Goal: Task Accomplishment & Management: Manage account settings

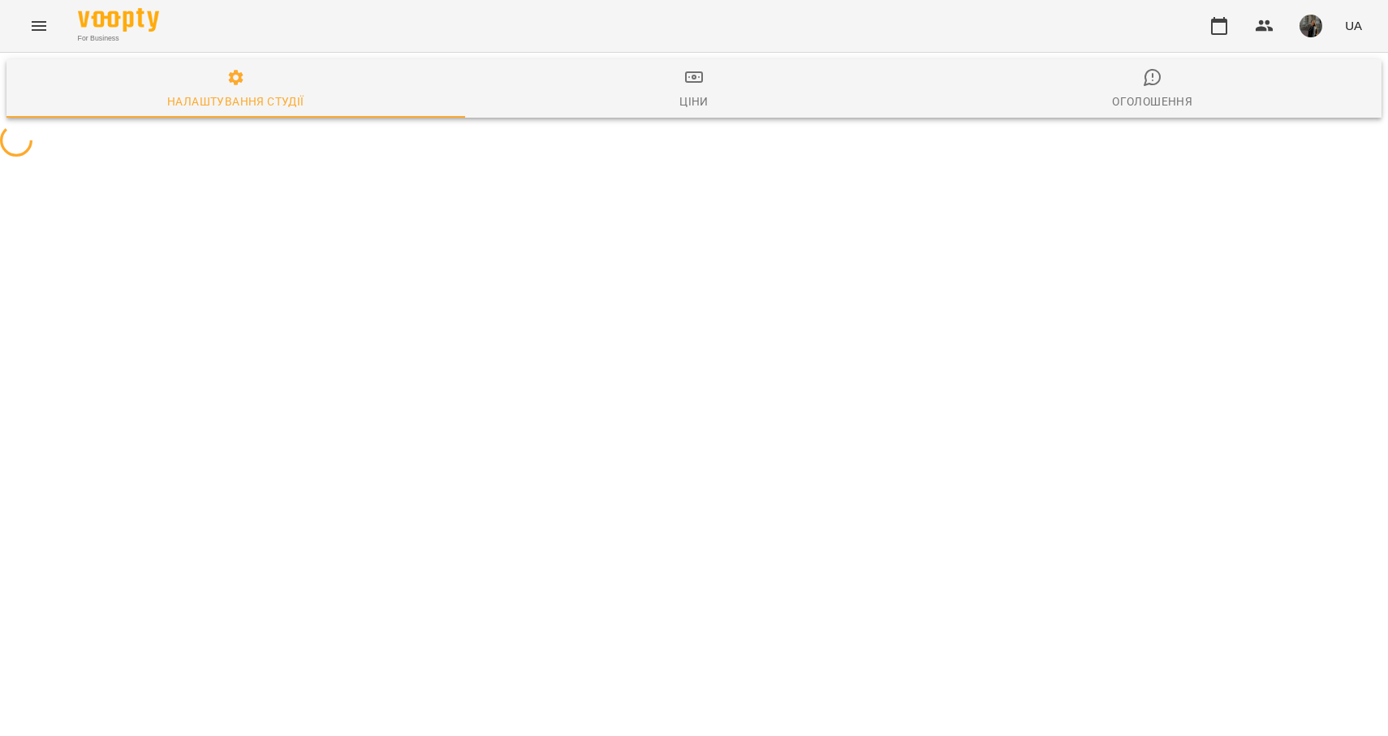
select select "**"
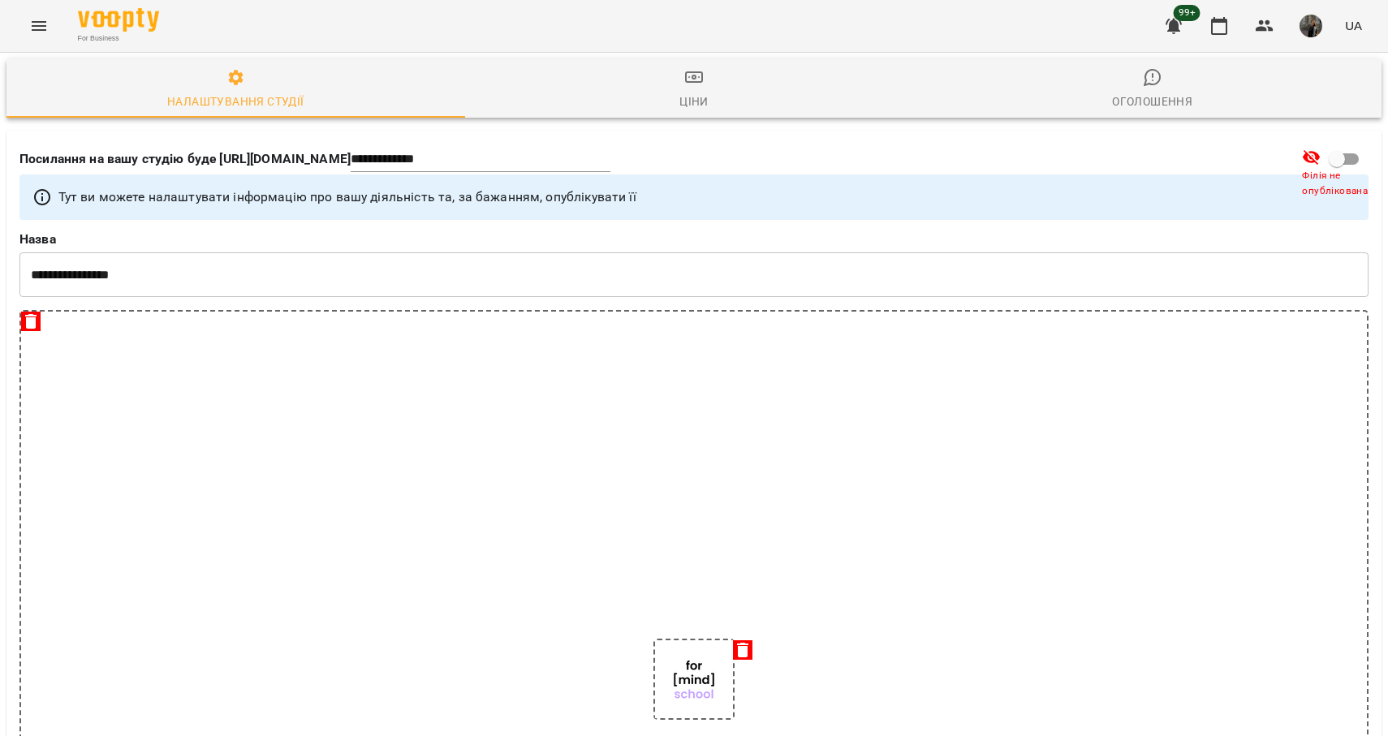
click at [42, 30] on icon "Menu" at bounding box center [39, 26] width 15 height 10
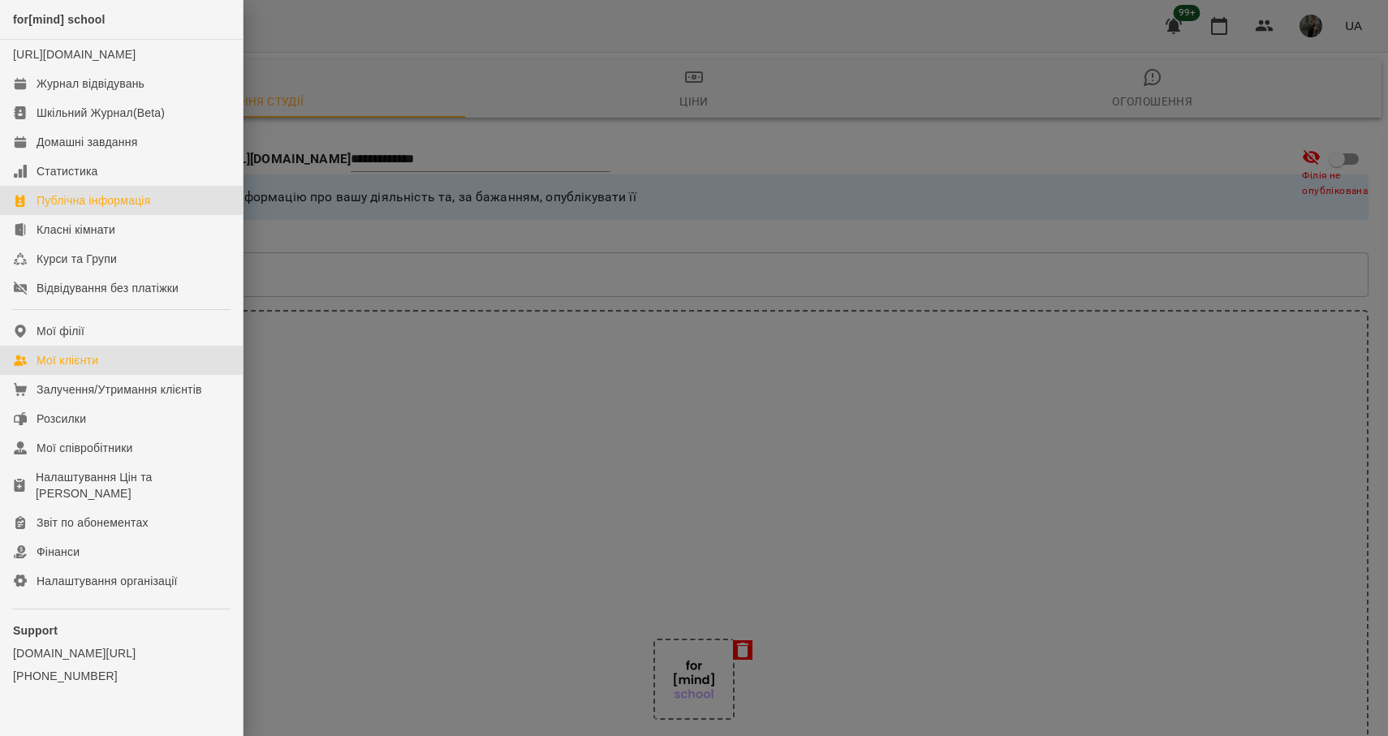
click at [96, 369] on div "Мої клієнти" at bounding box center [68, 360] width 62 height 16
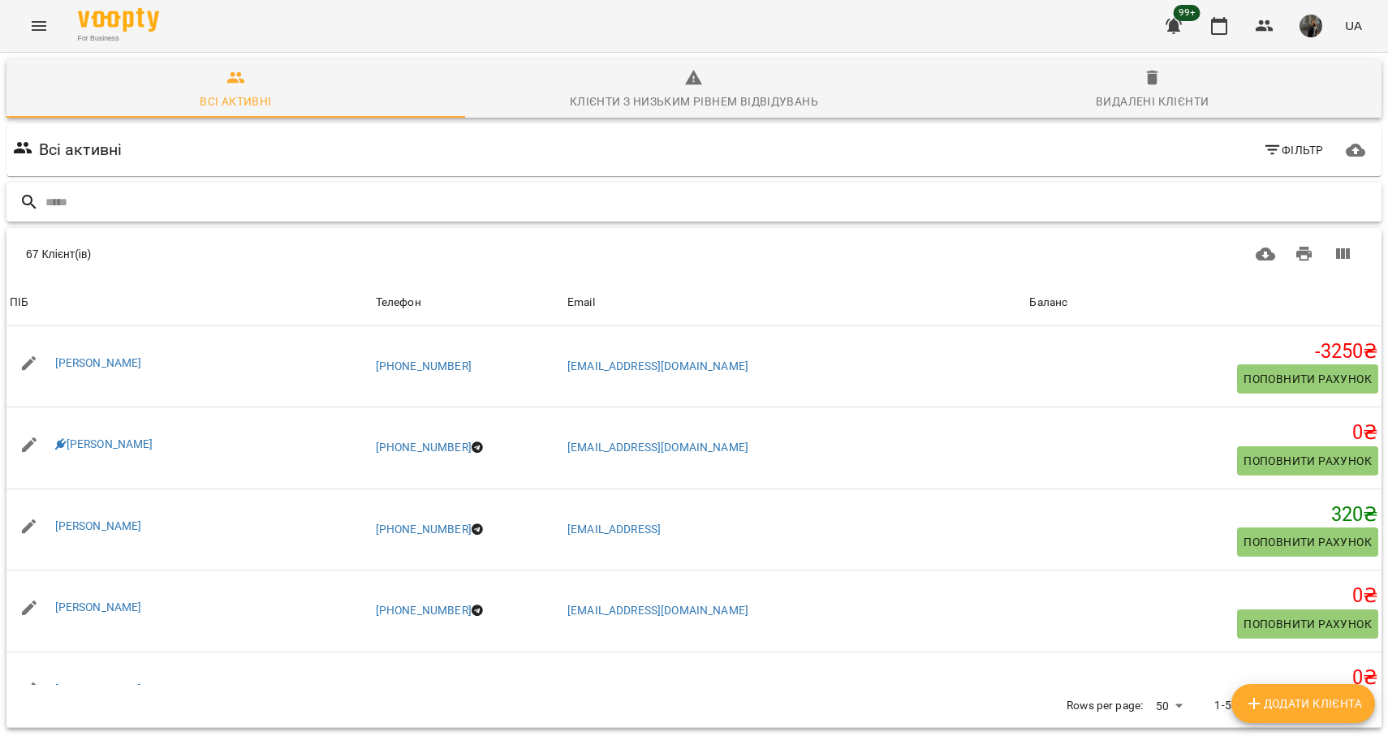
click at [926, 203] on input "text" at bounding box center [710, 202] width 1330 height 27
type input "*****"
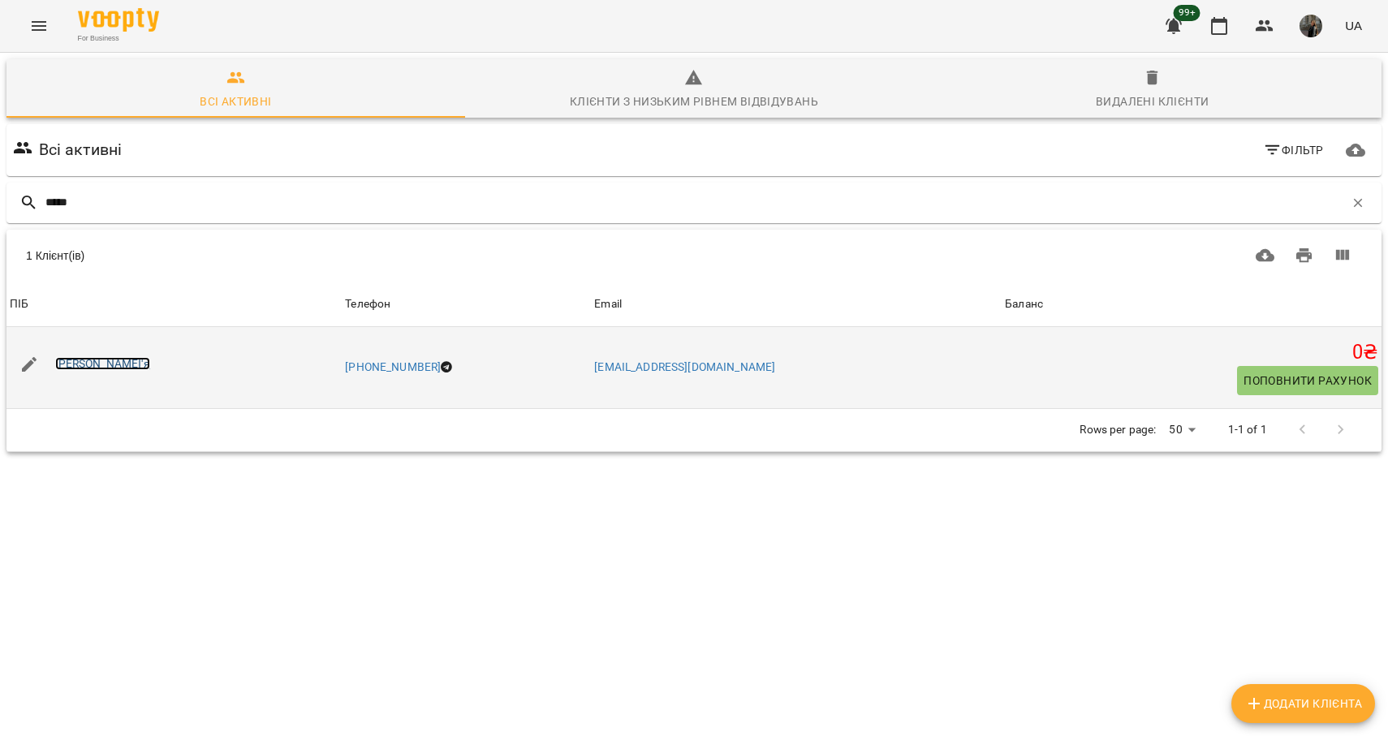
click at [103, 361] on link "[PERSON_NAME]'я" at bounding box center [102, 363] width 95 height 13
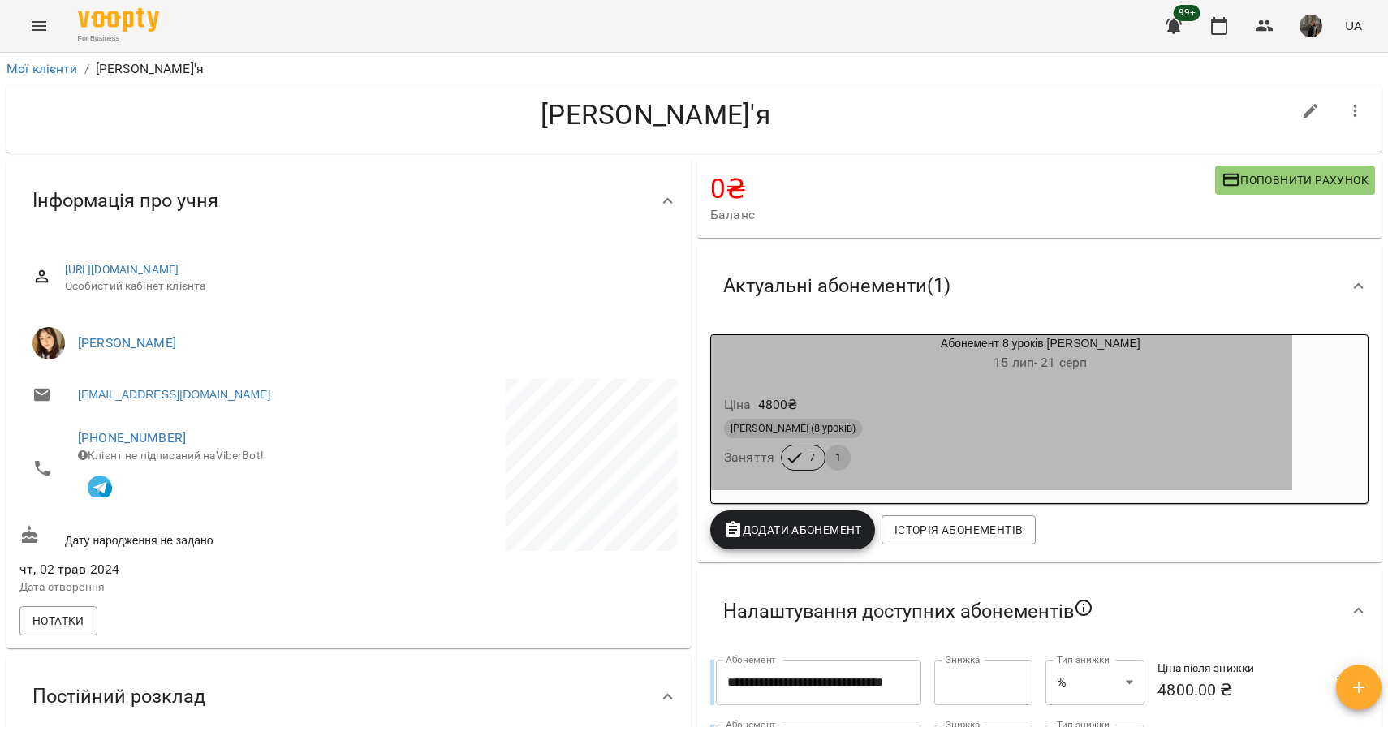
click at [943, 396] on div "Ціна 4800 ₴" at bounding box center [1002, 405] width 562 height 29
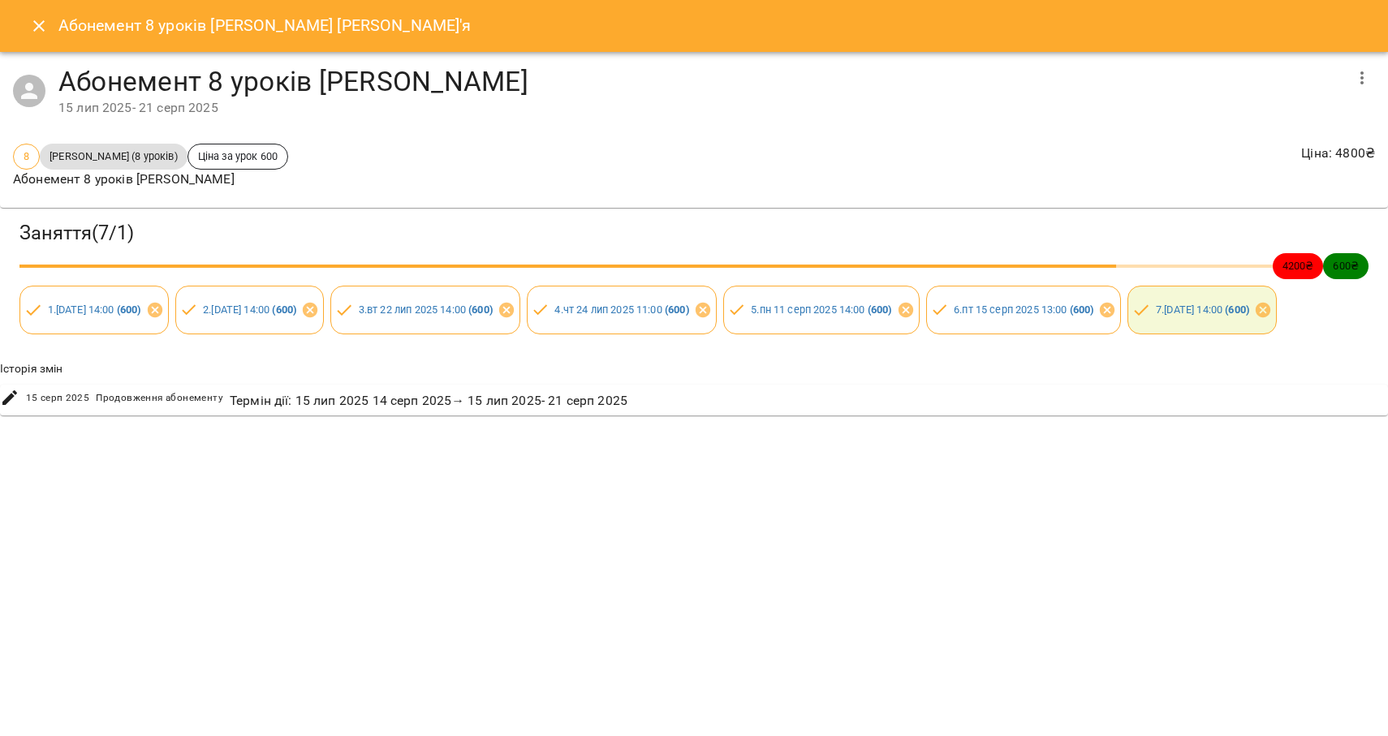
click at [34, 33] on icon "Close" at bounding box center [38, 25] width 19 height 19
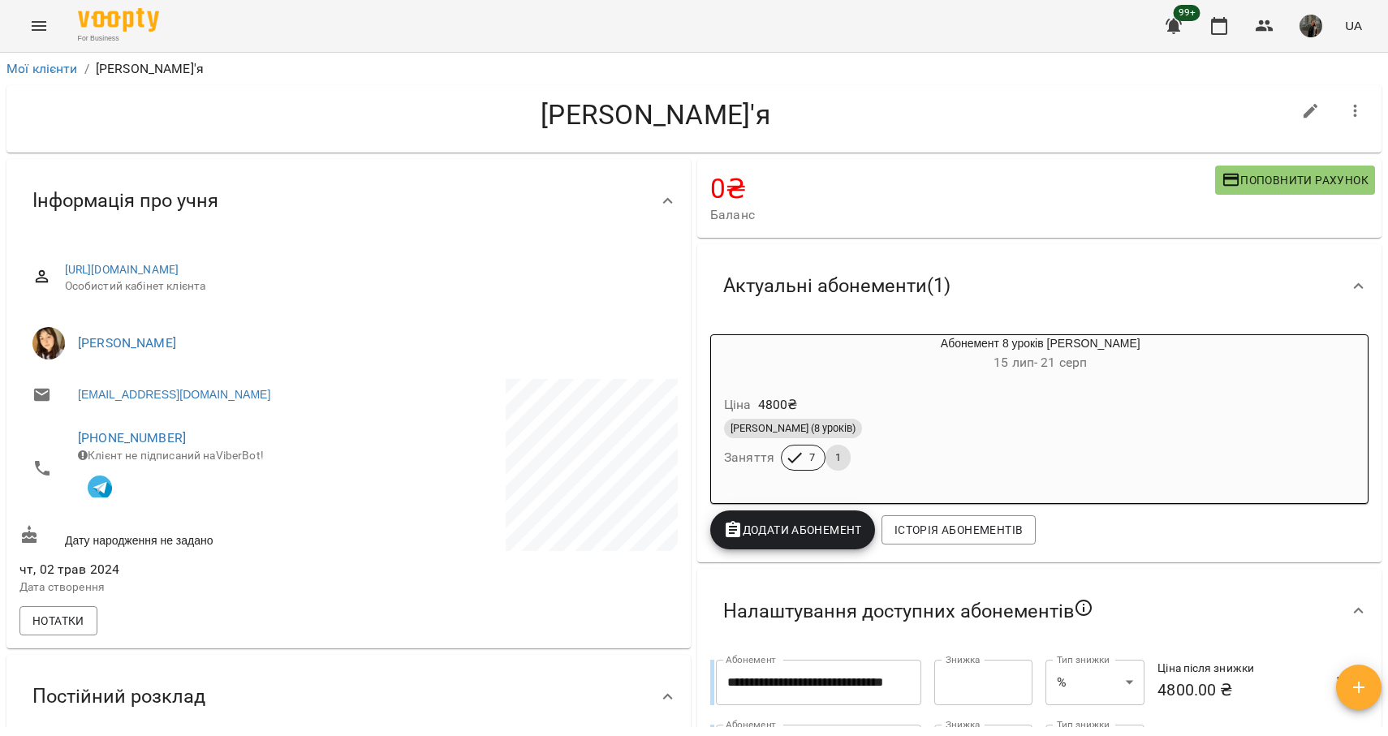
click at [45, 21] on icon "Menu" at bounding box center [38, 25] width 19 height 19
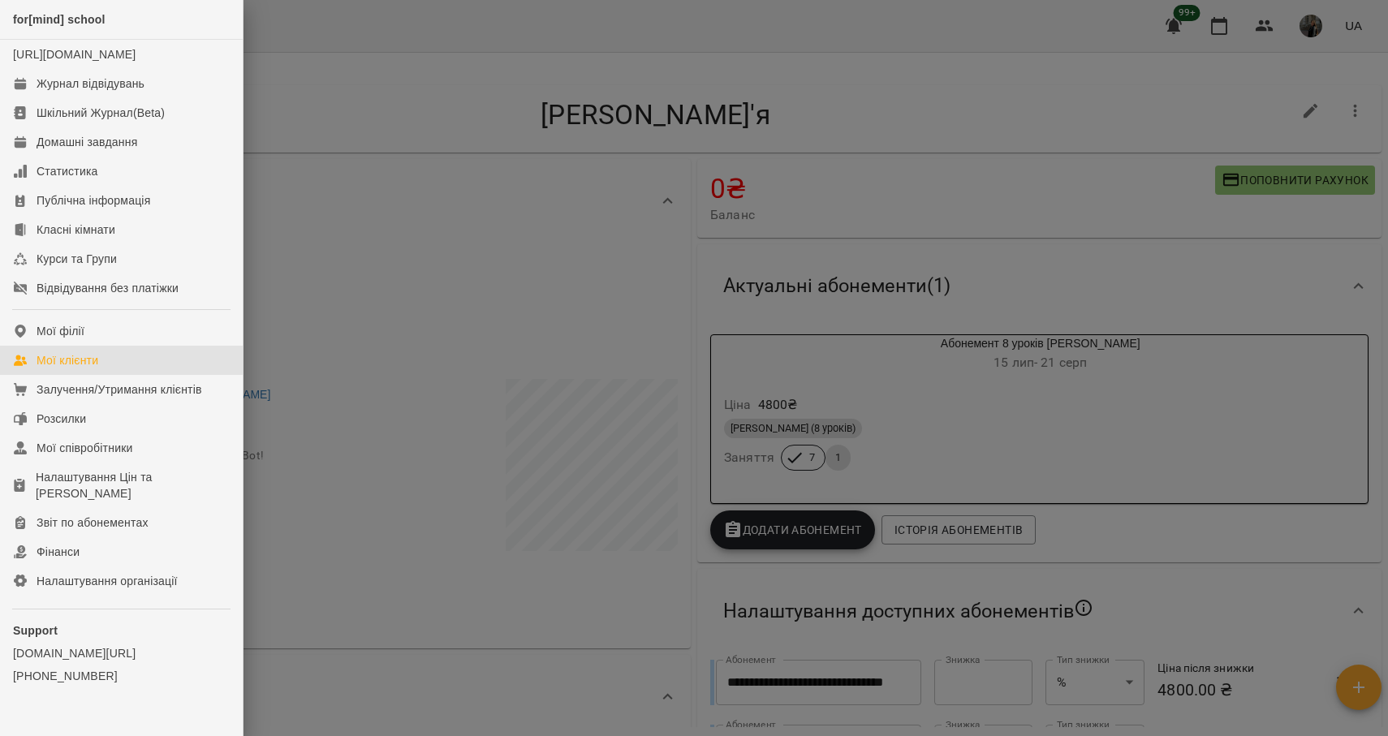
click at [77, 369] on div "Мої клієнти" at bounding box center [68, 360] width 62 height 16
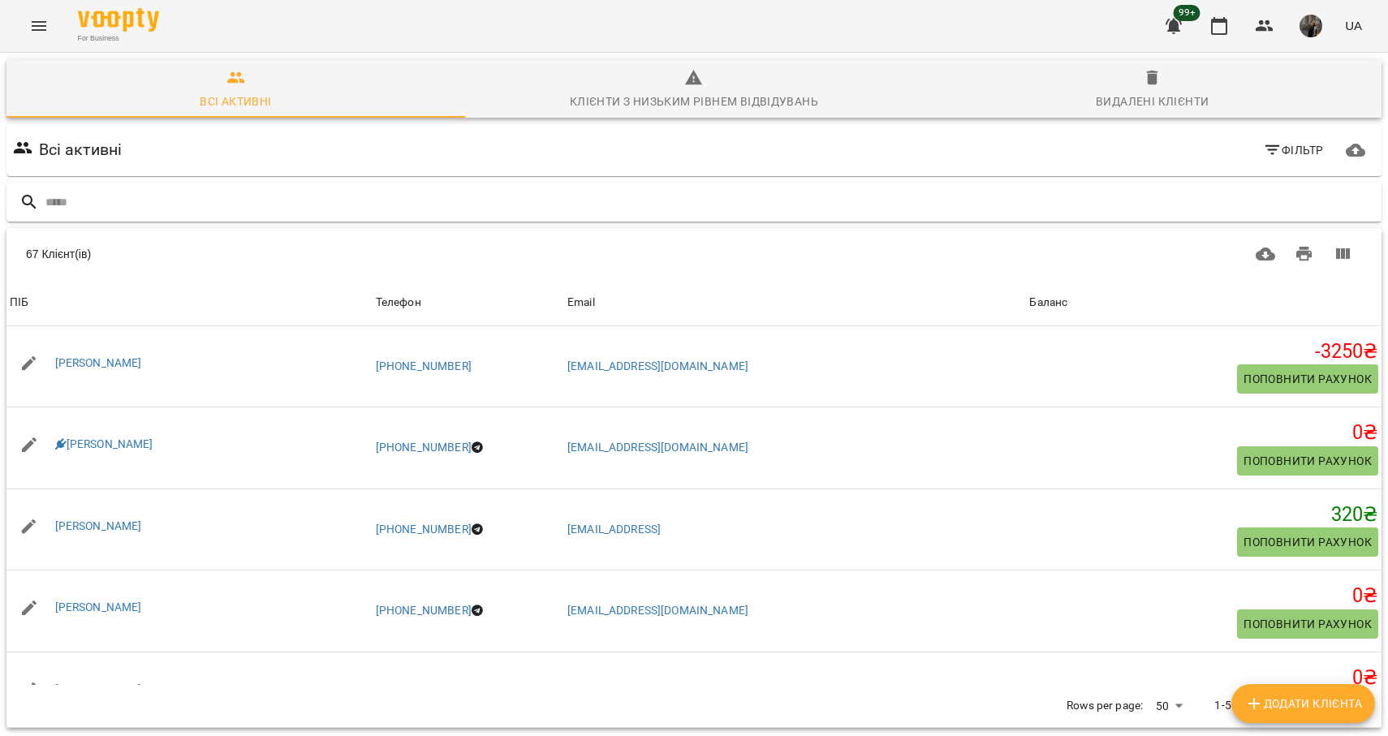
click at [210, 209] on input "text" at bounding box center [710, 202] width 1330 height 27
type input "******"
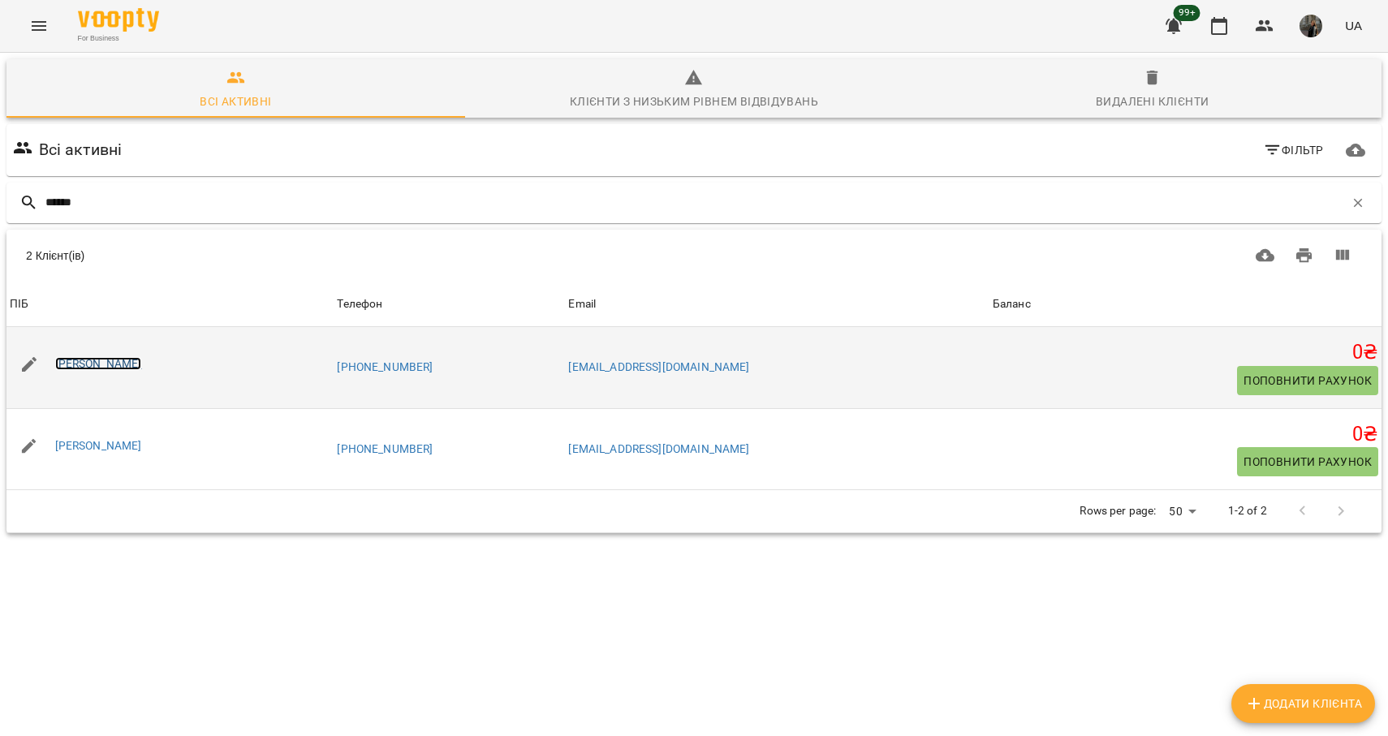
click at [102, 367] on link "[PERSON_NAME]" at bounding box center [98, 363] width 87 height 13
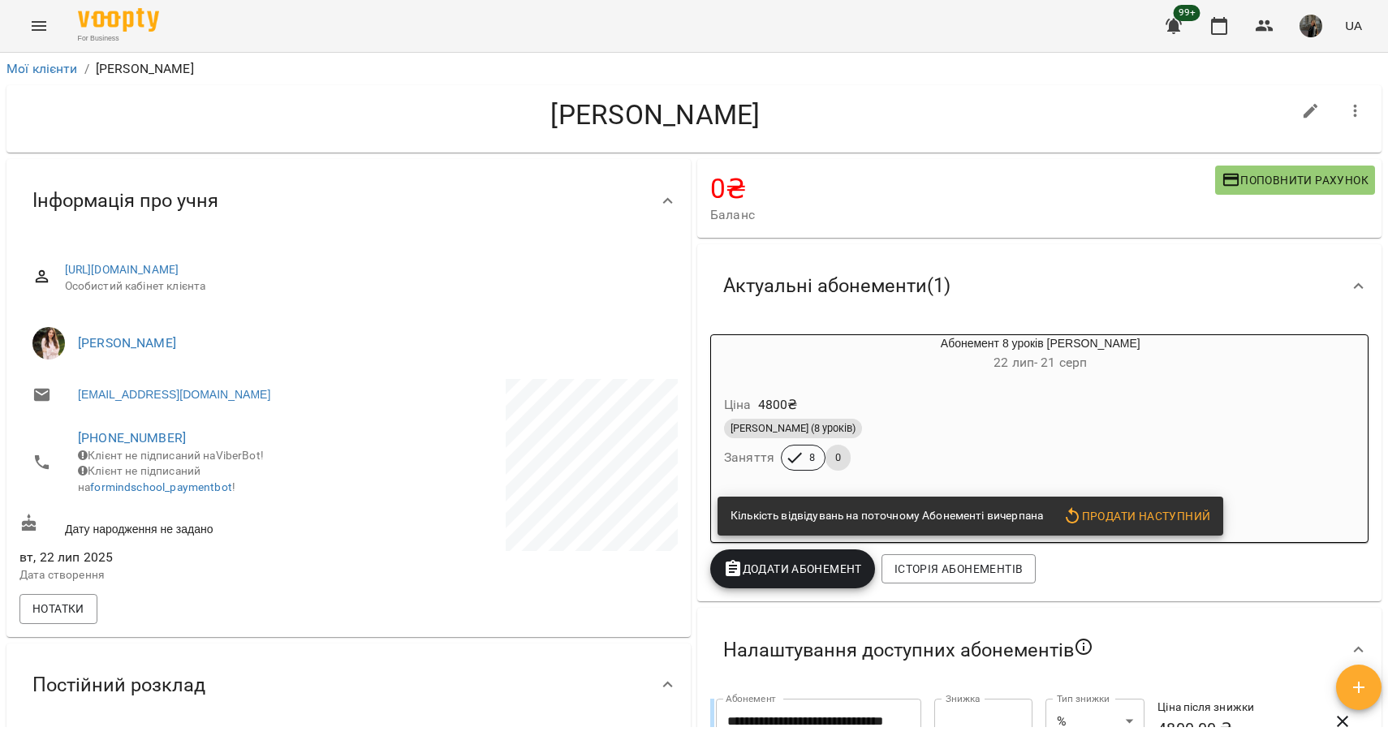
click at [882, 408] on div "Ціна 4800 ₴" at bounding box center [1002, 405] width 562 height 29
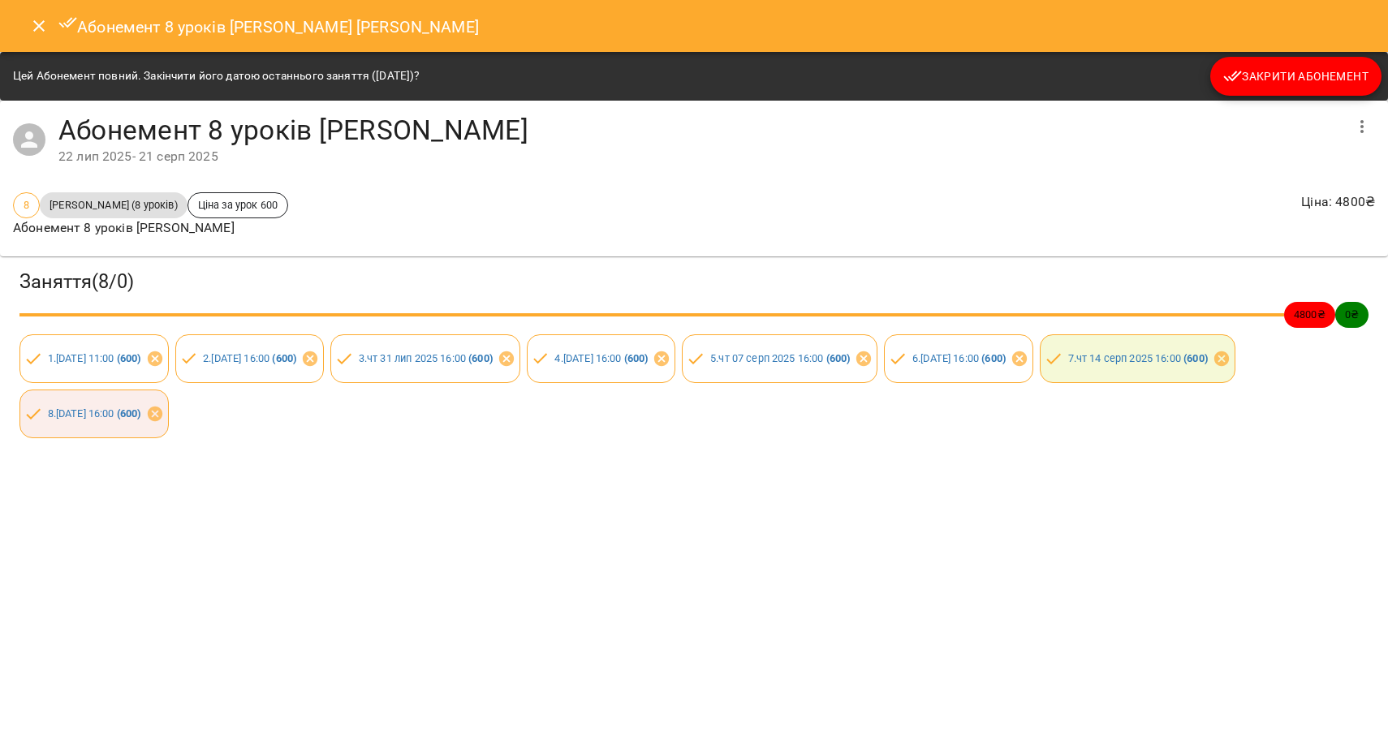
click at [1038, 454] on div "Заняття ( 8 / 0 ) 4800 ₴ 0 ₴ 1 . [DATE] 11:00 ( 600 ) 2 . [DATE] 16:00 ( 600 ) …" at bounding box center [694, 353] width 1395 height 201
click at [922, 190] on div "8 Індив Дорослі (8 уроків) Ціна за урок 600 Абонемент 8 уроків Індив Дорослі Ці…" at bounding box center [694, 215] width 1369 height 52
click at [861, 676] on div "Абонемент 8 уроків [PERSON_NAME] Дорослі [PERSON_NAME] Цей Абонемент повний. За…" at bounding box center [694, 368] width 1388 height 736
click at [35, 37] on button "Close" at bounding box center [38, 25] width 39 height 39
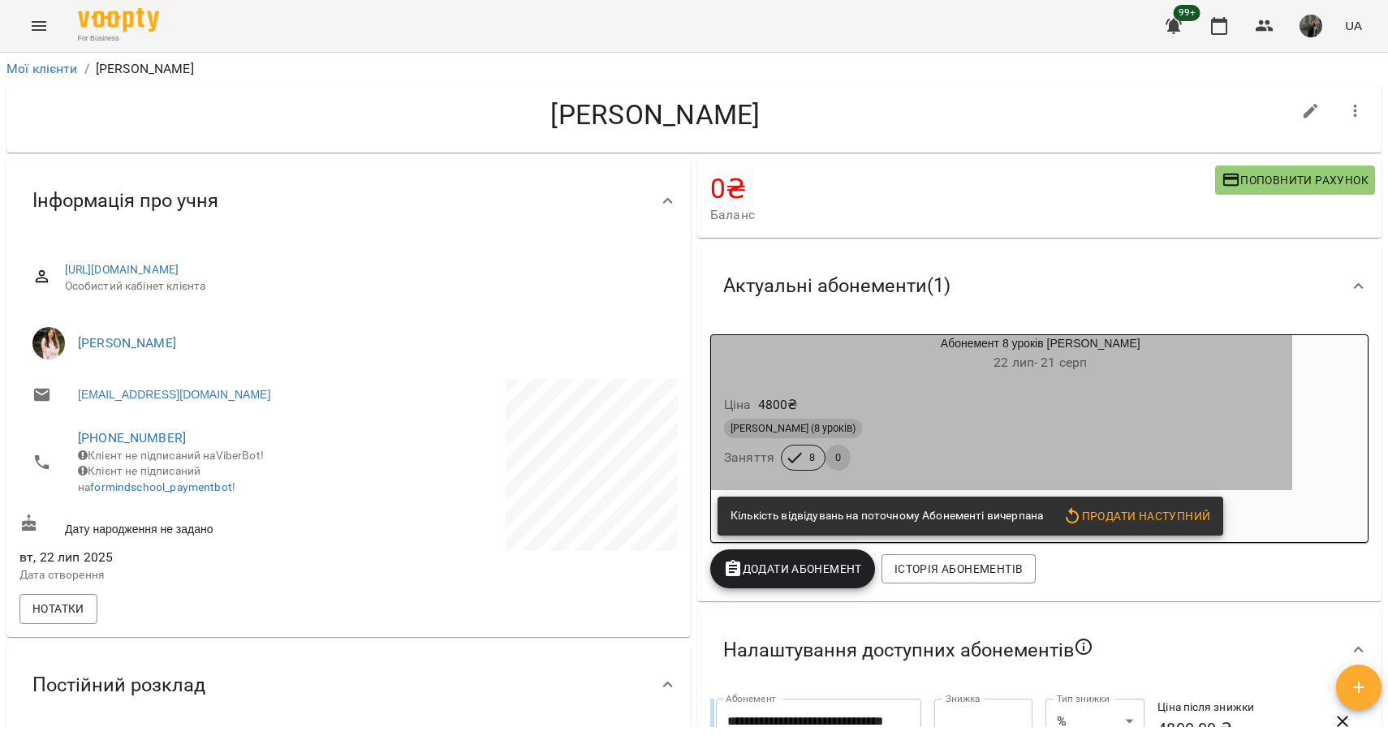
click at [923, 364] on h6 "[DATE] - [DATE]" at bounding box center [1040, 363] width 503 height 23
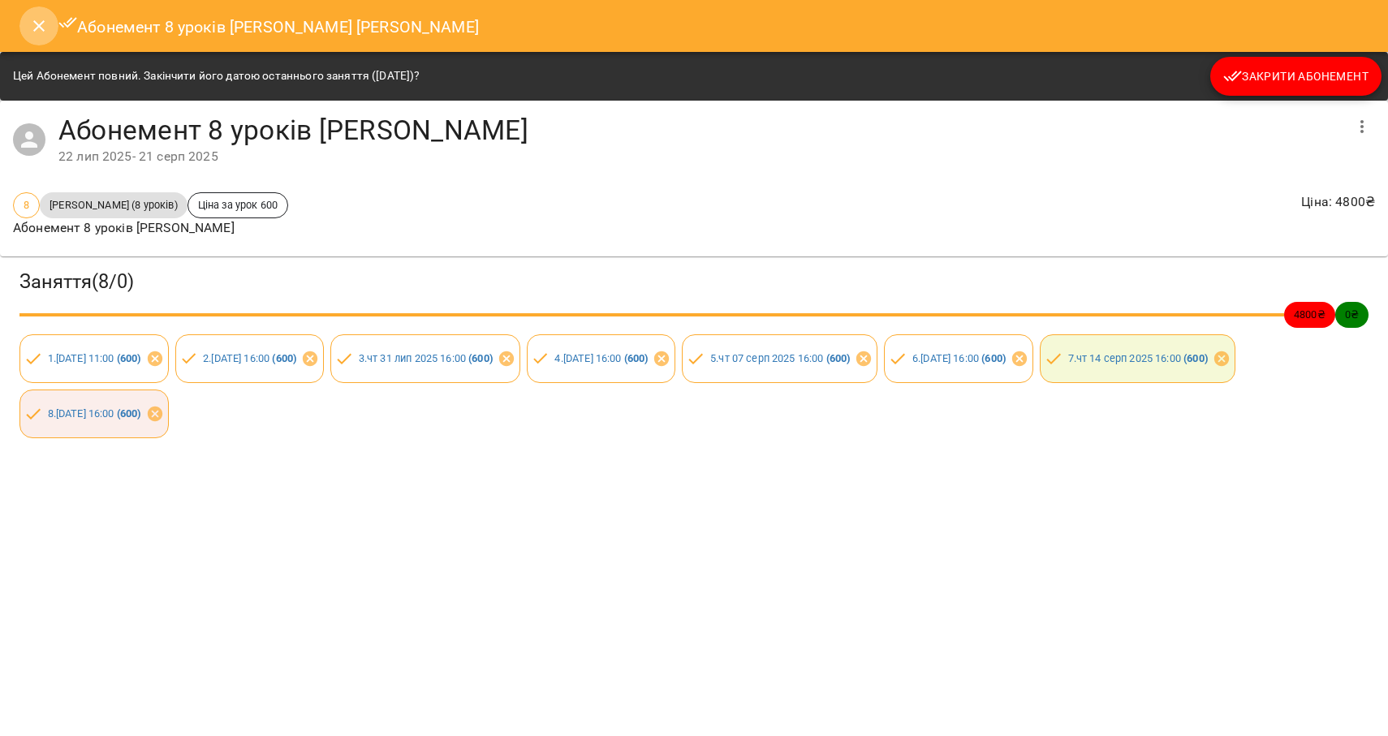
click at [34, 32] on icon "Close" at bounding box center [38, 25] width 19 height 19
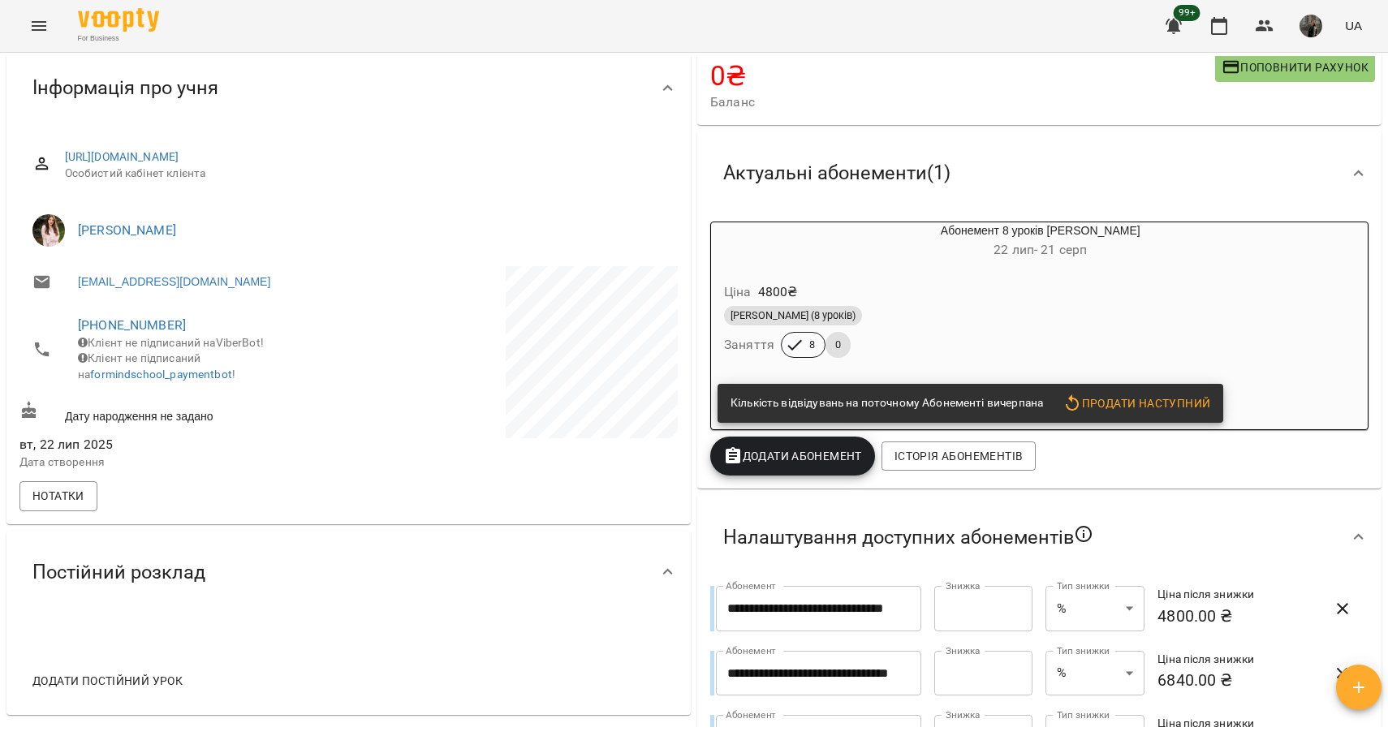
scroll to position [93, 0]
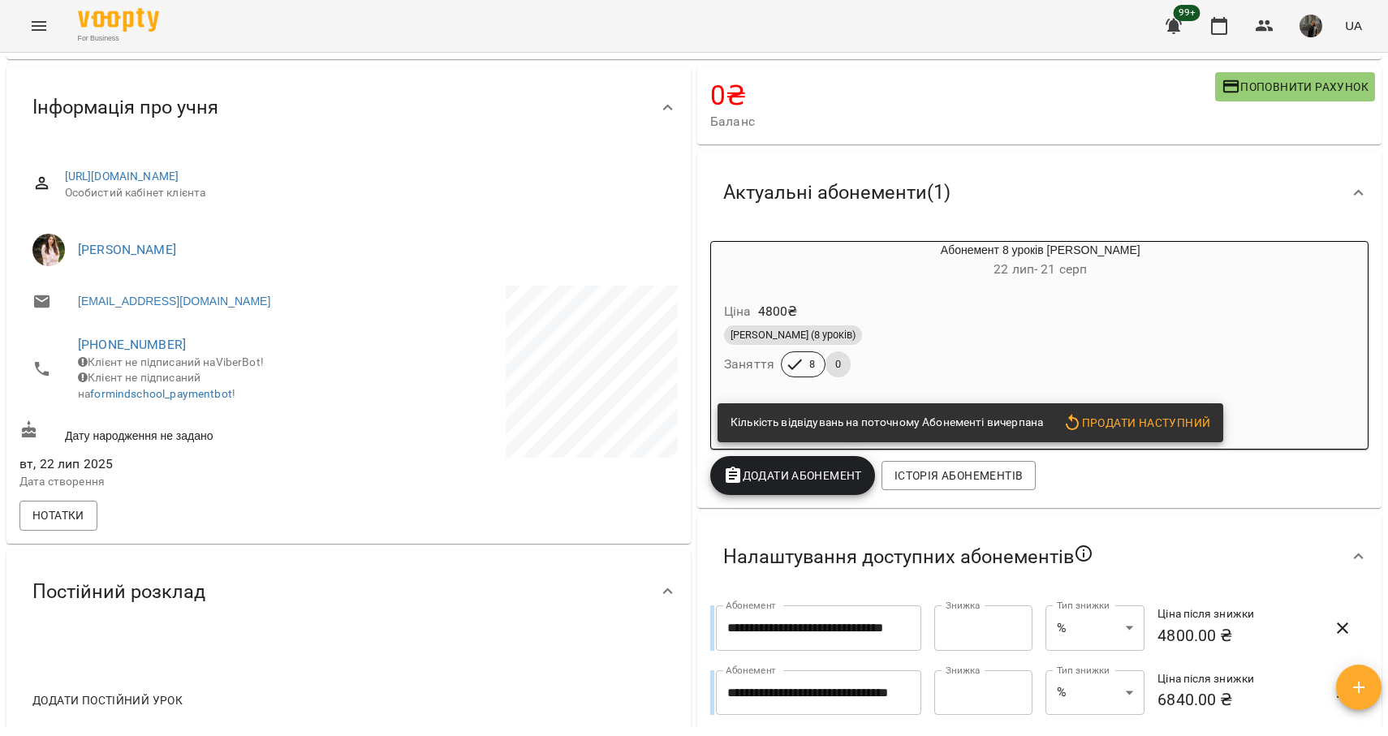
click at [38, 31] on icon "Menu" at bounding box center [38, 25] width 19 height 19
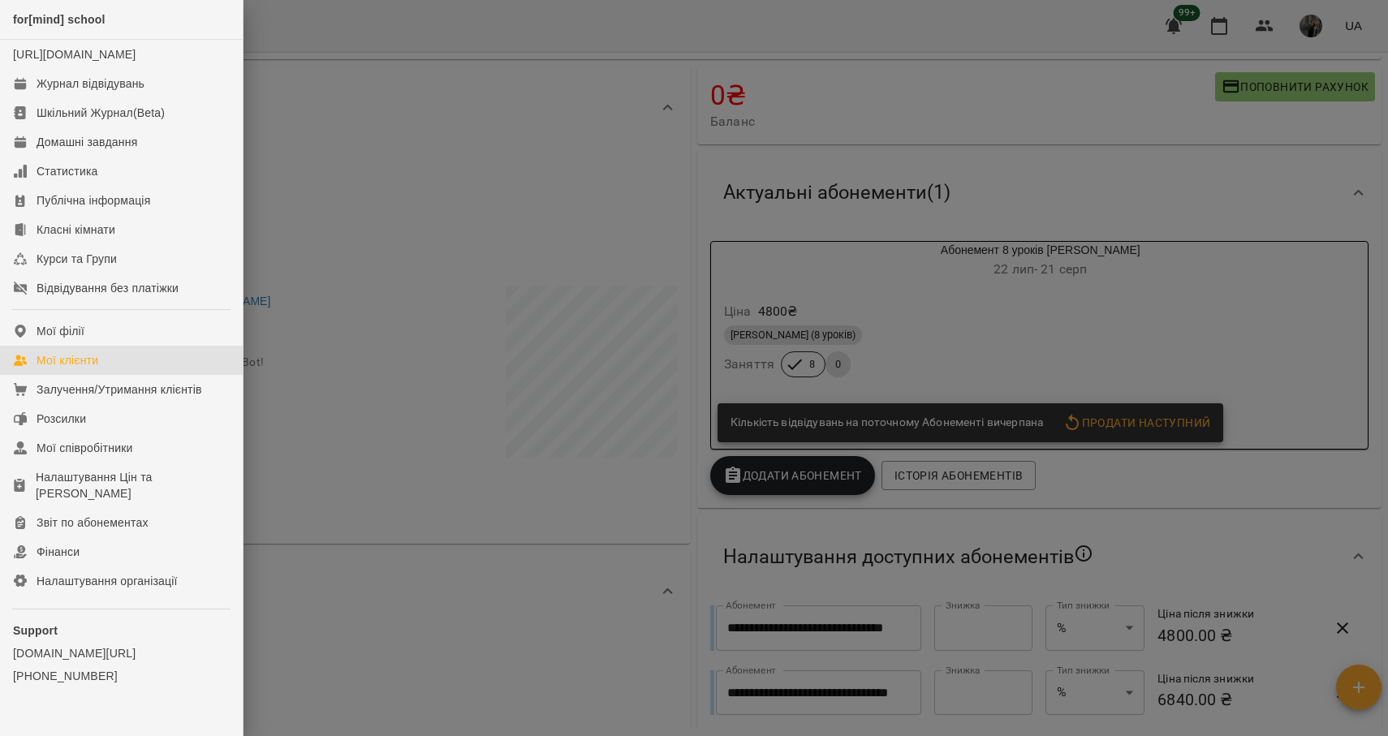
click at [123, 373] on link "Мої клієнти" at bounding box center [121, 360] width 243 height 29
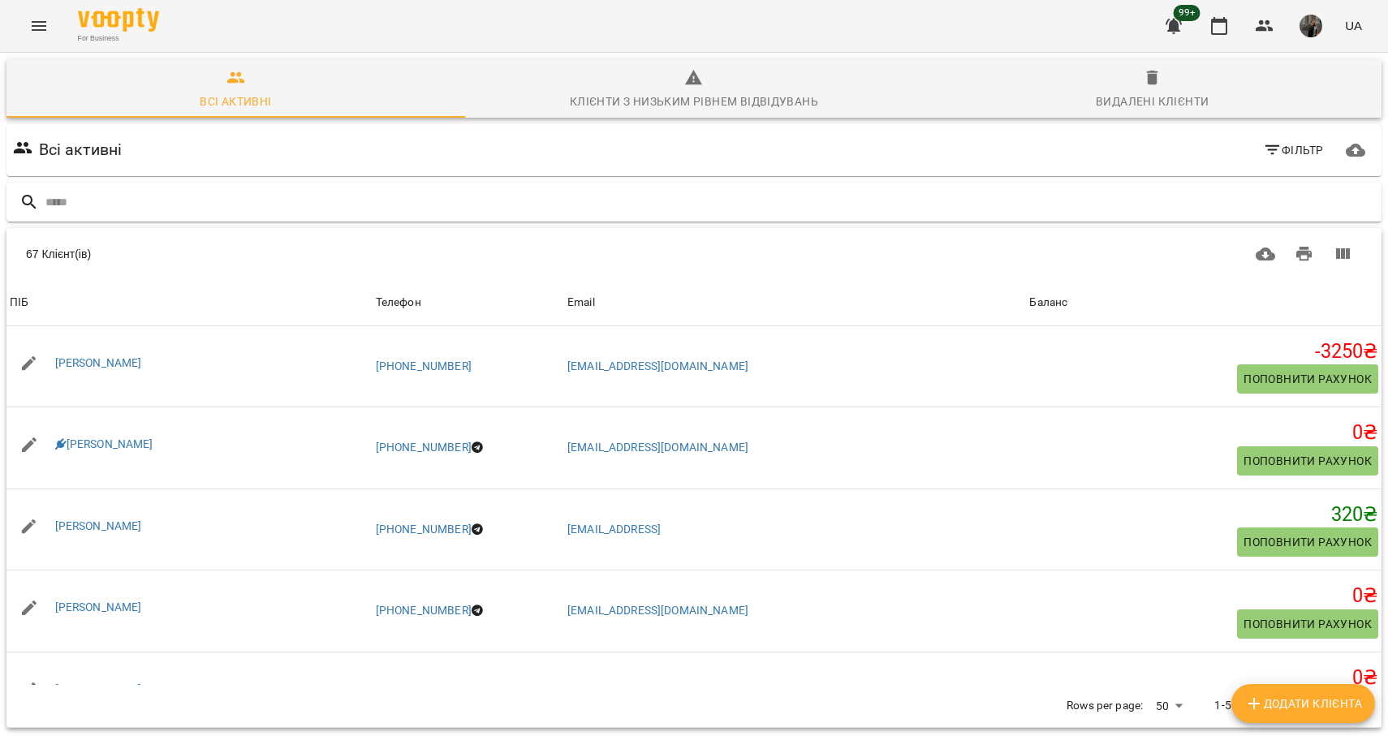
click at [173, 198] on input "text" at bounding box center [710, 202] width 1330 height 27
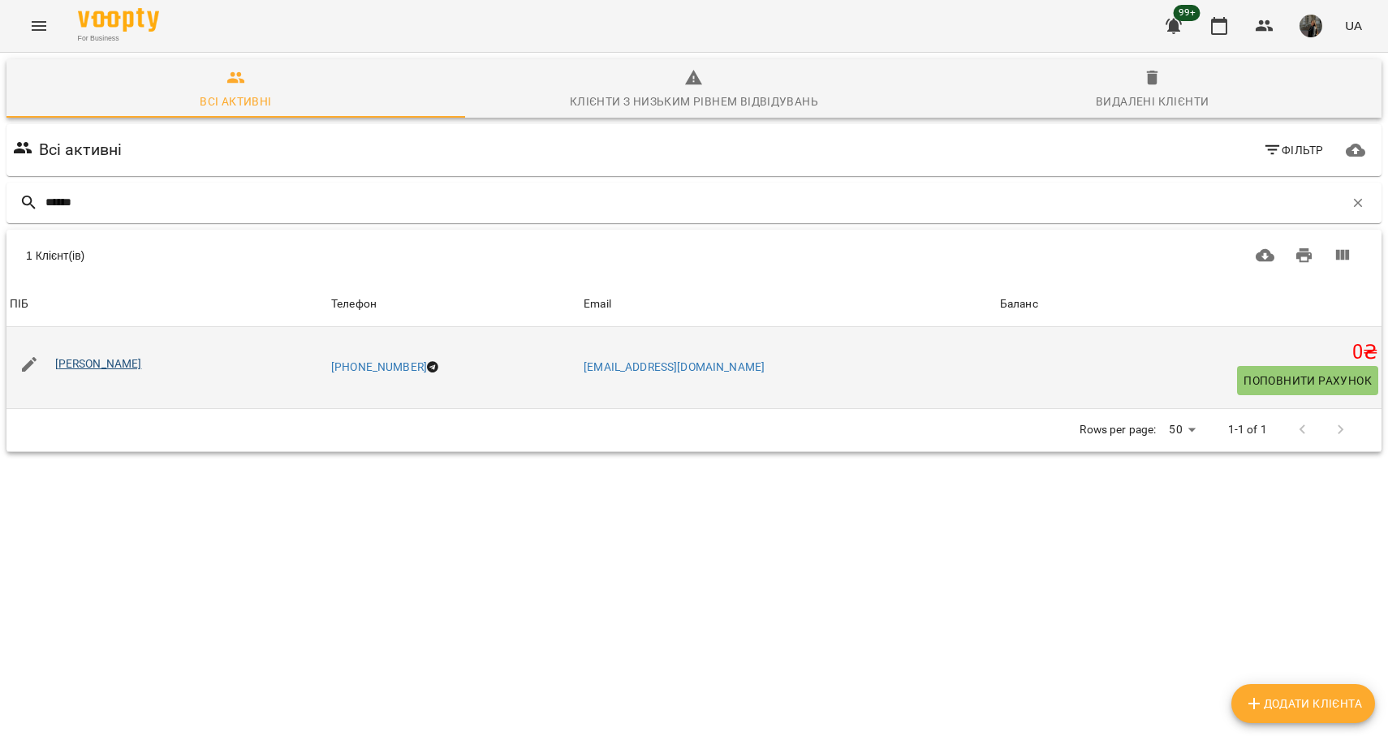
type input "******"
click at [107, 366] on link "[PERSON_NAME]" at bounding box center [98, 363] width 87 height 13
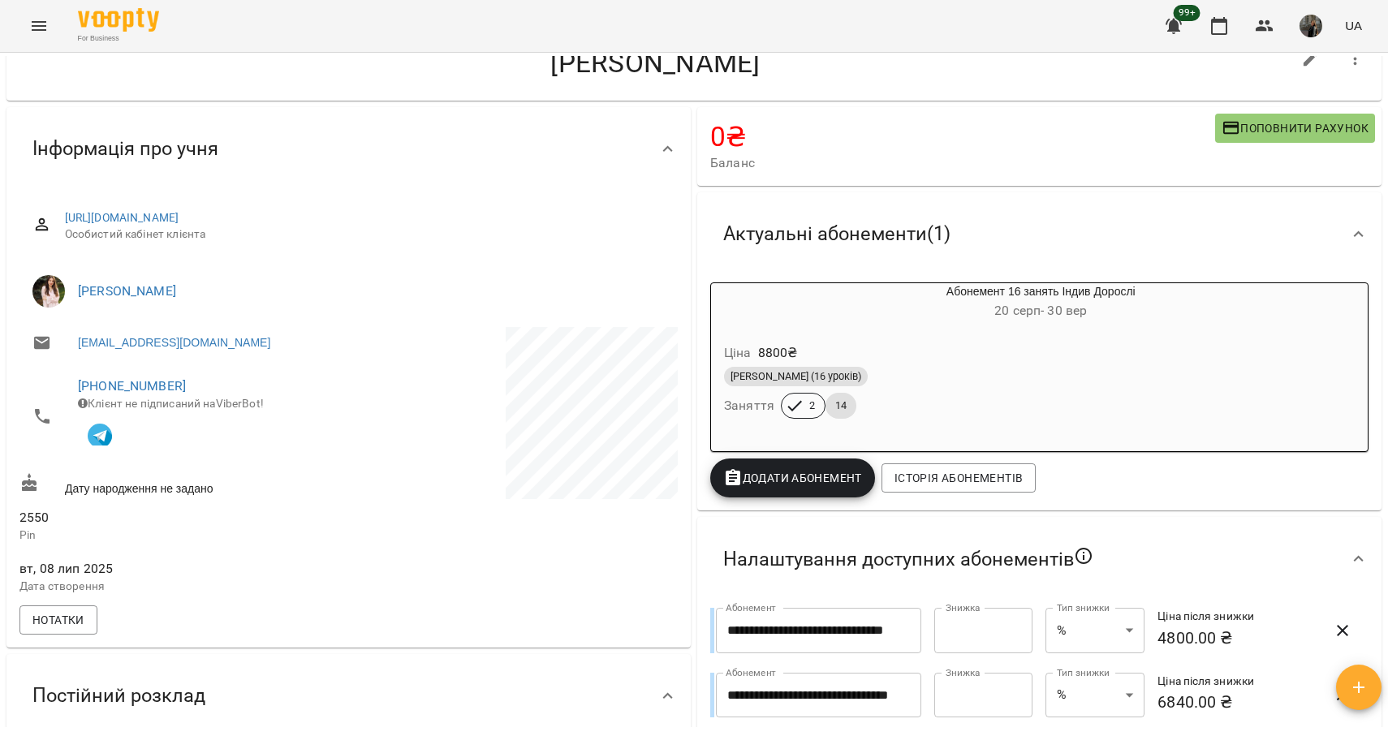
scroll to position [76, 0]
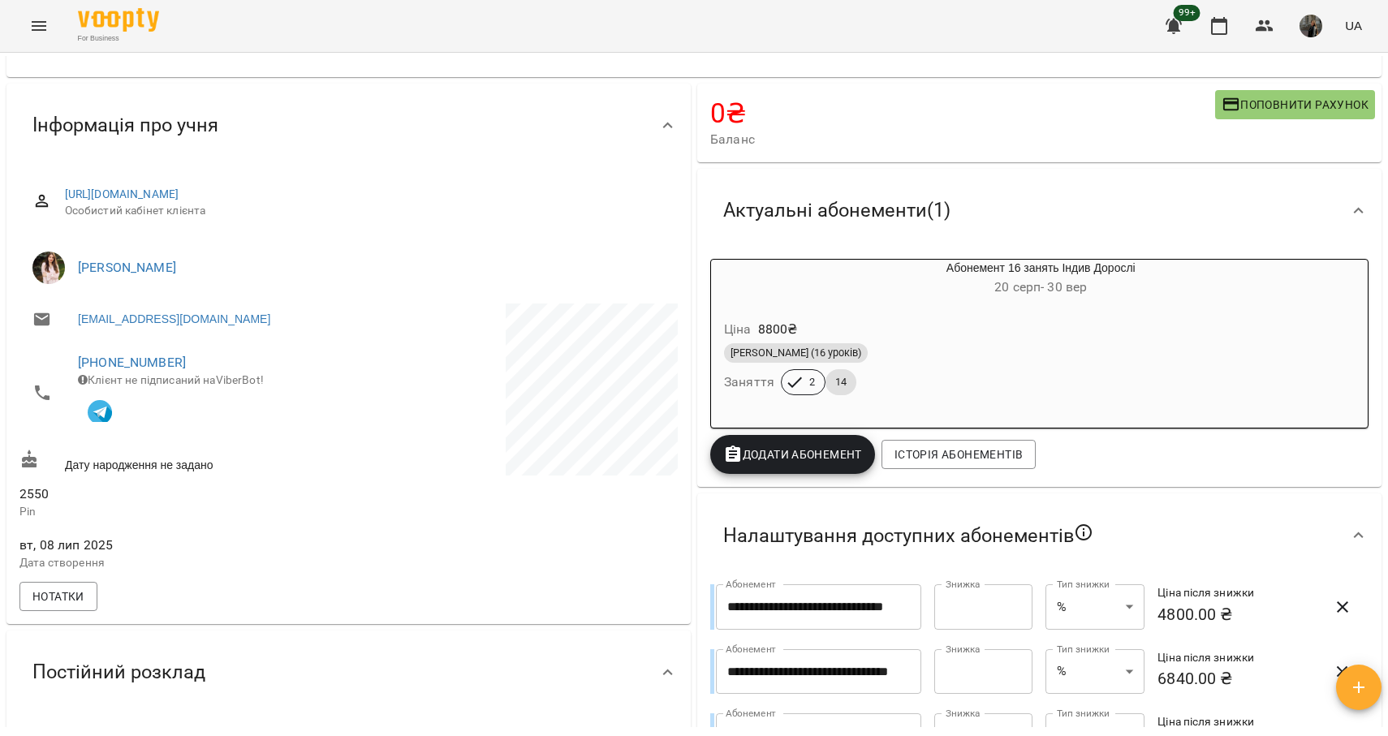
click at [905, 387] on div "[PERSON_NAME] (16 уроків) Заняття 2 14" at bounding box center [1002, 369] width 563 height 58
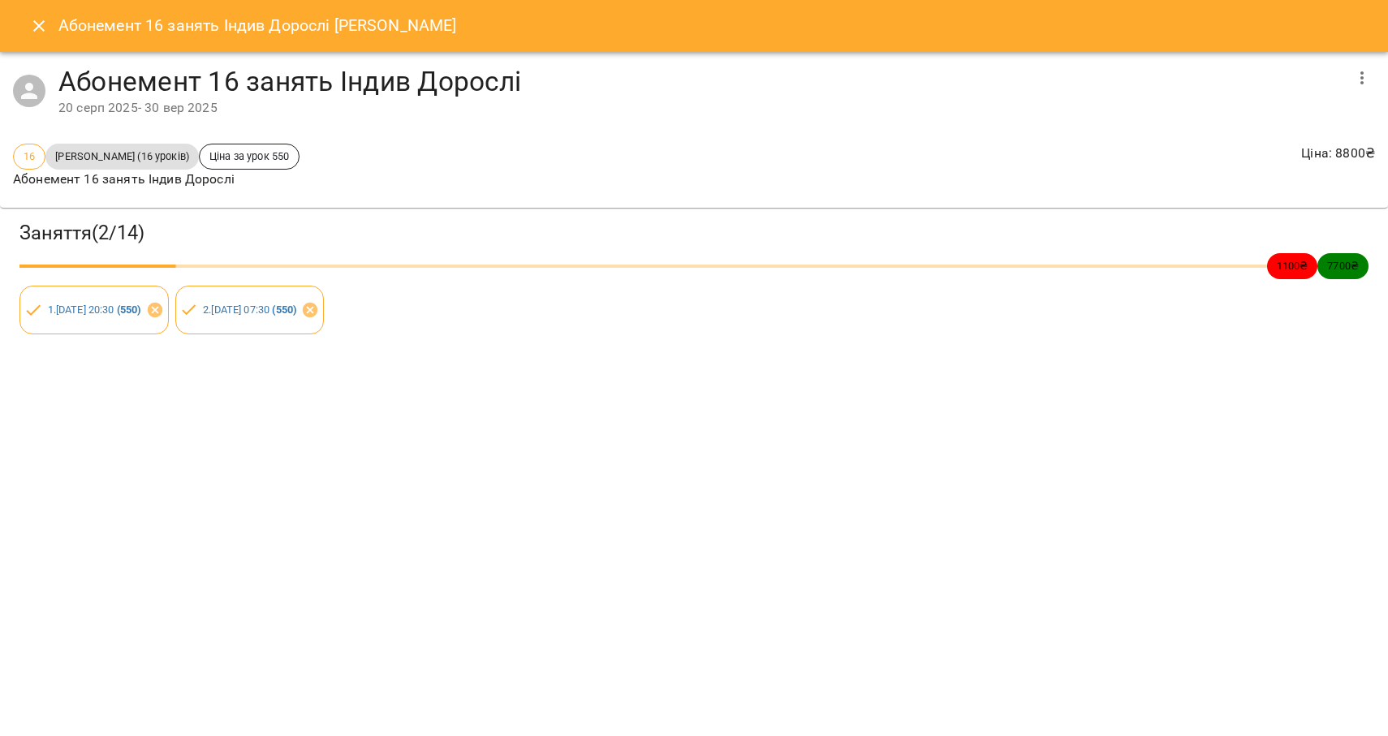
click at [41, 28] on icon "Close" at bounding box center [38, 25] width 11 height 11
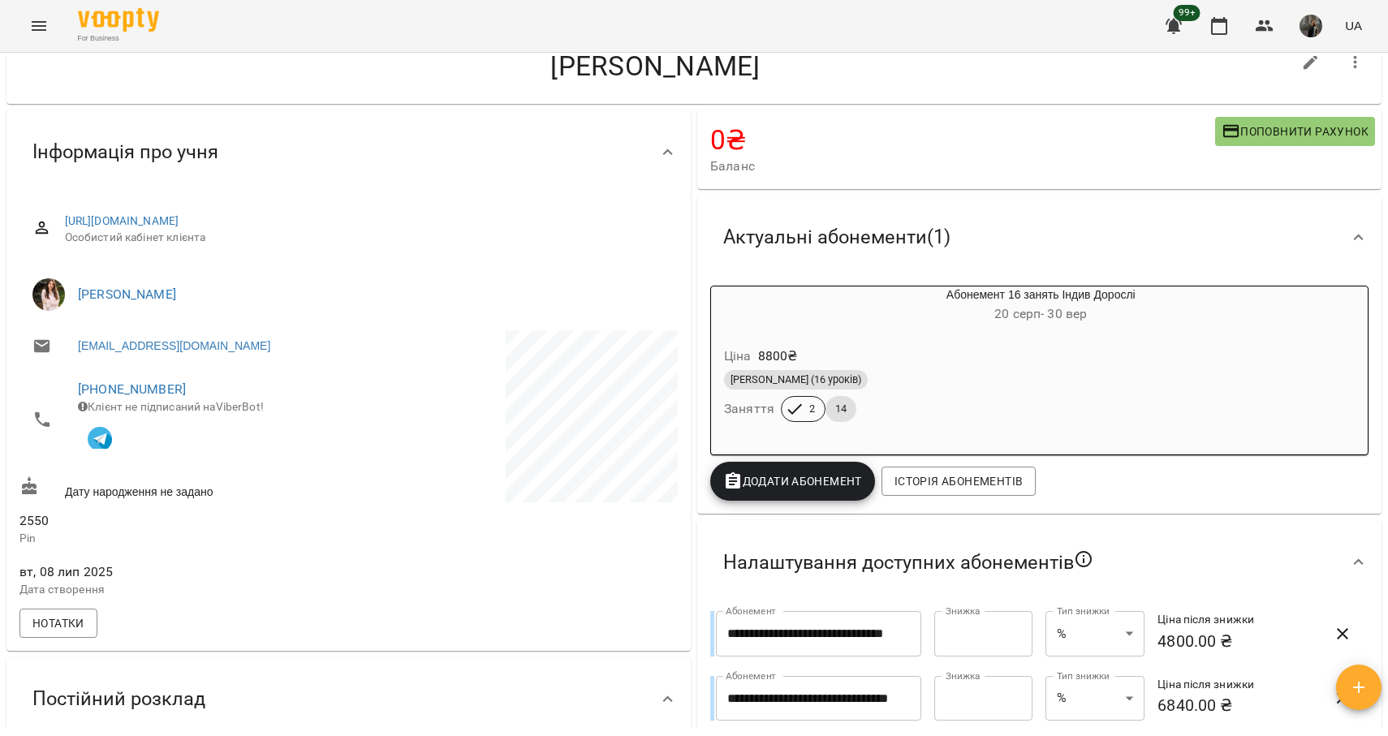
scroll to position [0, 0]
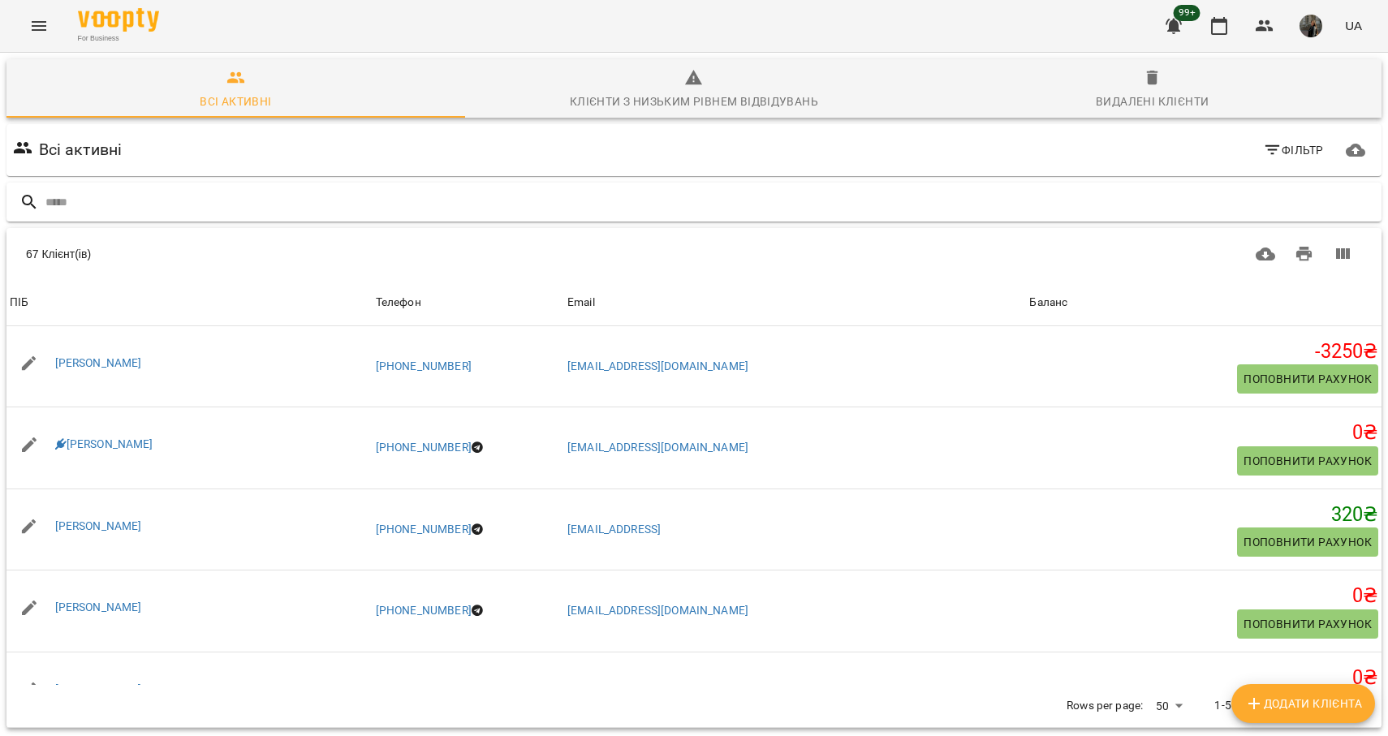
click at [232, 200] on input "text" at bounding box center [710, 202] width 1330 height 27
type input "****"
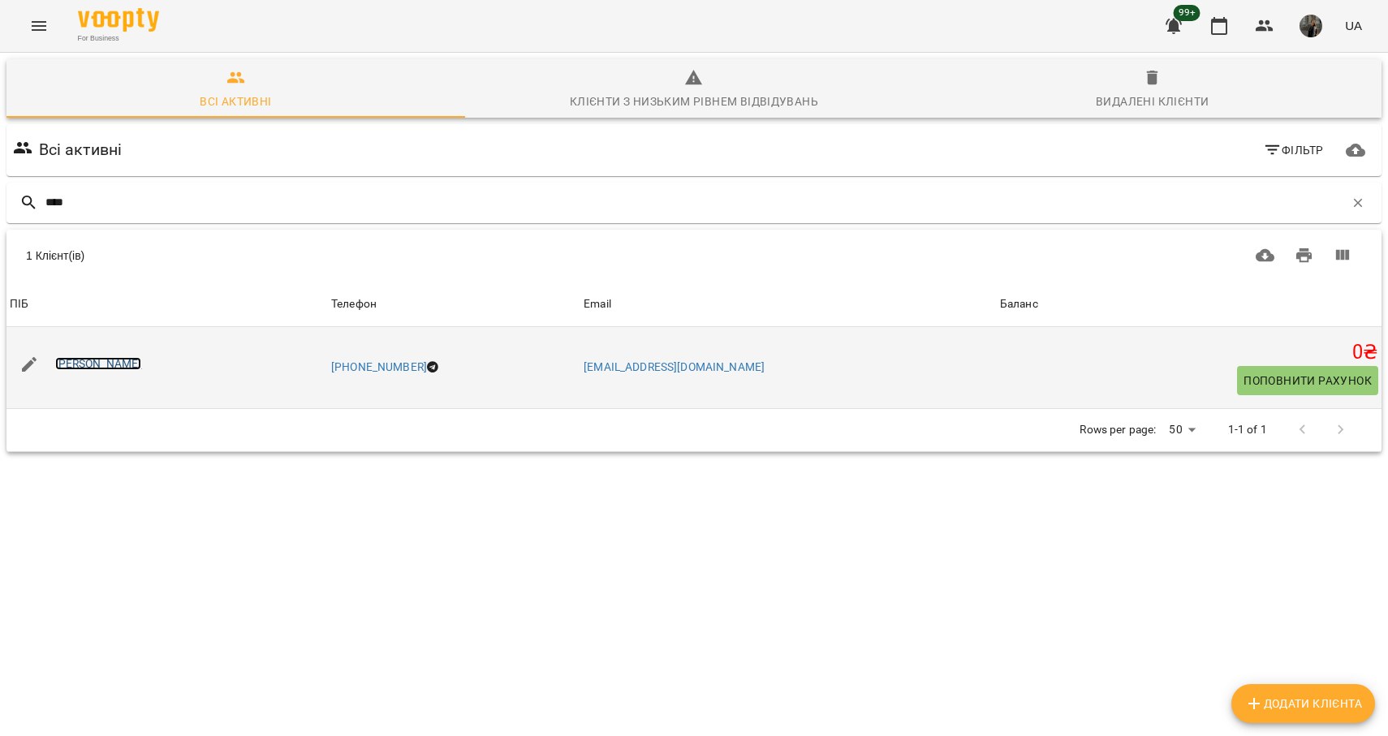
click at [91, 361] on link "[PERSON_NAME]" at bounding box center [98, 363] width 87 height 13
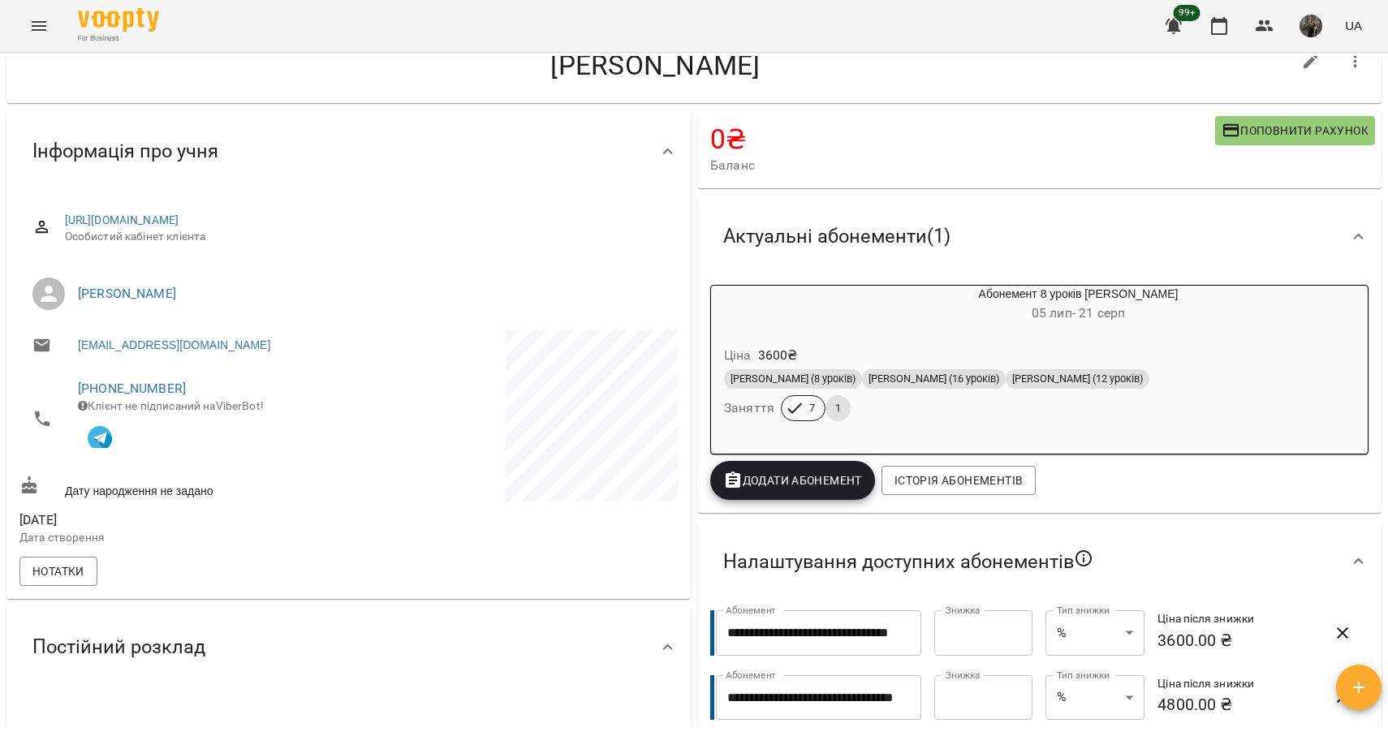
scroll to position [71, 0]
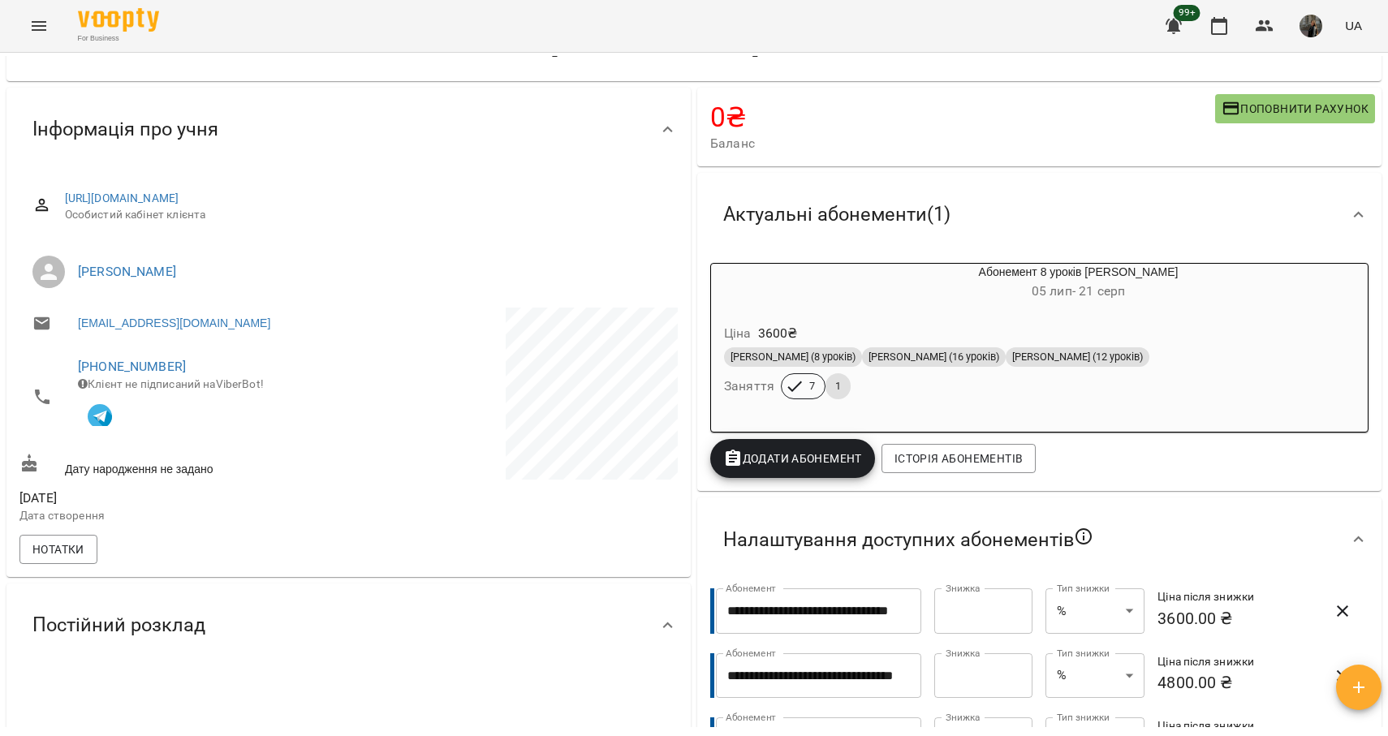
click at [947, 322] on div "Ціна 3600 ₴" at bounding box center [1039, 333] width 637 height 29
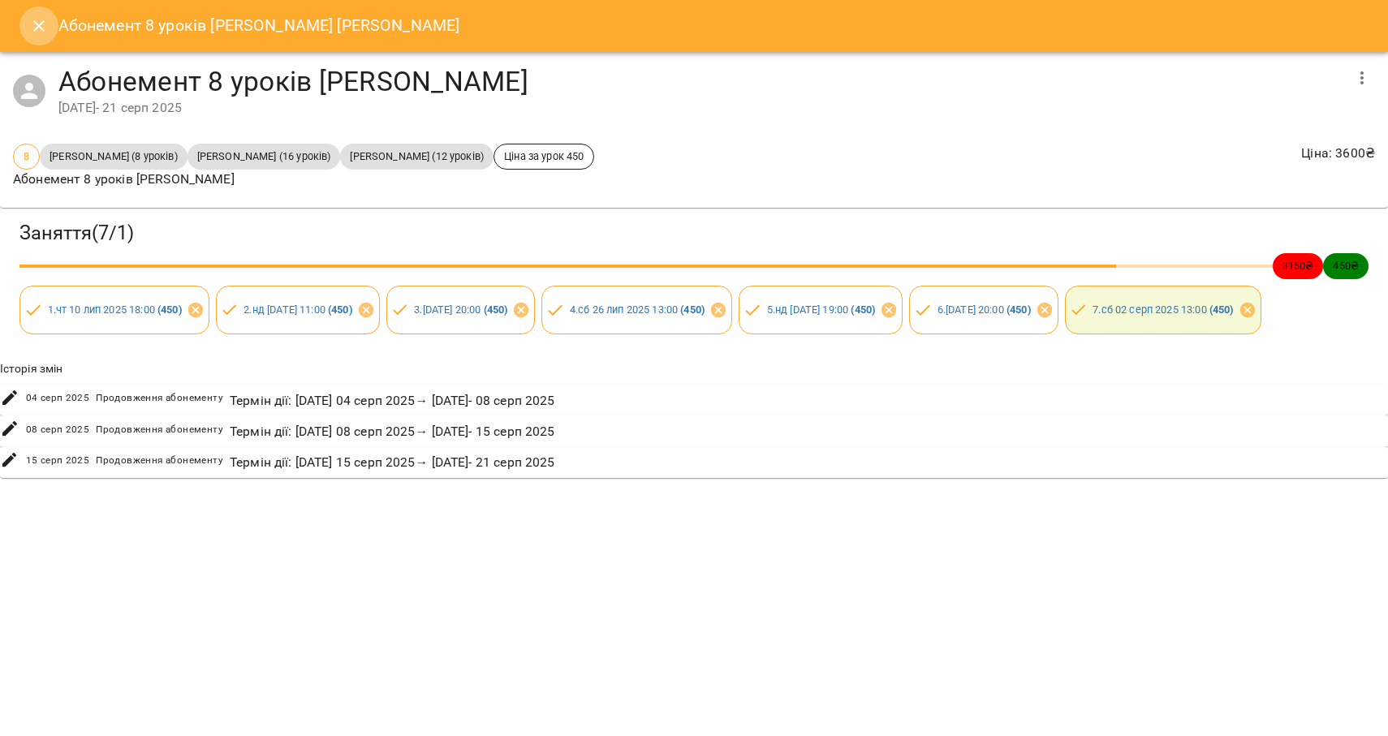
click at [37, 25] on icon "Close" at bounding box center [38, 25] width 19 height 19
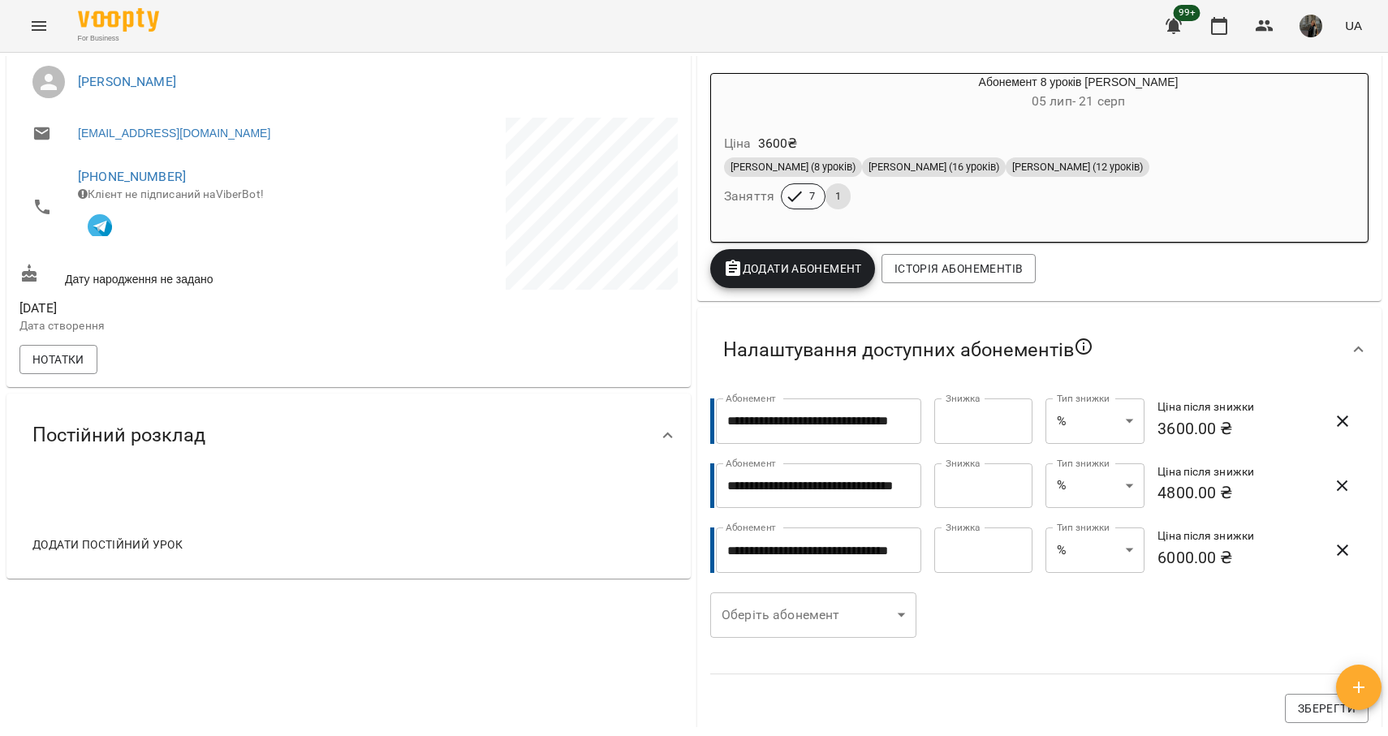
scroll to position [0, 0]
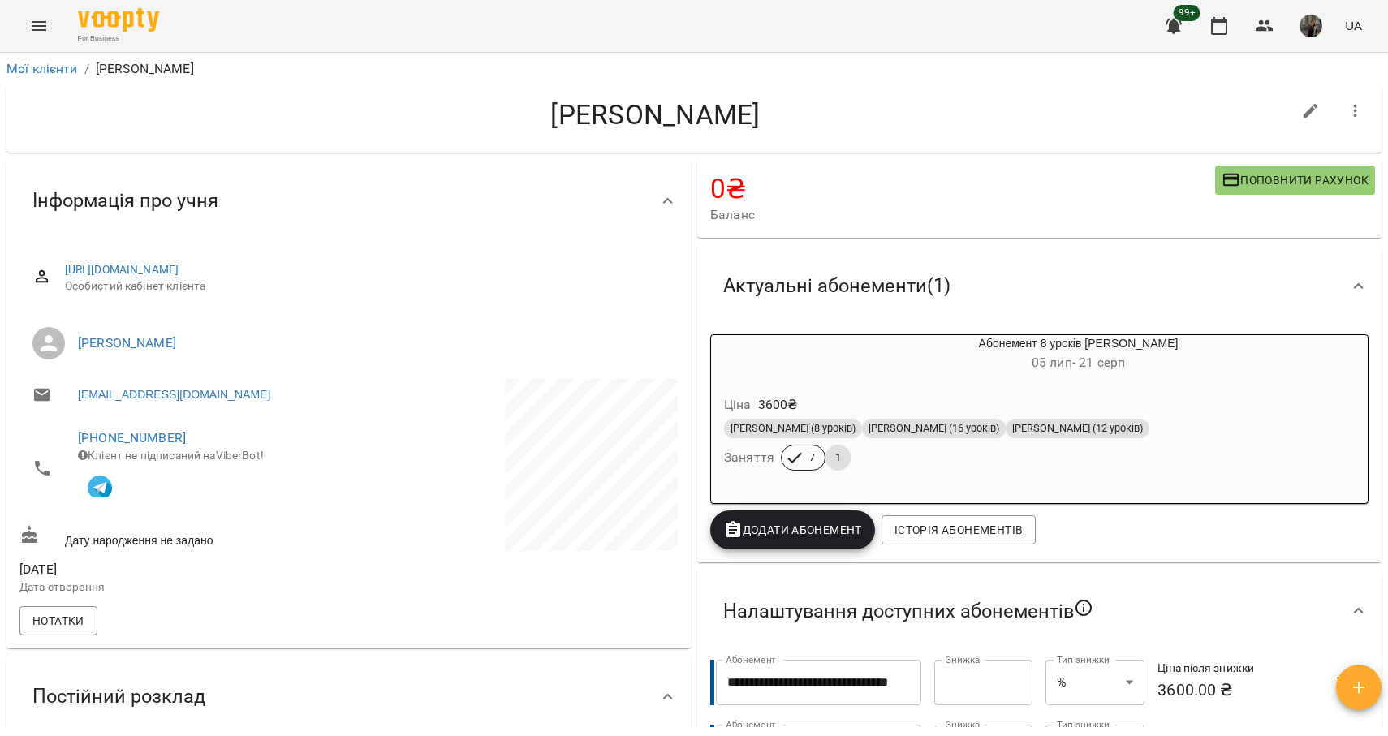
click at [1076, 374] on h6 "[DATE] - [DATE]" at bounding box center [1078, 363] width 579 height 23
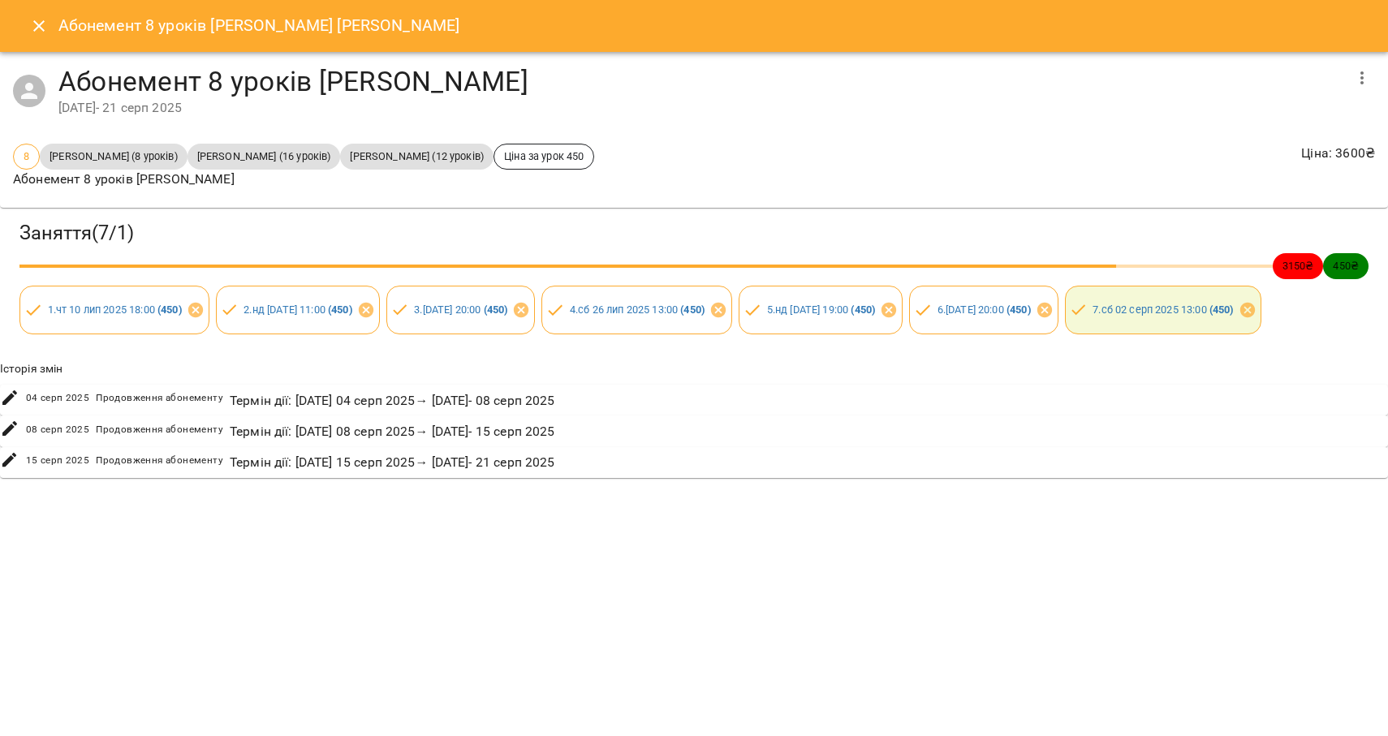
click at [1374, 80] on button "button" at bounding box center [1362, 77] width 39 height 39
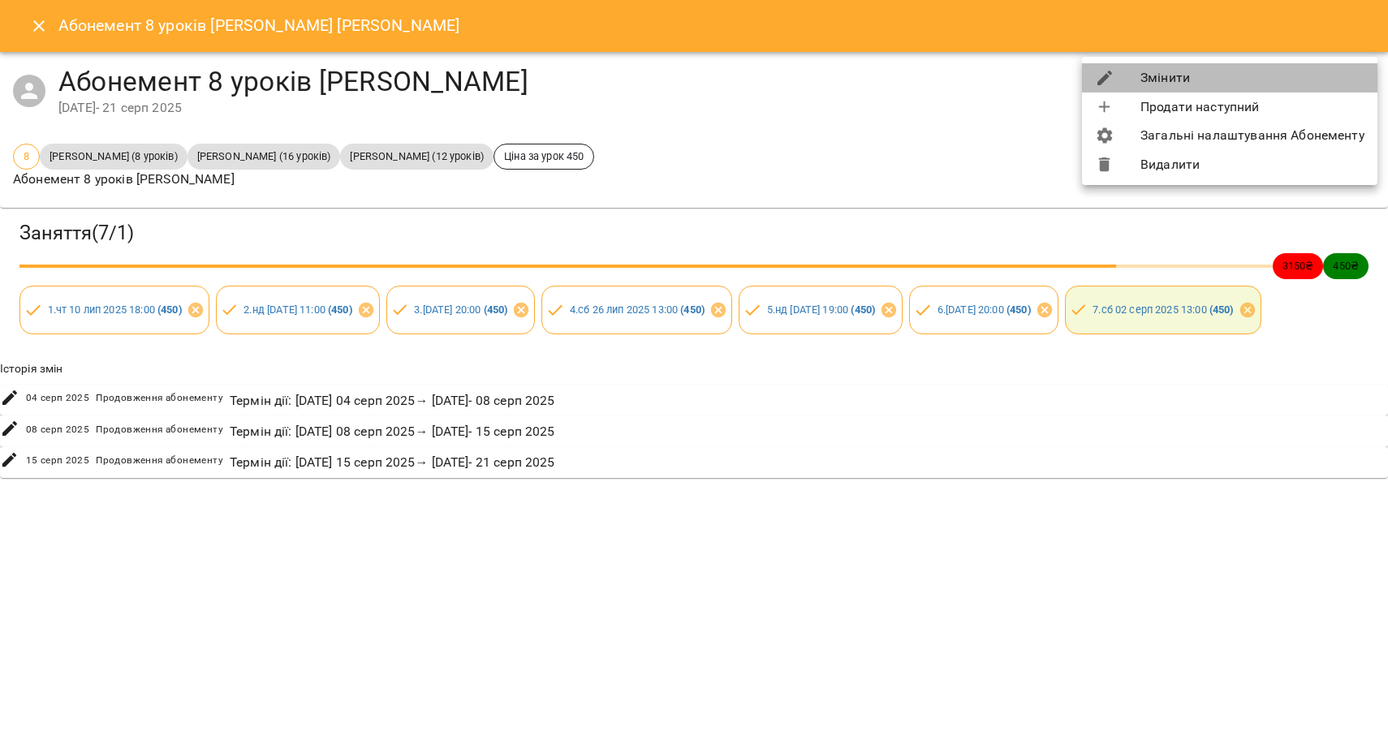
click at [1267, 79] on li "Змінити" at bounding box center [1230, 77] width 296 height 29
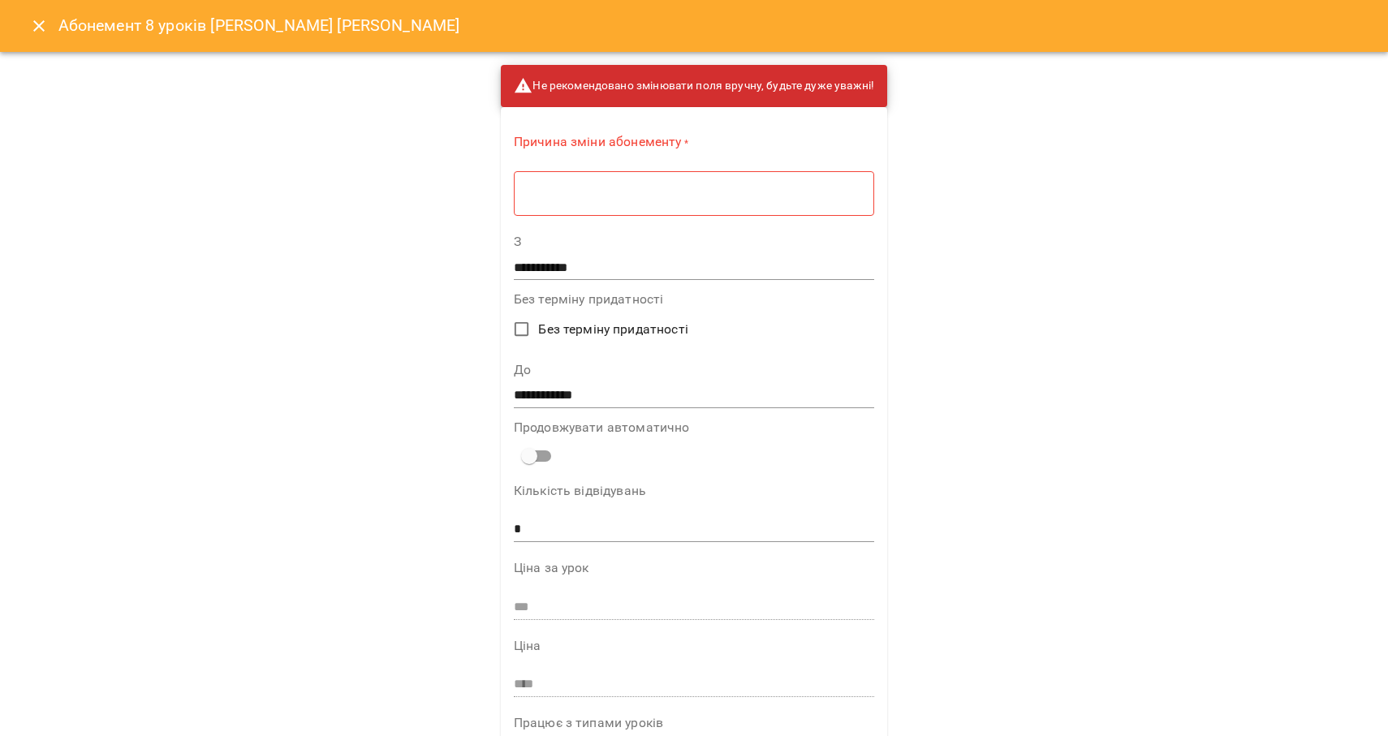
click at [637, 203] on div "* ​" at bounding box center [694, 192] width 360 height 45
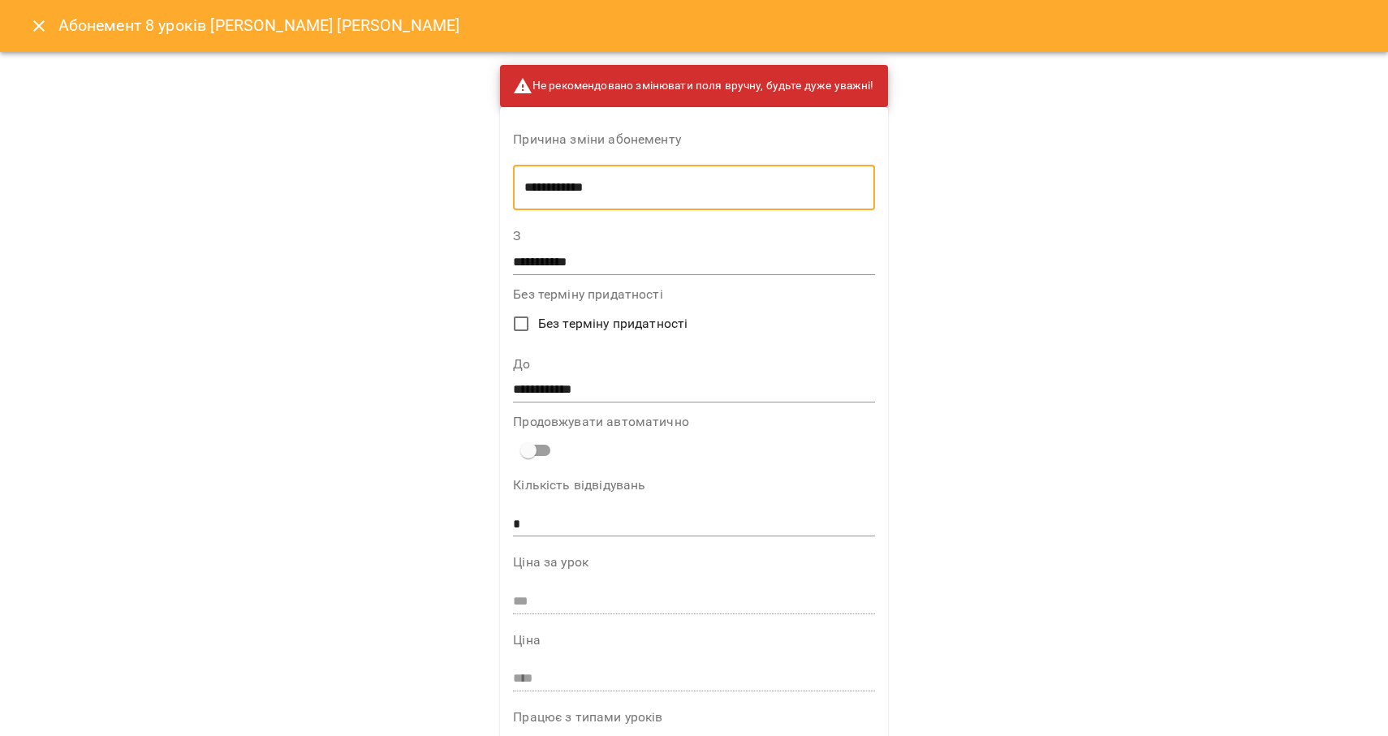
type textarea "**********"
click at [582, 391] on input "**********" at bounding box center [693, 391] width 361 height 26
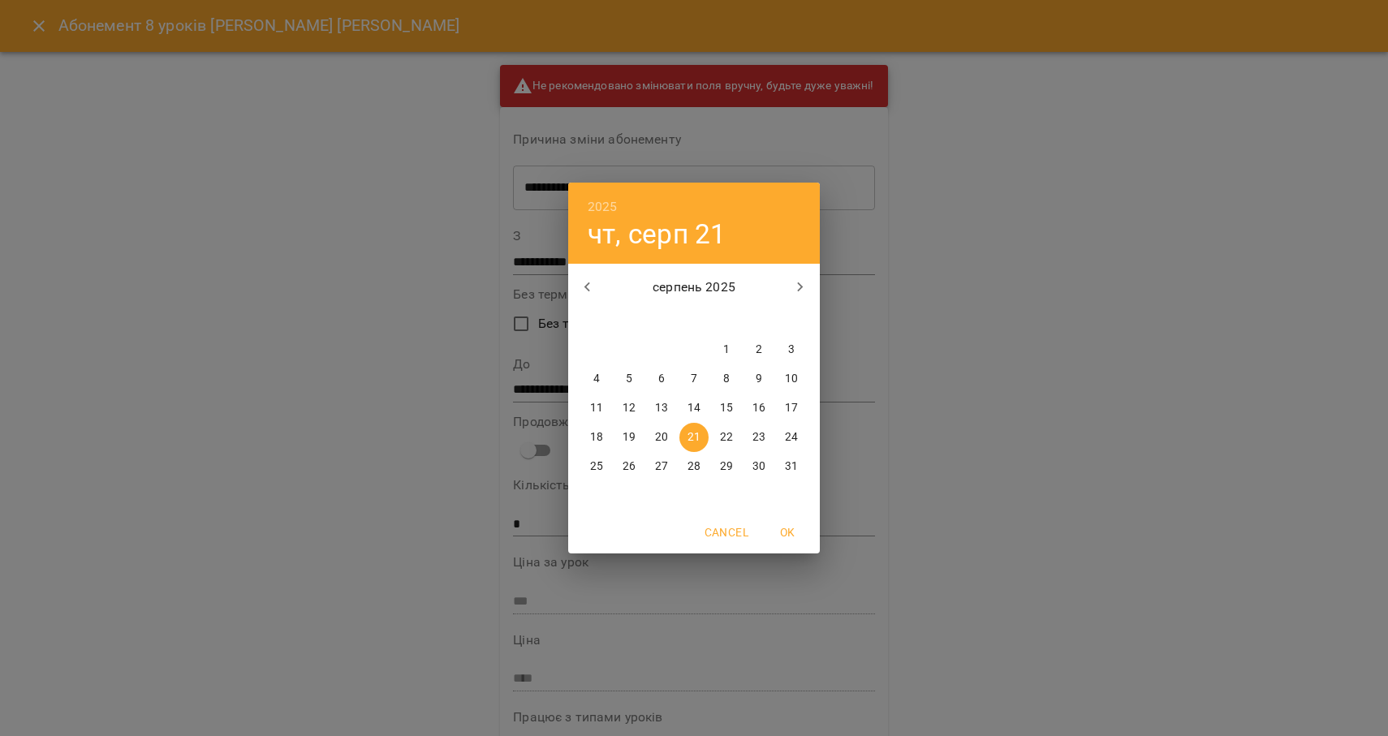
click at [733, 442] on span "22" at bounding box center [726, 437] width 29 height 16
type input "**********"
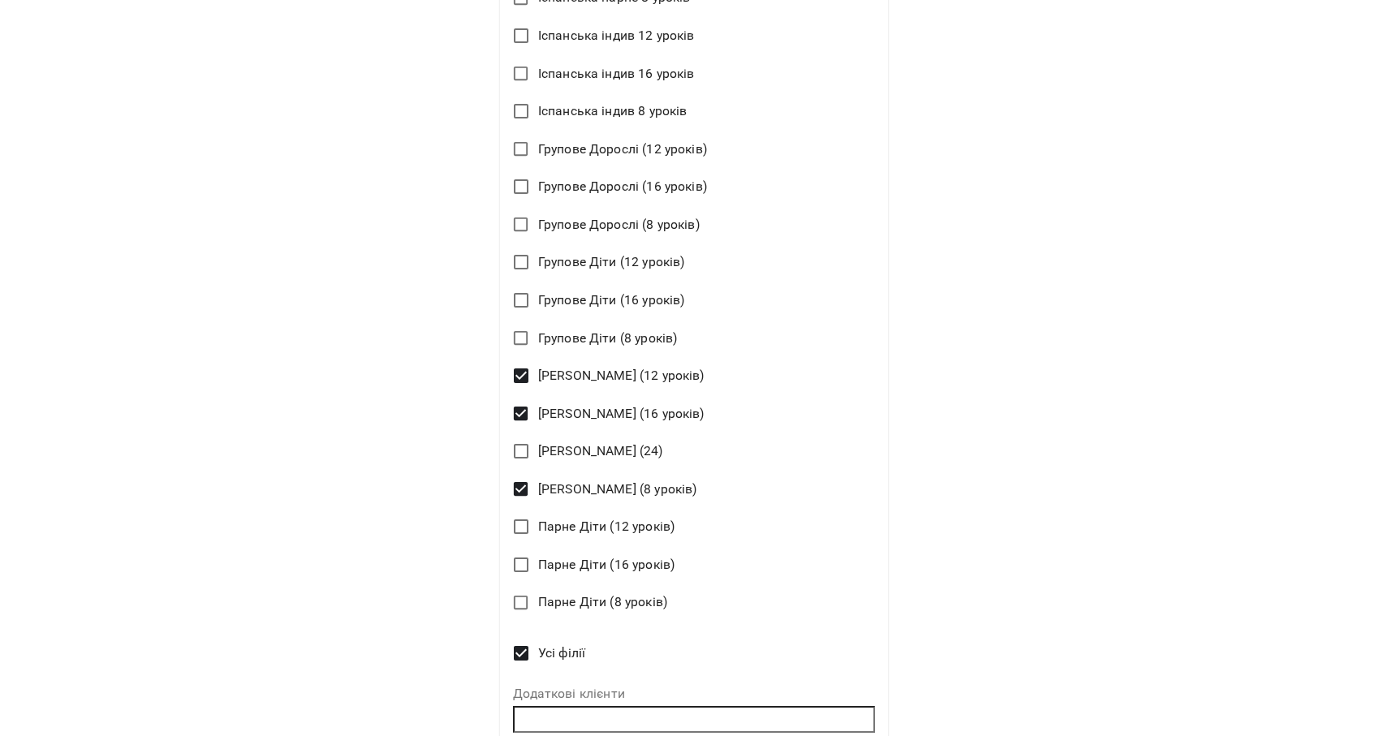
scroll to position [1203, 0]
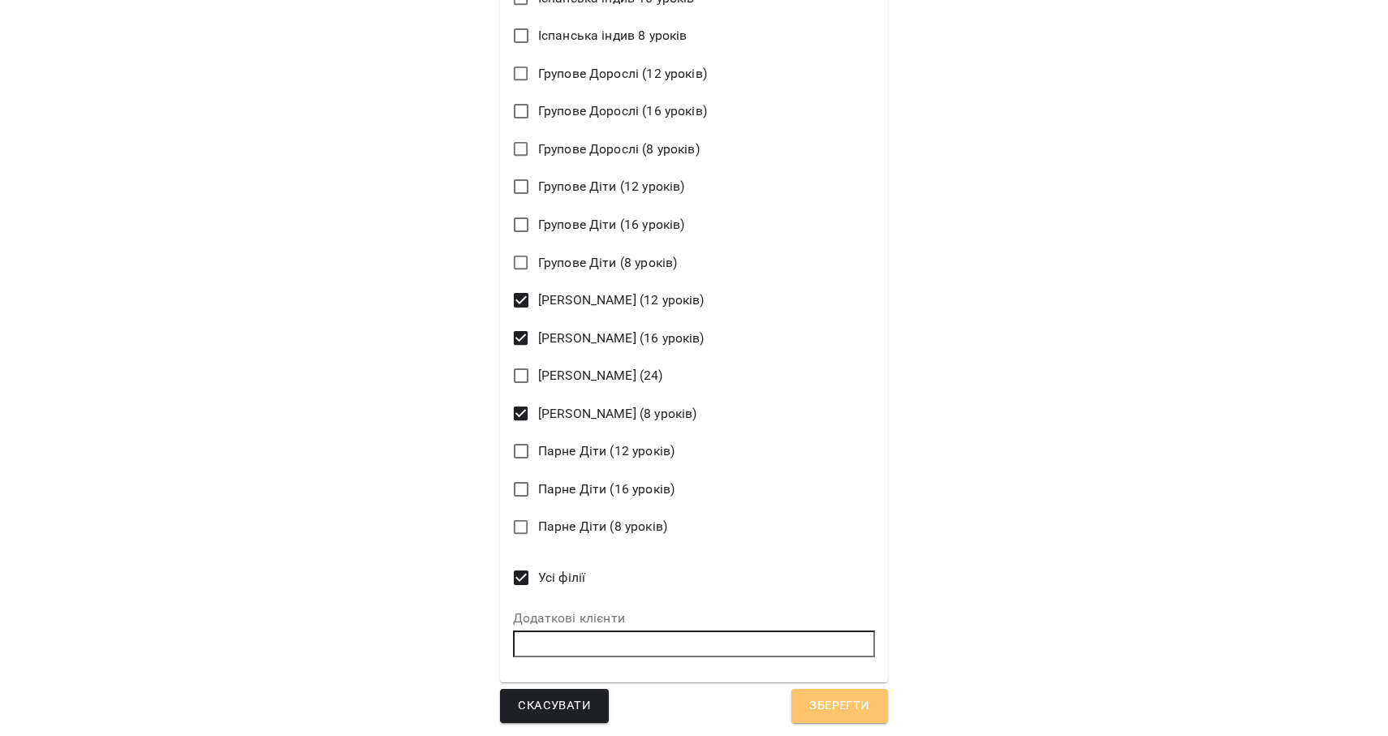
click at [838, 702] on span "Зберегти" at bounding box center [839, 706] width 60 height 21
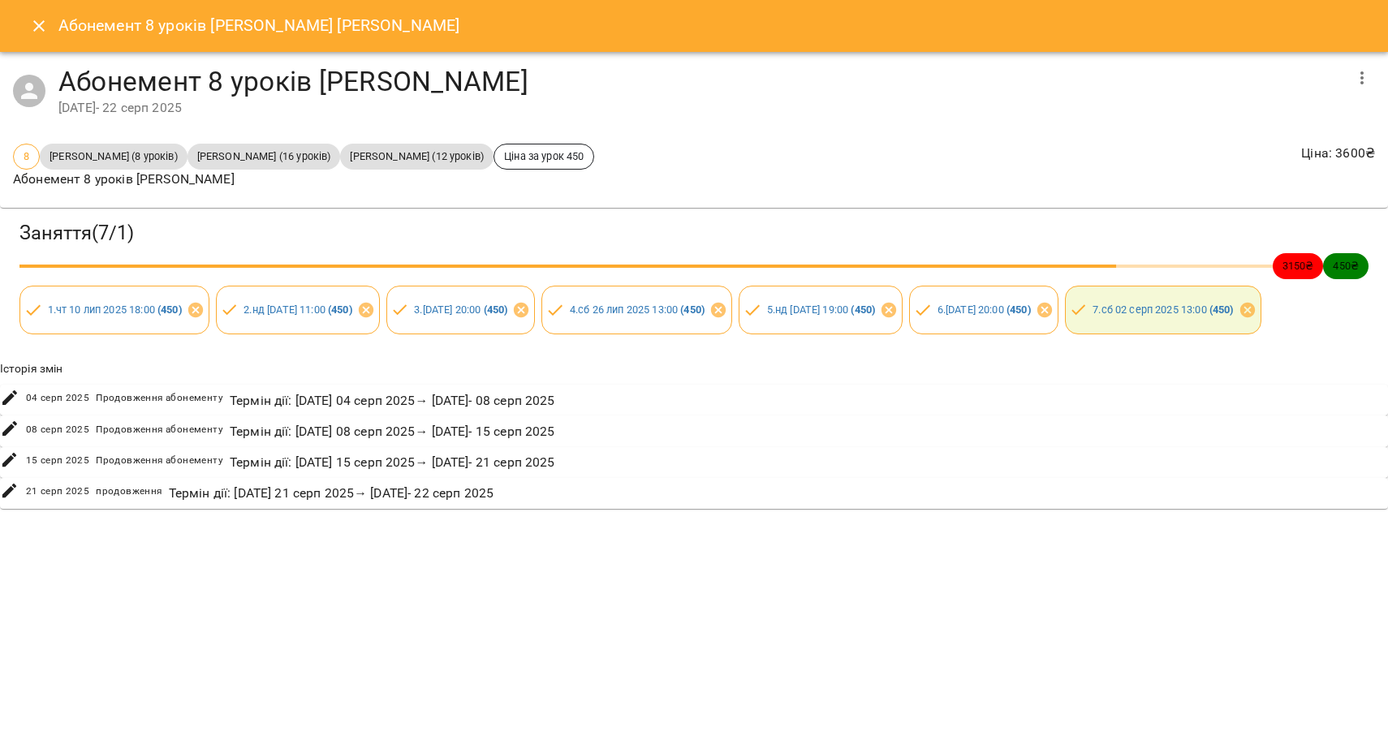
click at [37, 24] on icon "Close" at bounding box center [38, 25] width 11 height 11
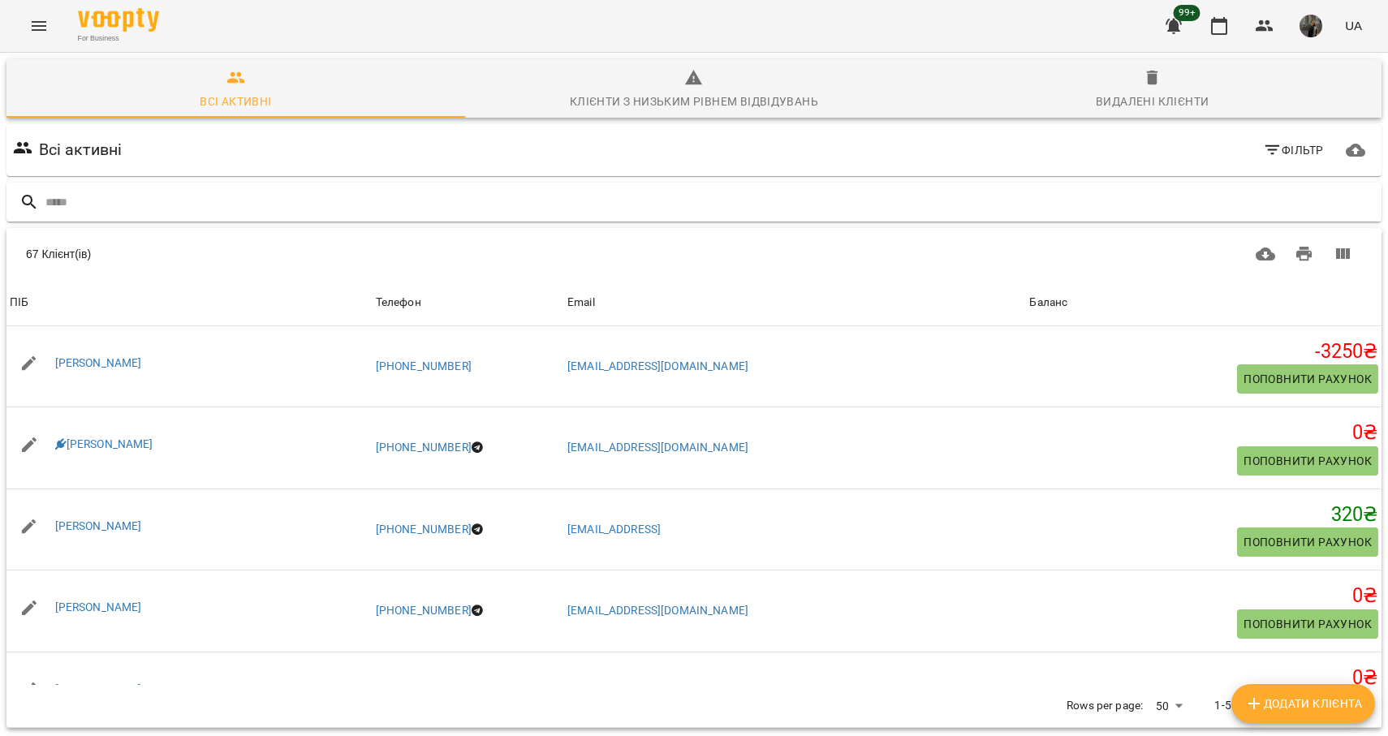
click at [175, 200] on input "text" at bounding box center [710, 202] width 1330 height 27
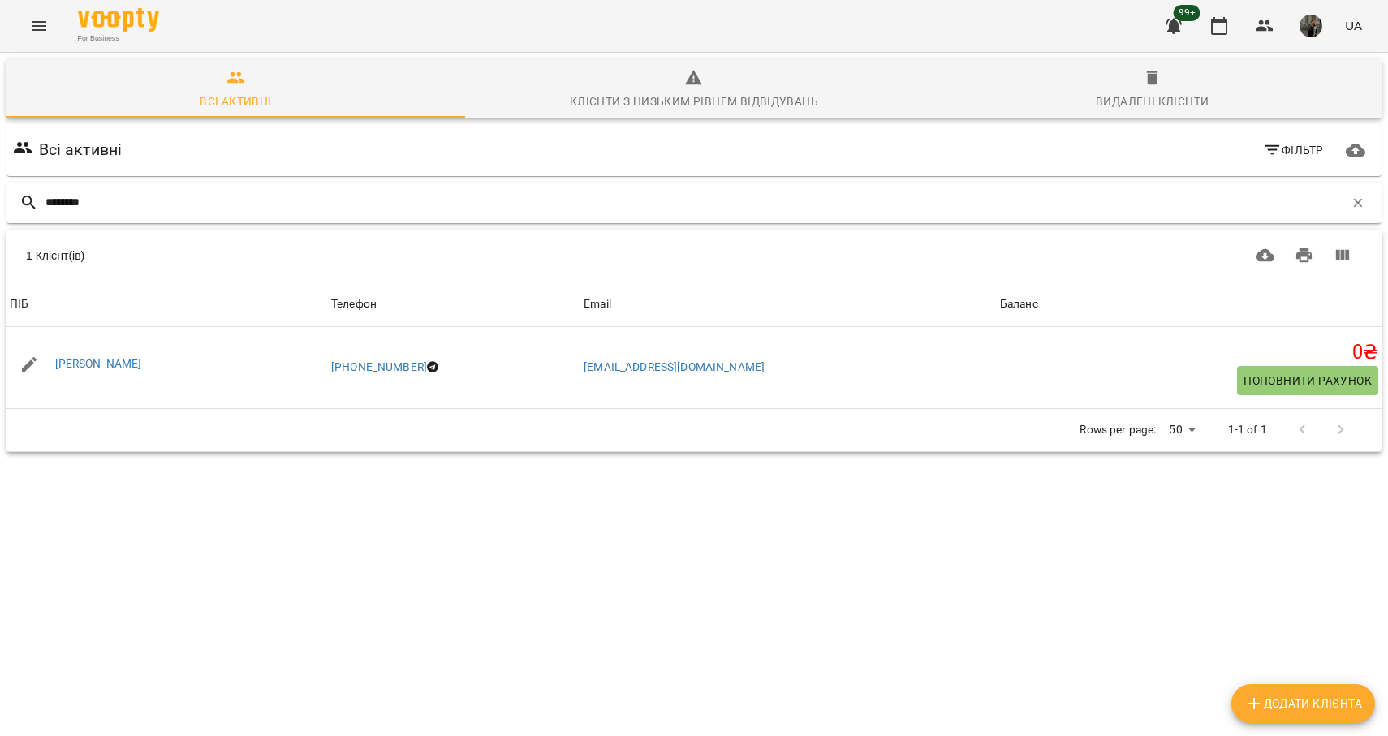
type input "********"
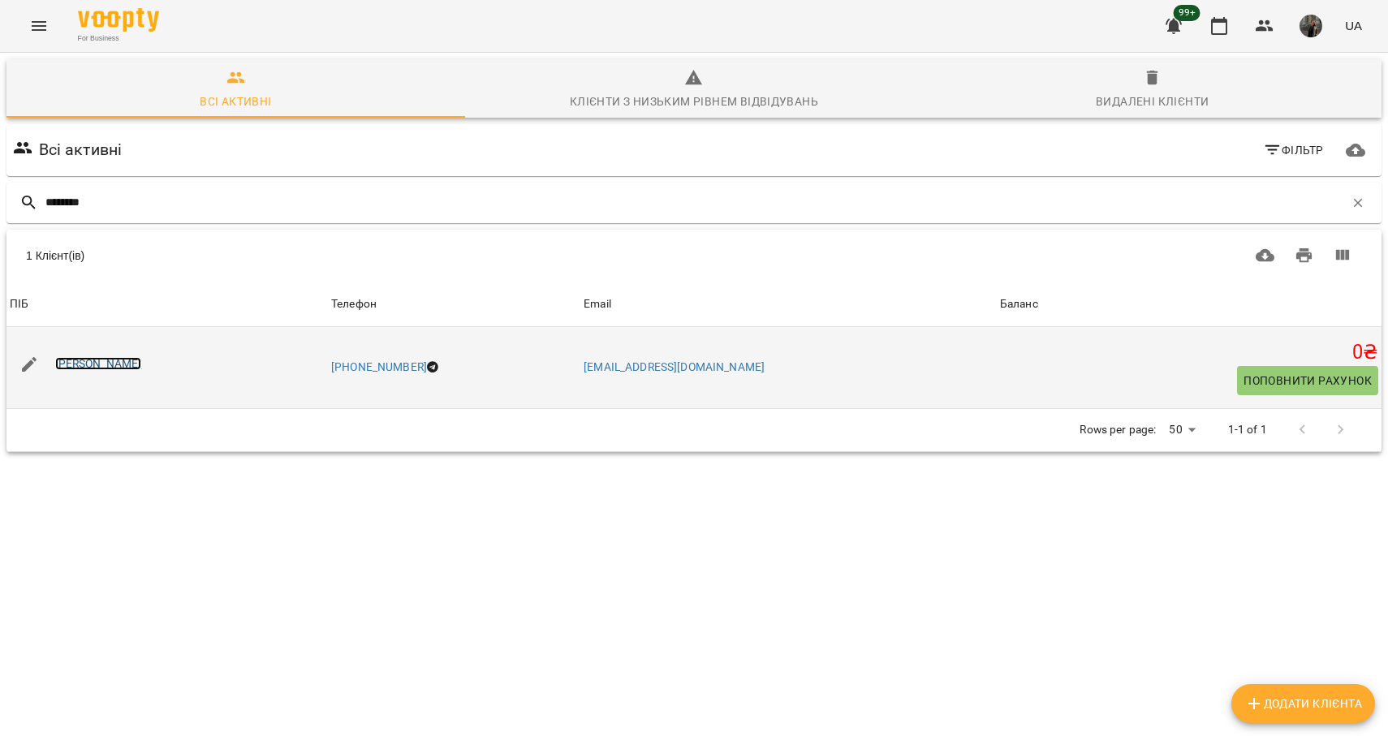
click at [129, 363] on link "[PERSON_NAME]" at bounding box center [98, 363] width 87 height 13
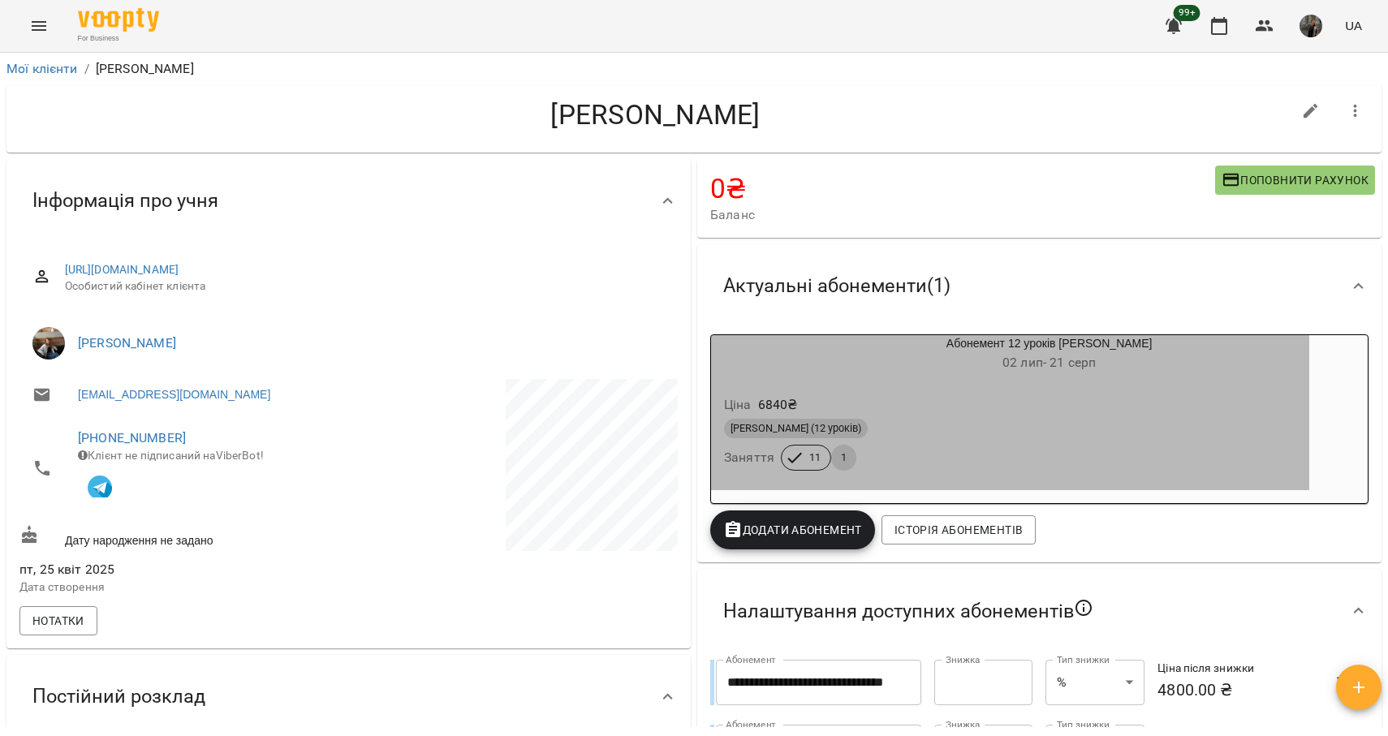
click at [960, 454] on div "[PERSON_NAME] (12 уроків) Заняття 11 1" at bounding box center [1010, 445] width 579 height 58
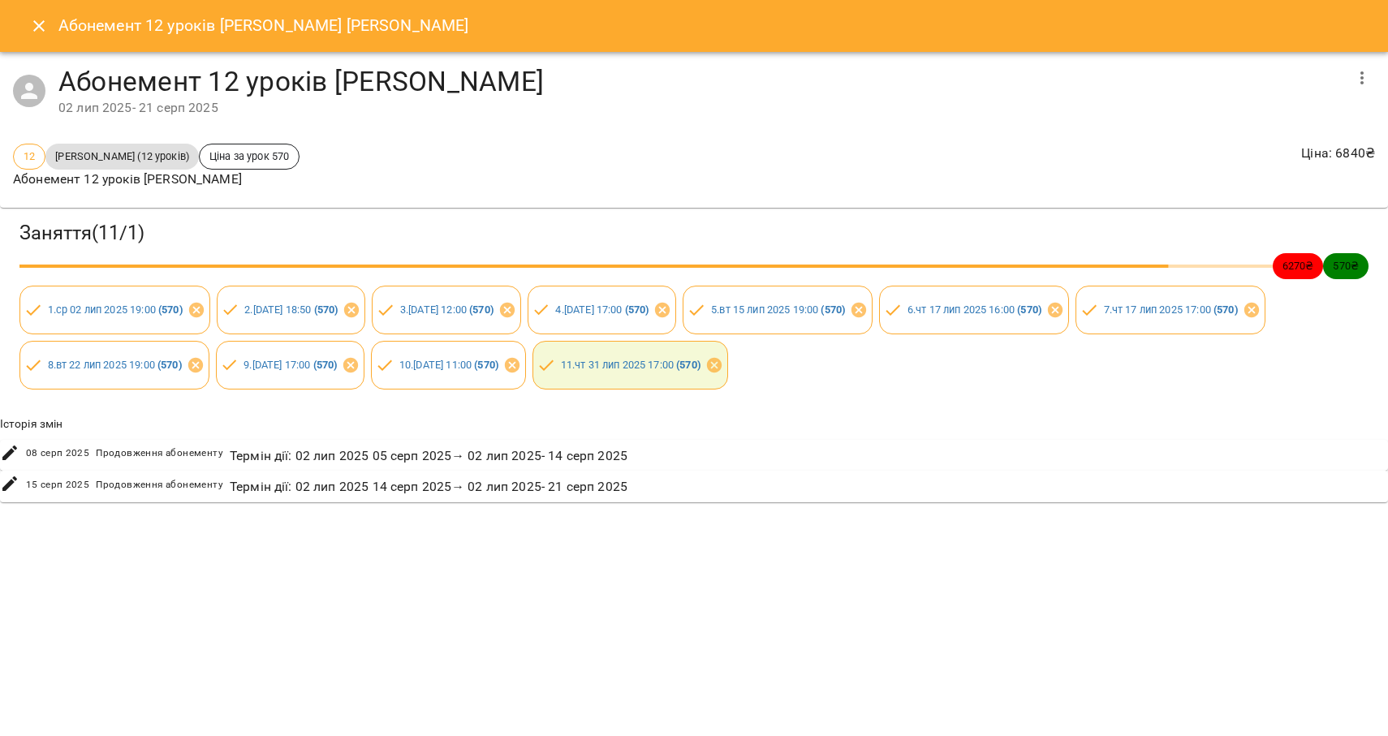
click at [40, 31] on icon "Close" at bounding box center [38, 25] width 19 height 19
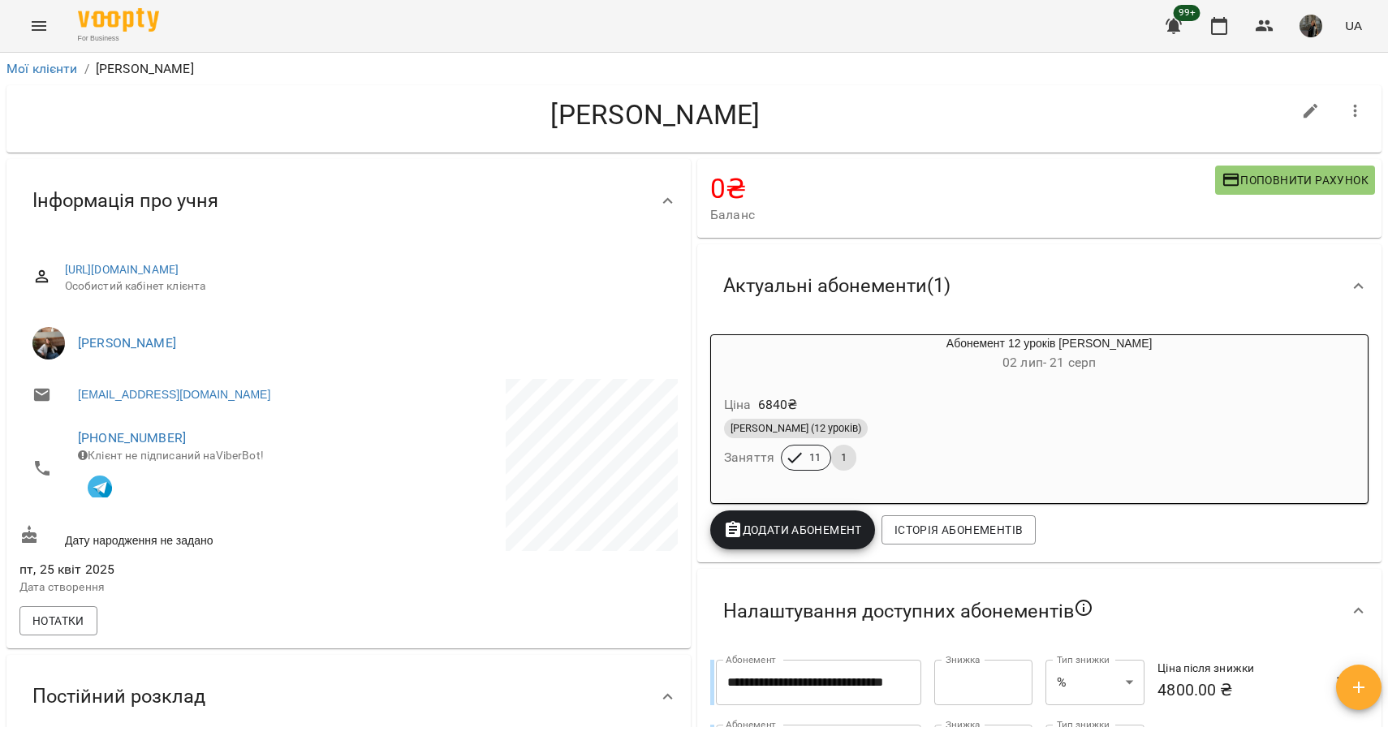
click at [1284, 348] on div "Абонемент 12 уроків Індив Дорослі [DATE] - [DATE]" at bounding box center [1049, 354] width 520 height 39
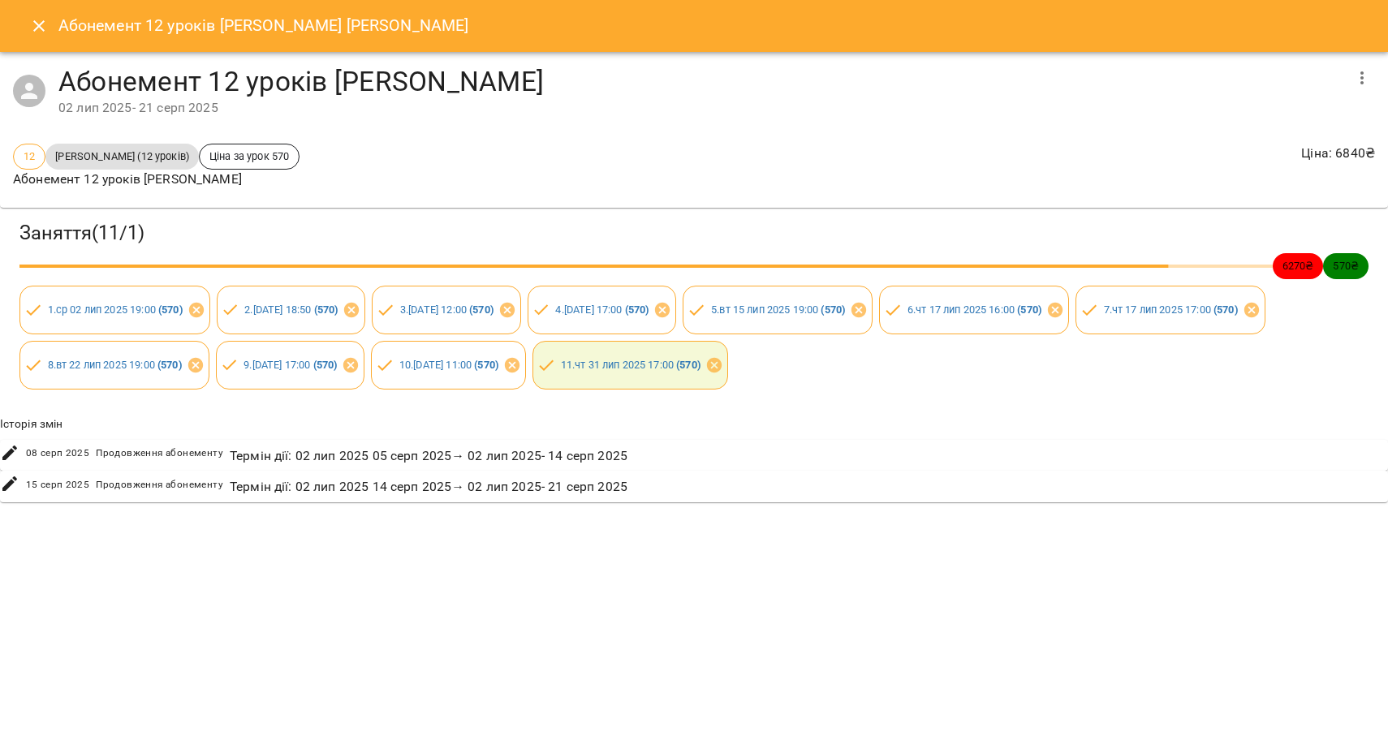
click at [1356, 83] on icon "button" at bounding box center [1362, 77] width 19 height 19
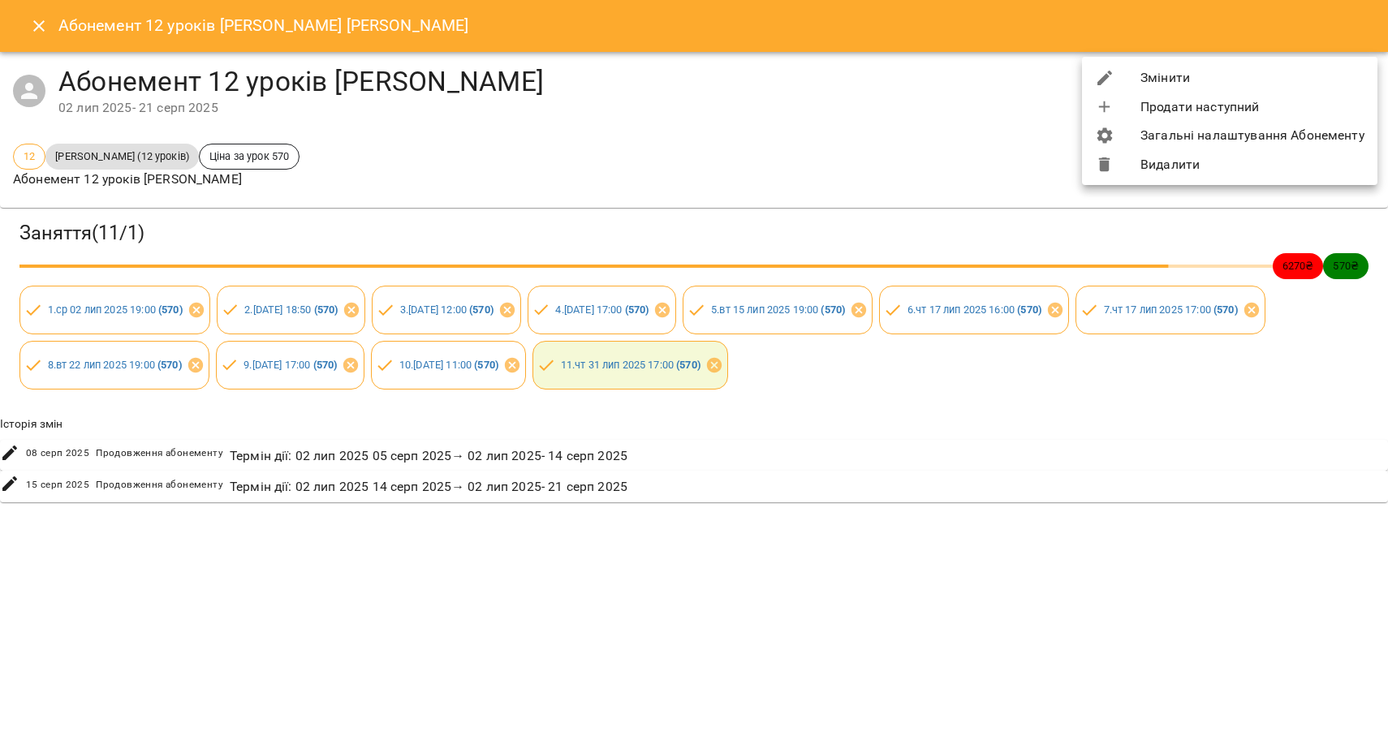
click at [1209, 78] on li "Змінити" at bounding box center [1230, 77] width 296 height 29
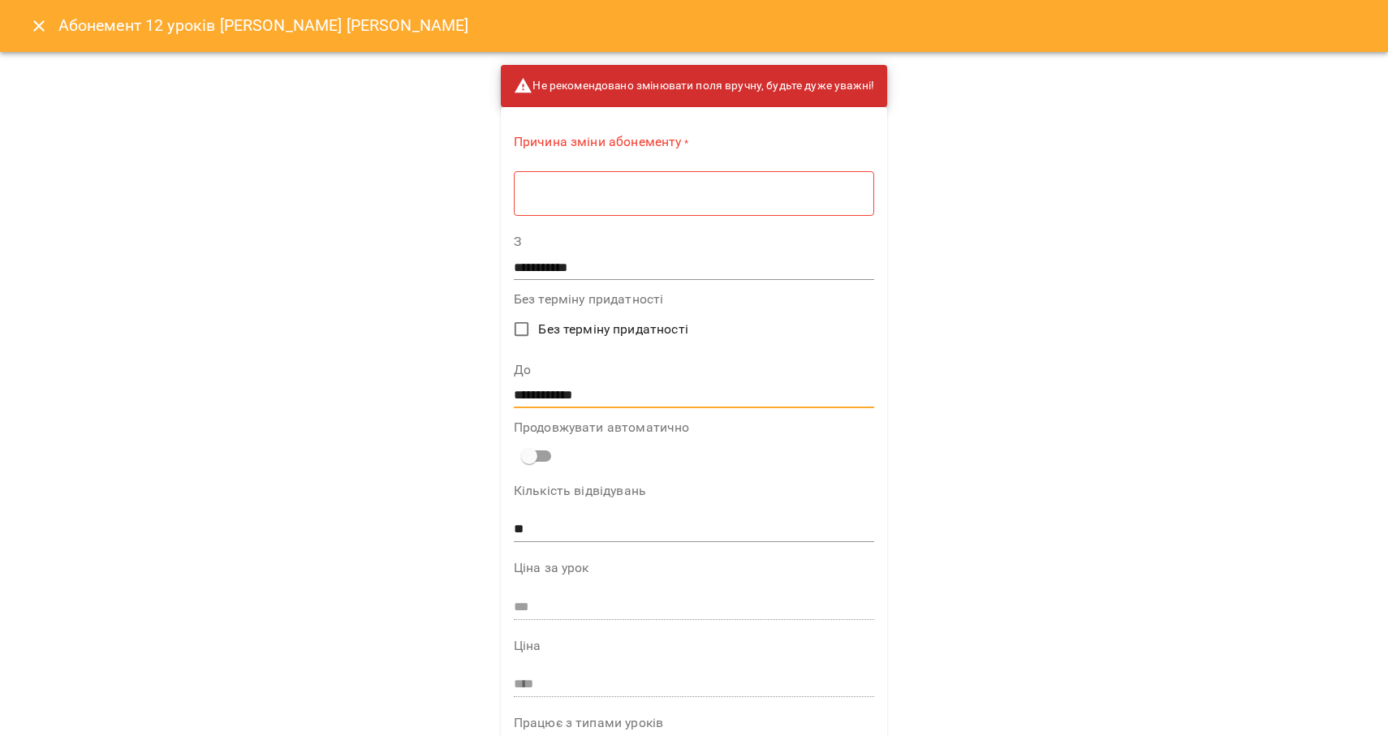
click at [708, 383] on input "**********" at bounding box center [694, 395] width 360 height 26
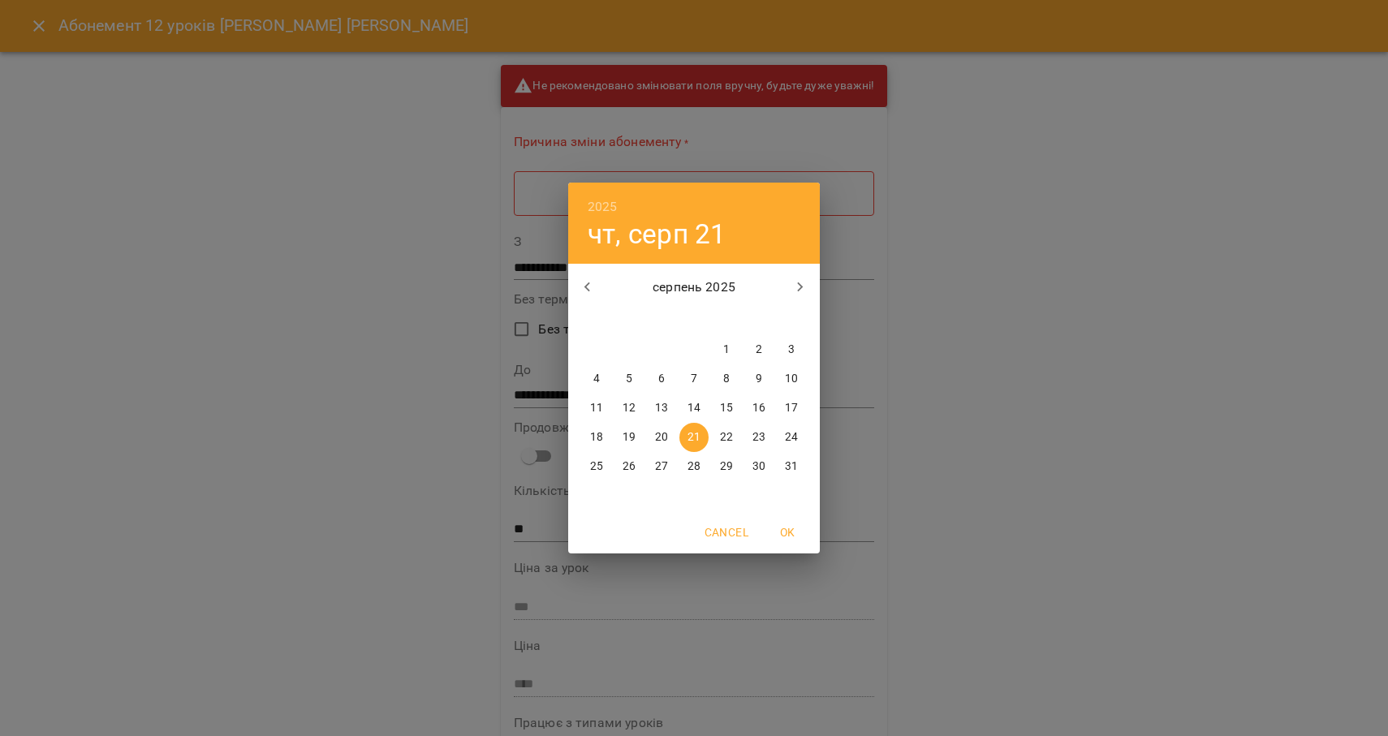
click at [764, 437] on p "23" at bounding box center [759, 437] width 13 height 16
type input "**********"
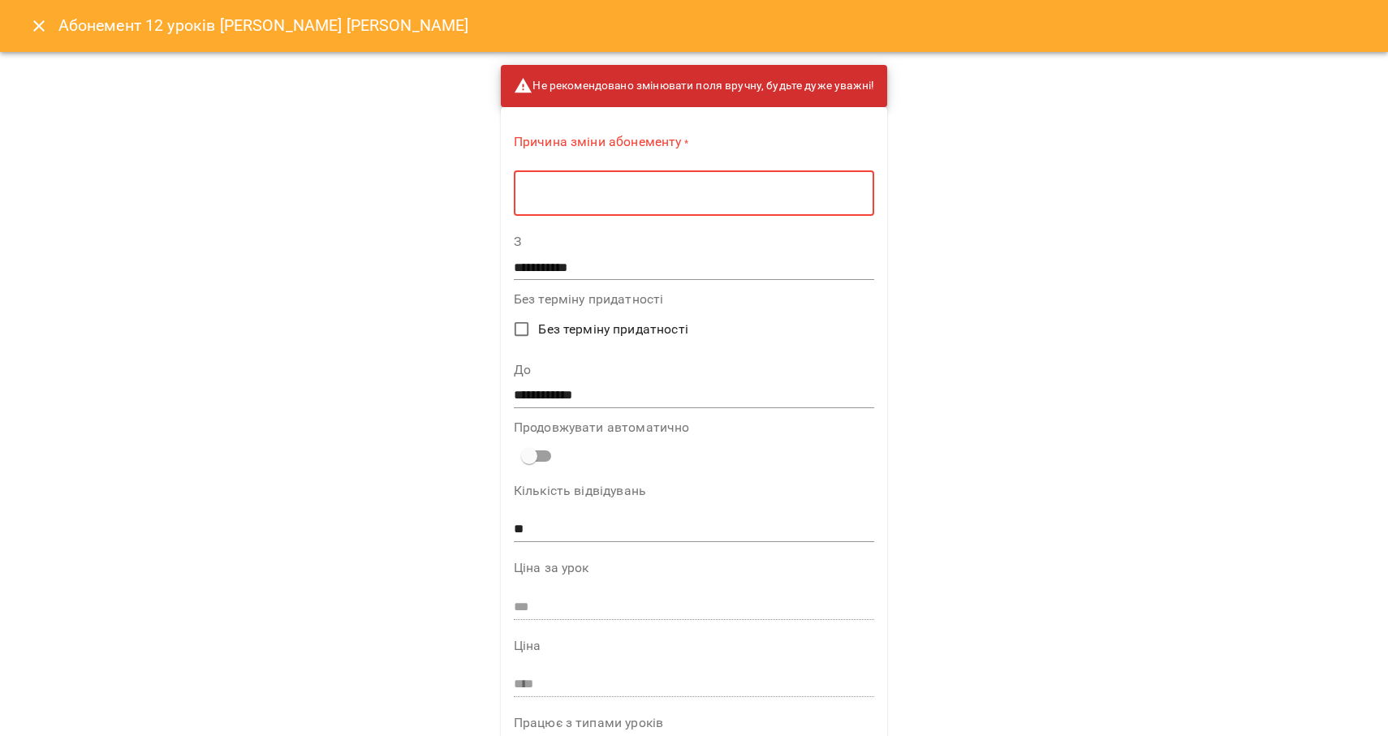
click at [577, 186] on textarea at bounding box center [694, 193] width 338 height 15
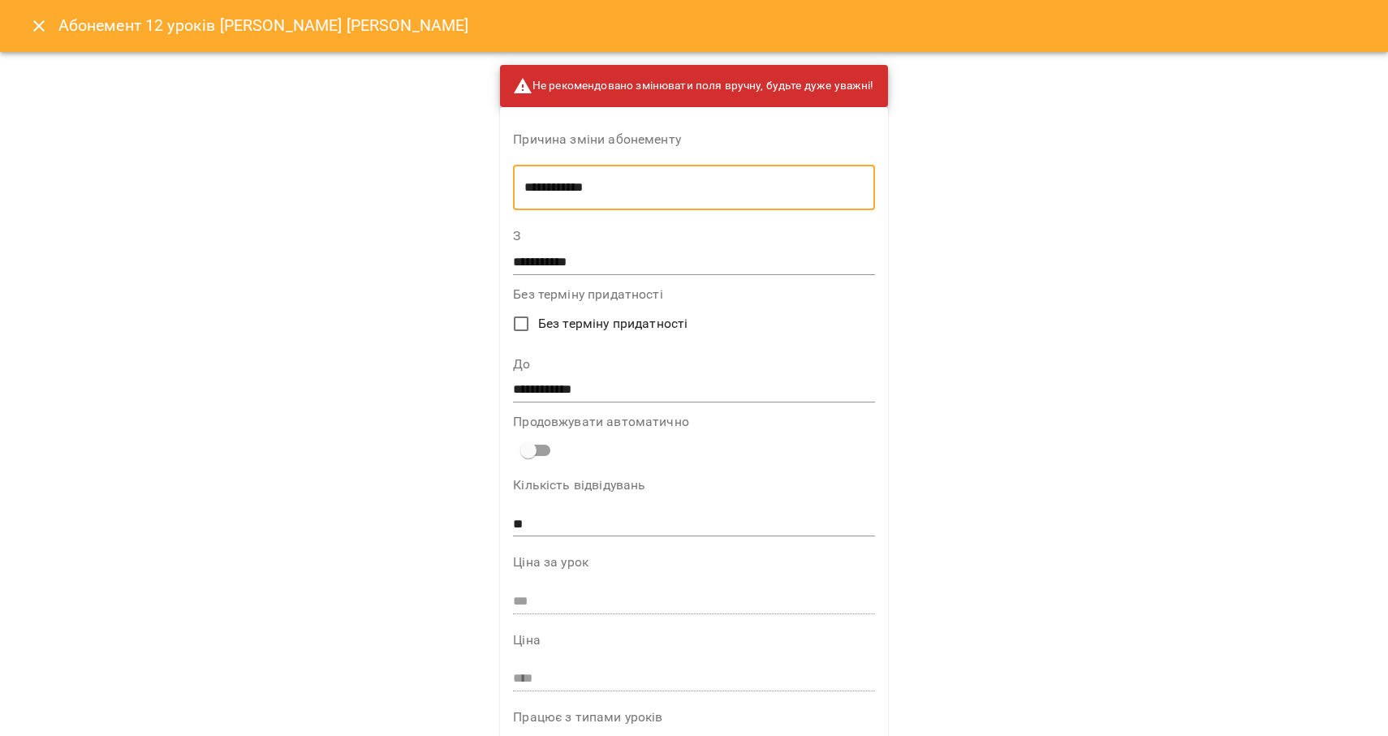
click at [577, 185] on textarea "**********" at bounding box center [693, 187] width 339 height 15
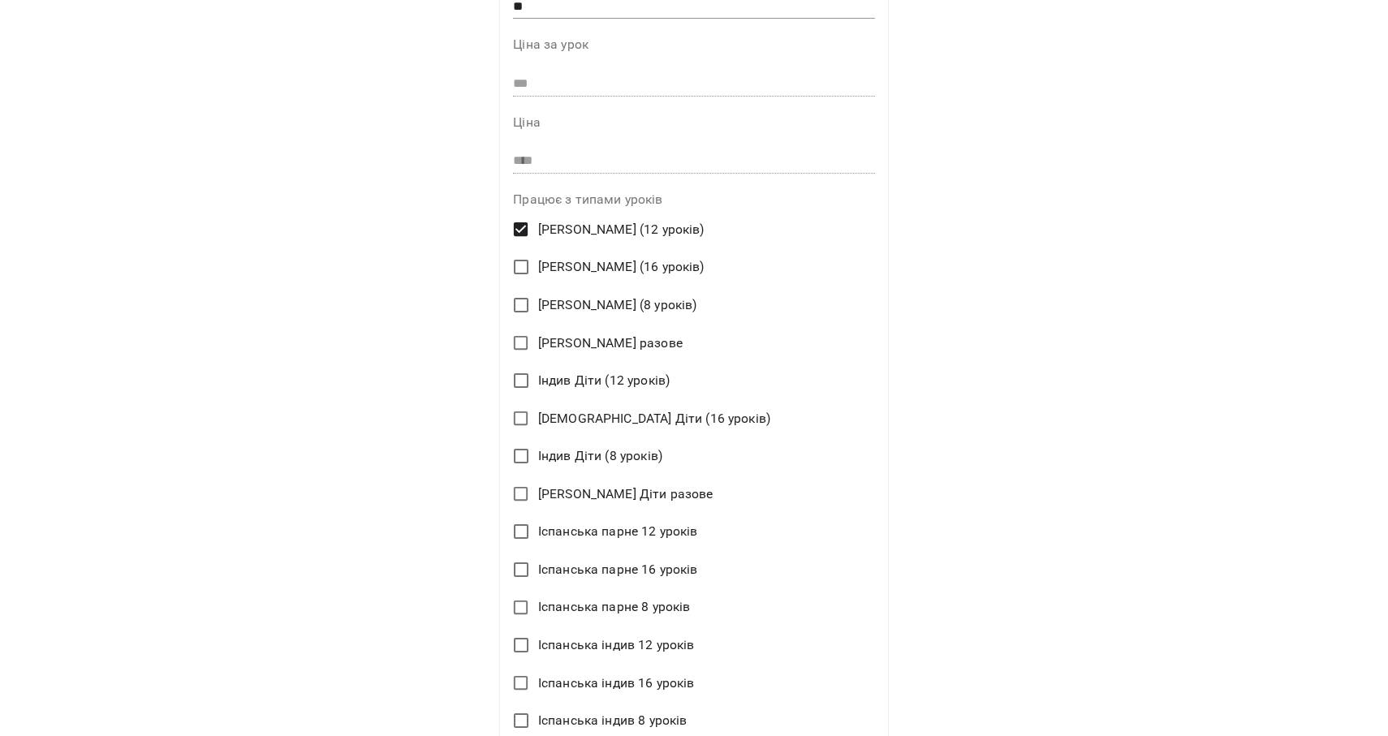
scroll to position [1203, 0]
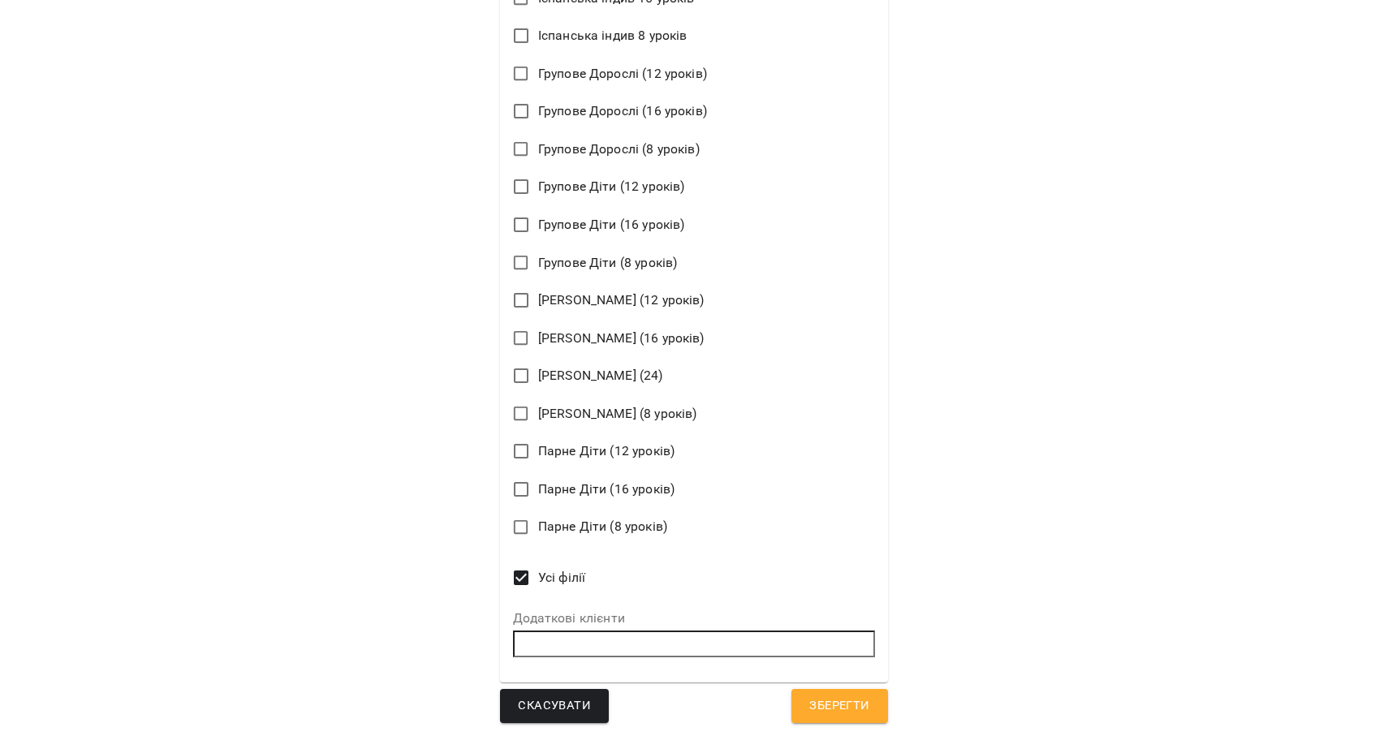
type textarea "**********"
click at [855, 707] on span "Зберегти" at bounding box center [839, 706] width 60 height 21
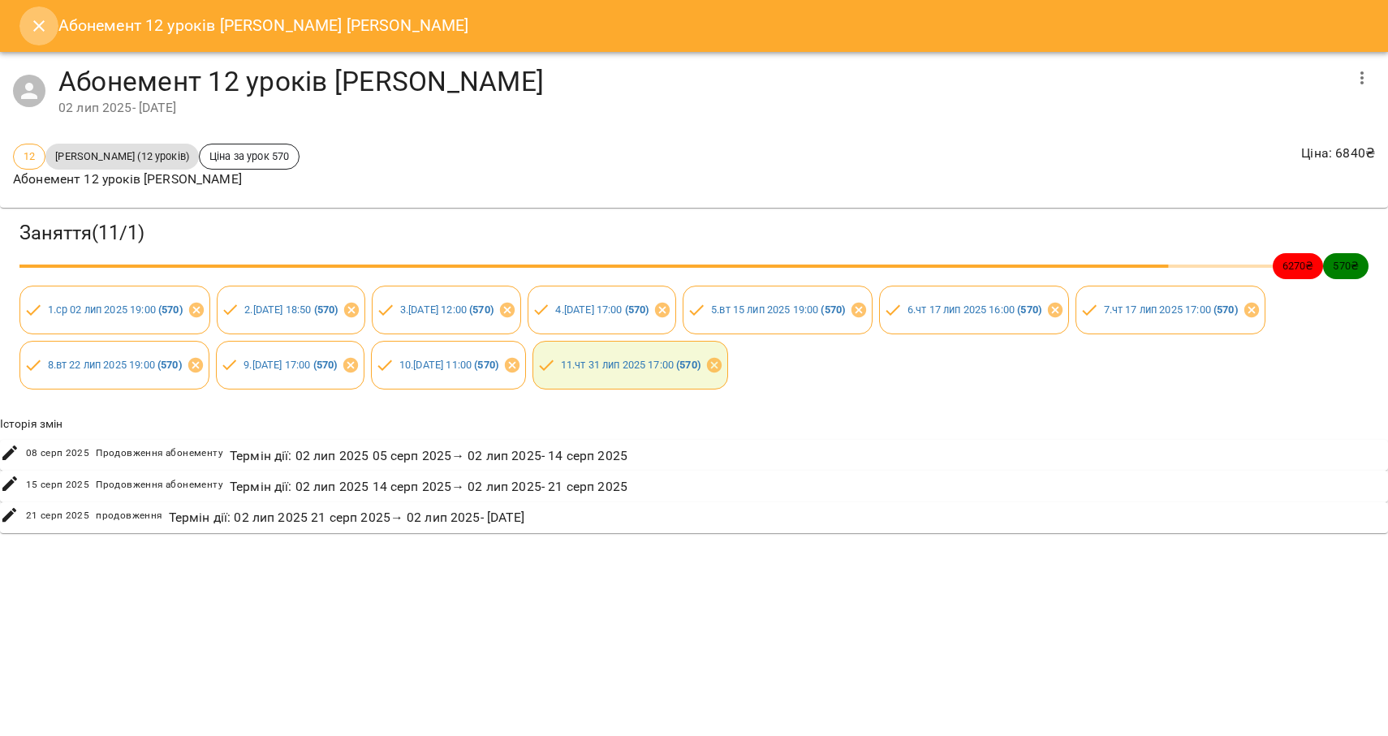
click at [32, 29] on icon "Close" at bounding box center [38, 25] width 19 height 19
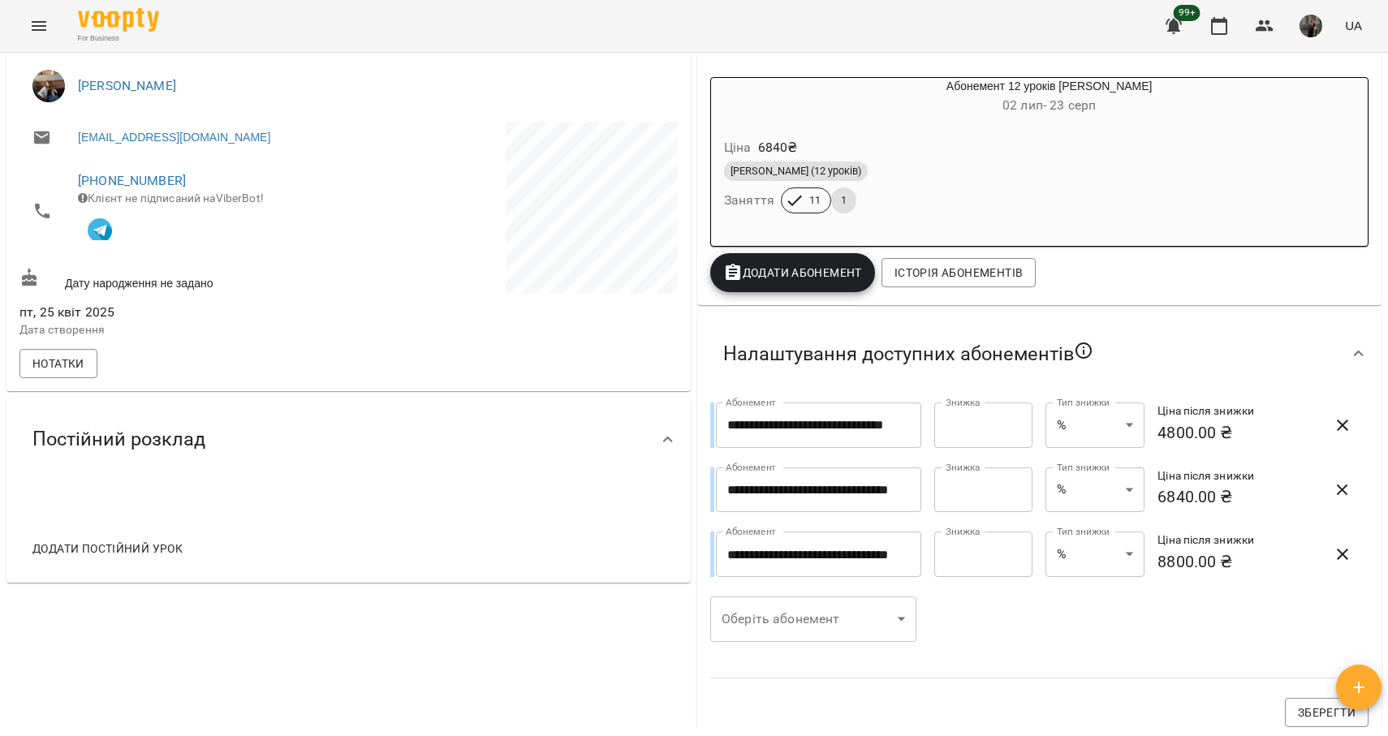
scroll to position [90, 0]
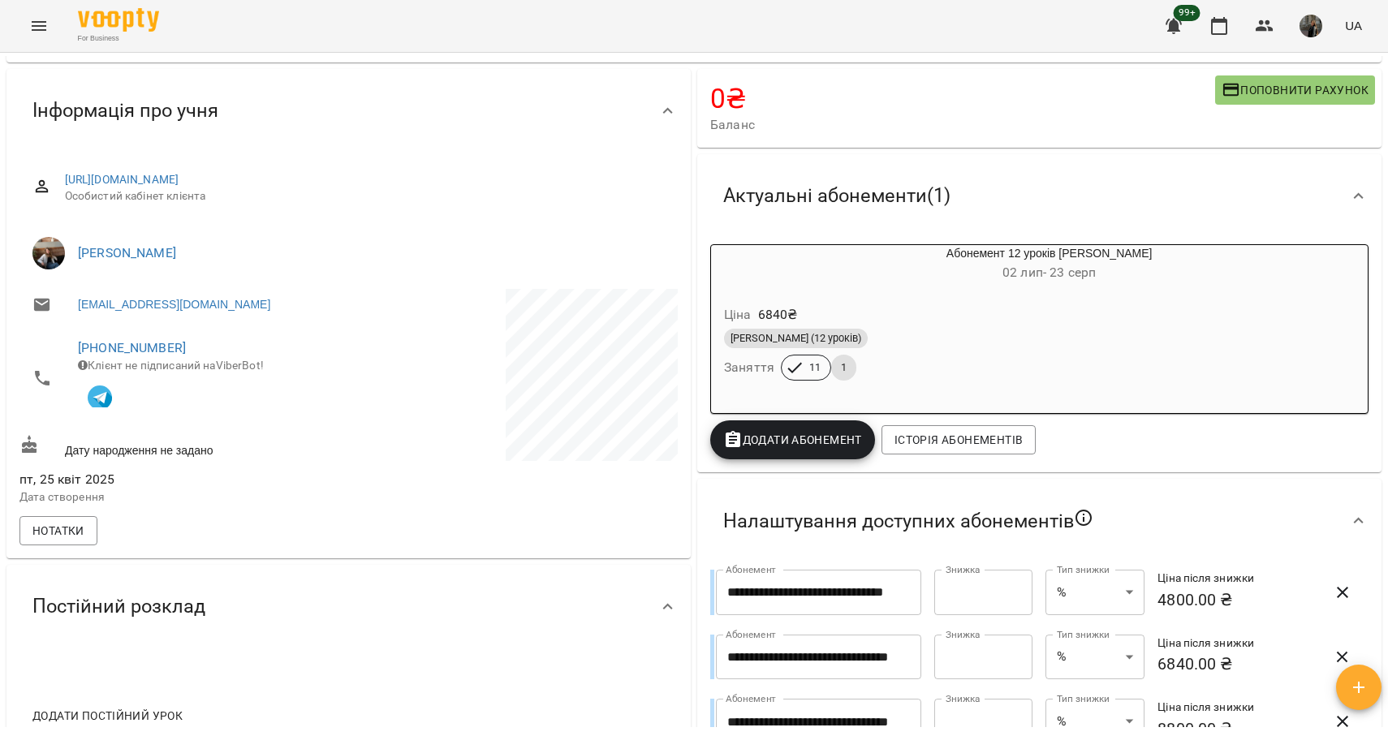
click at [38, 31] on icon "Menu" at bounding box center [38, 25] width 19 height 19
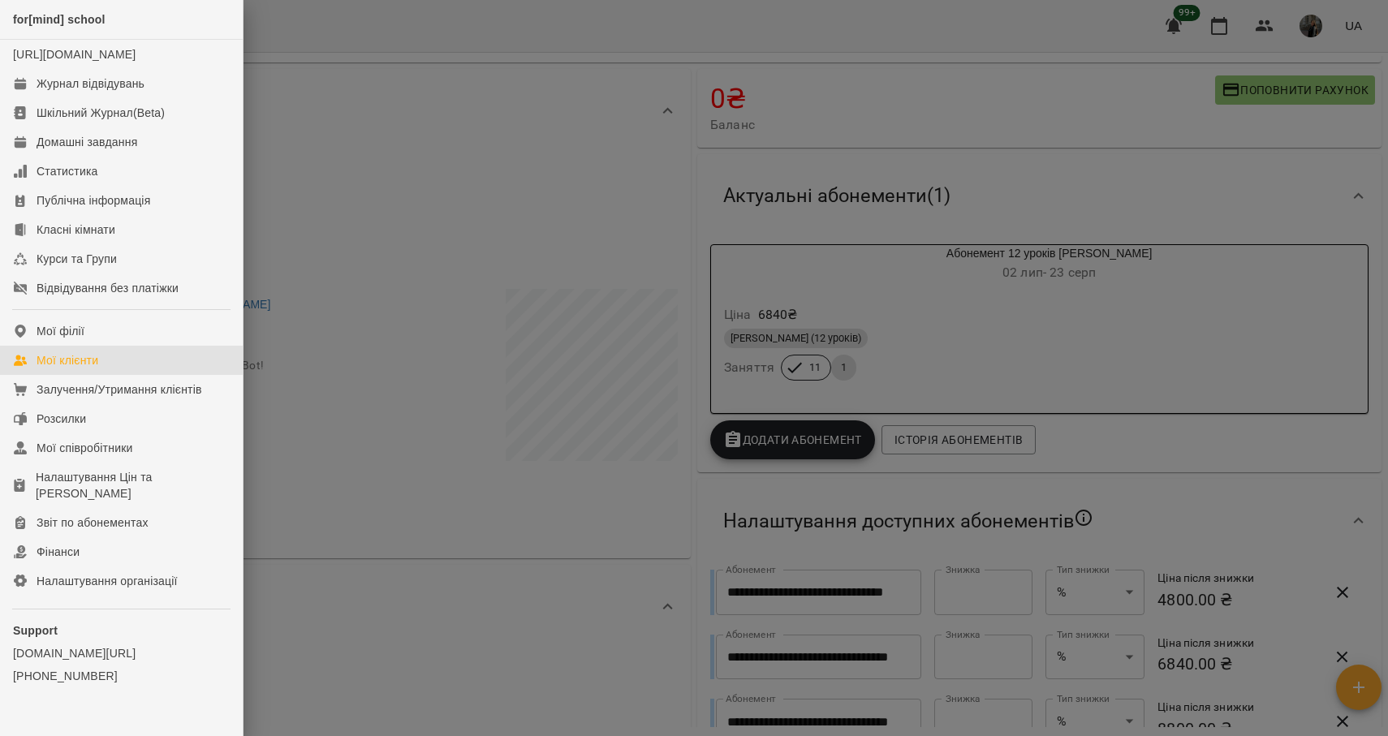
click at [136, 375] on link "Мої клієнти" at bounding box center [121, 360] width 243 height 29
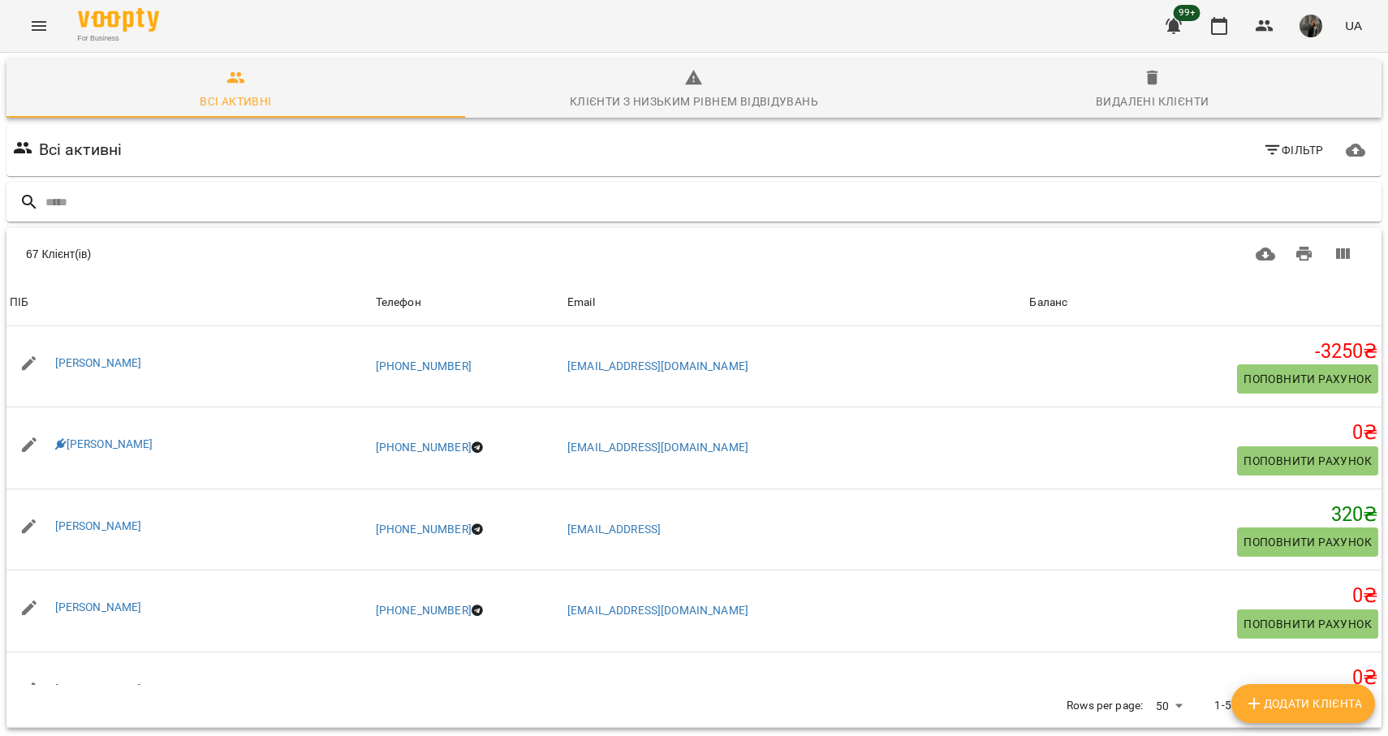
click at [300, 204] on input "text" at bounding box center [710, 202] width 1330 height 27
type input "******"
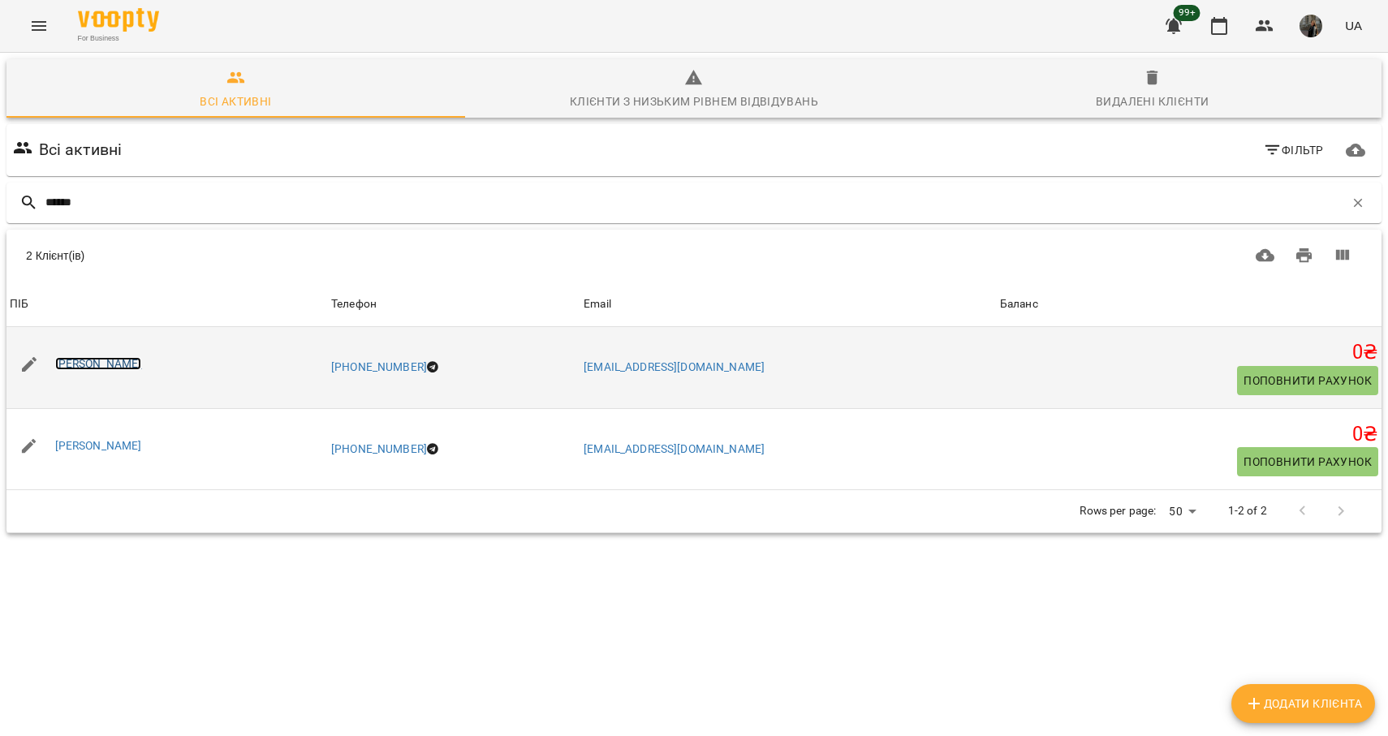
click at [114, 370] on link "[PERSON_NAME]" at bounding box center [98, 363] width 87 height 13
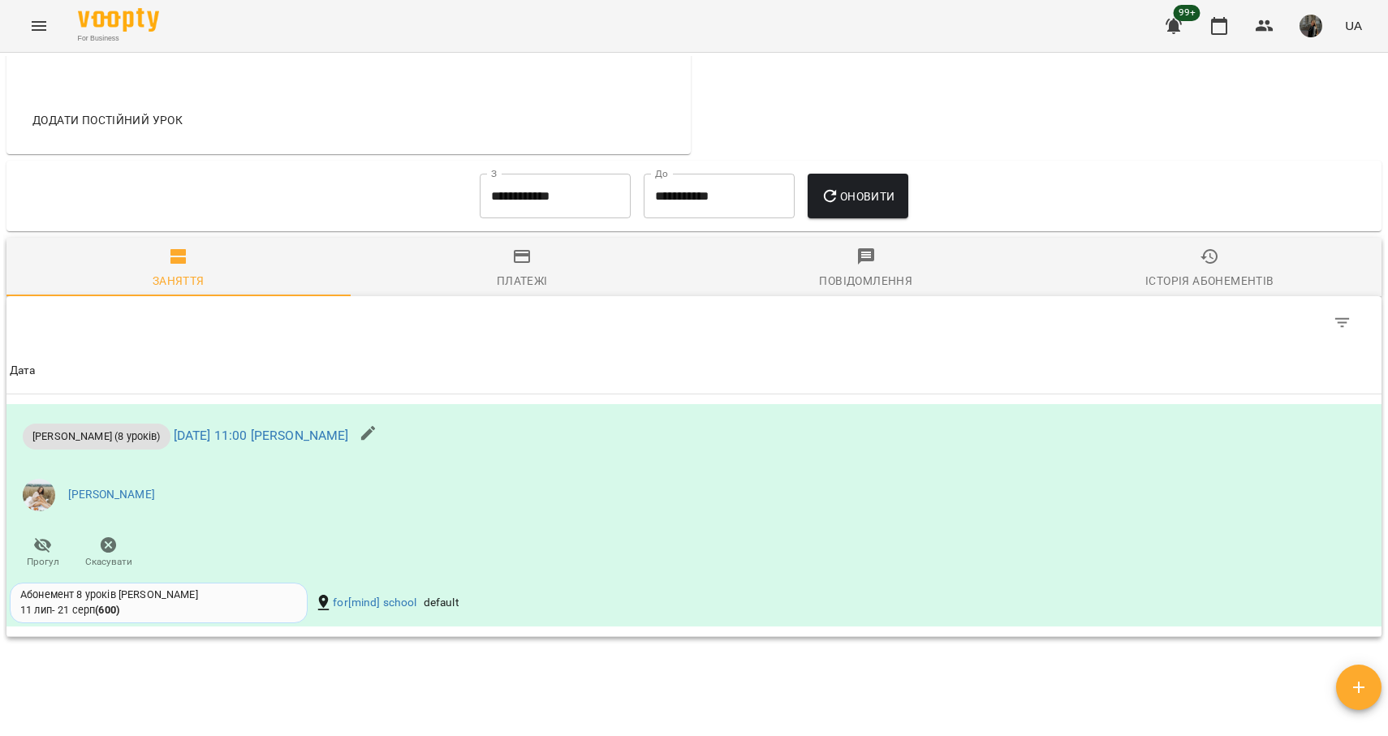
scroll to position [684, 0]
click at [270, 445] on link "[DATE] 11:00 [PERSON_NAME]" at bounding box center [261, 436] width 175 height 15
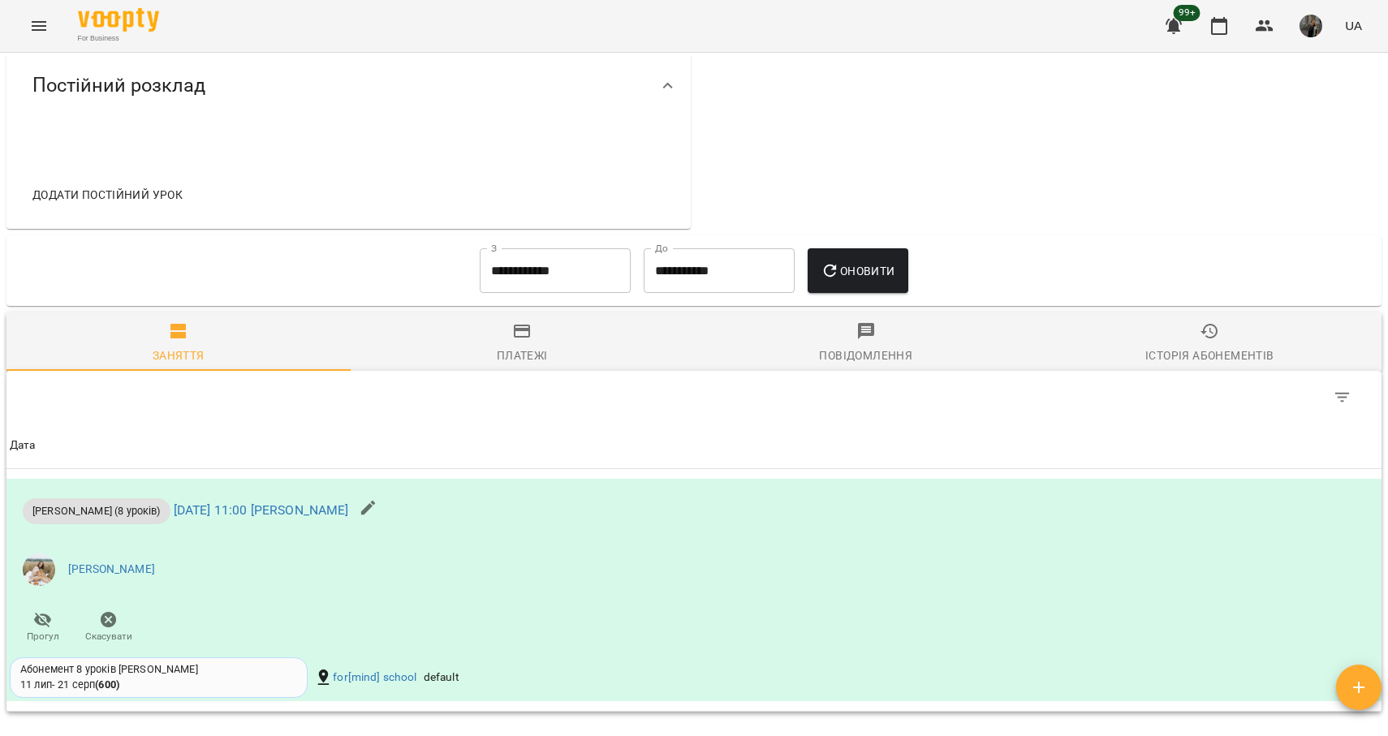
scroll to position [801, 0]
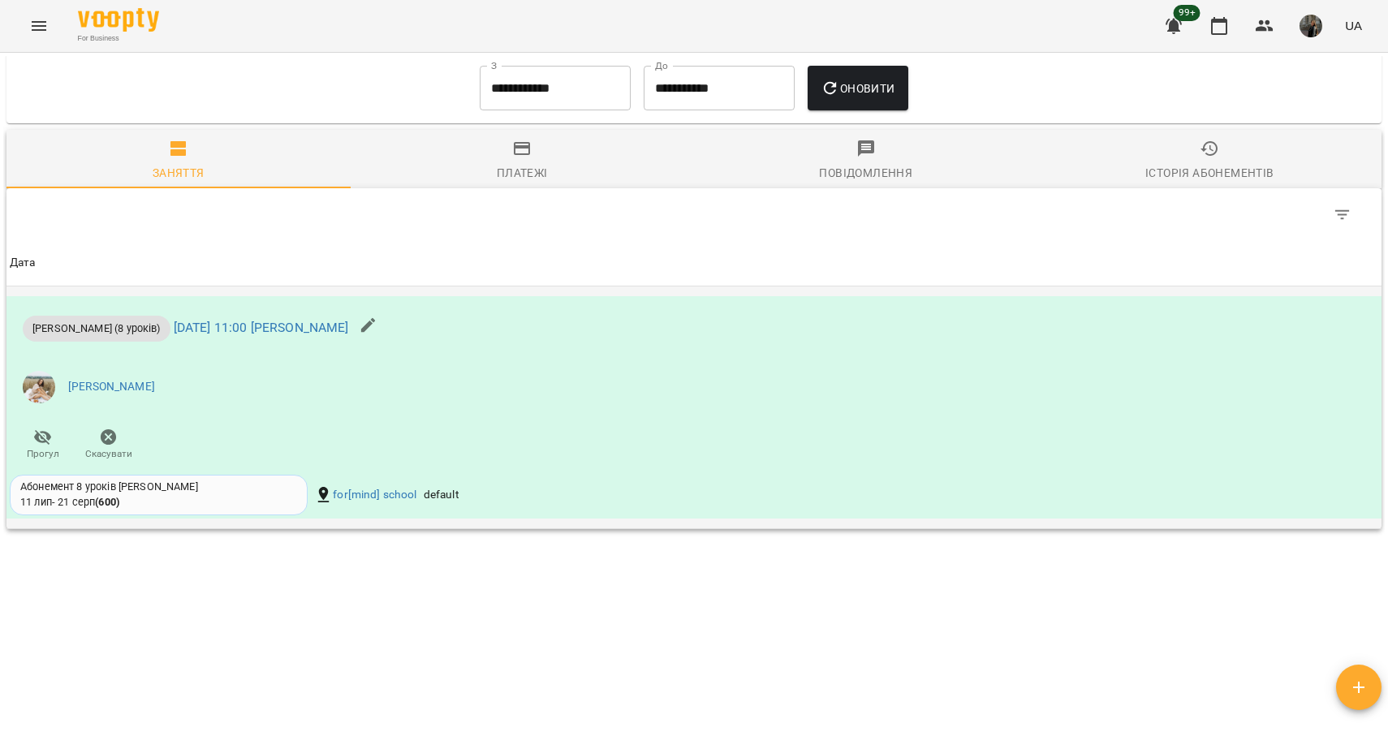
click at [222, 422] on div "[PERSON_NAME] (8 уроків) [DATE] 11:00 [PERSON_NAME] [PERSON_NAME] Прогул Скасув…" at bounding box center [464, 383] width 917 height 175
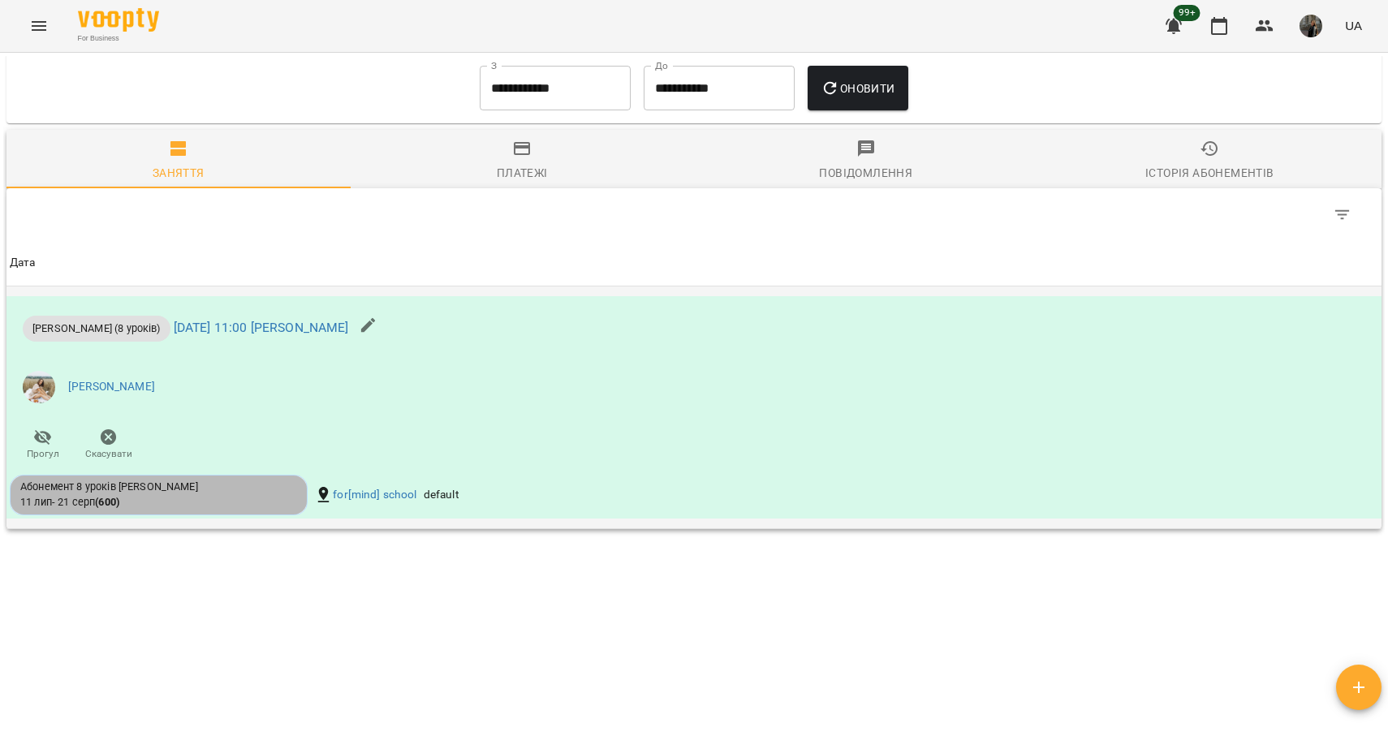
click at [191, 485] on div "Абонемент 8 уроків [PERSON_NAME]" at bounding box center [158, 487] width 277 height 15
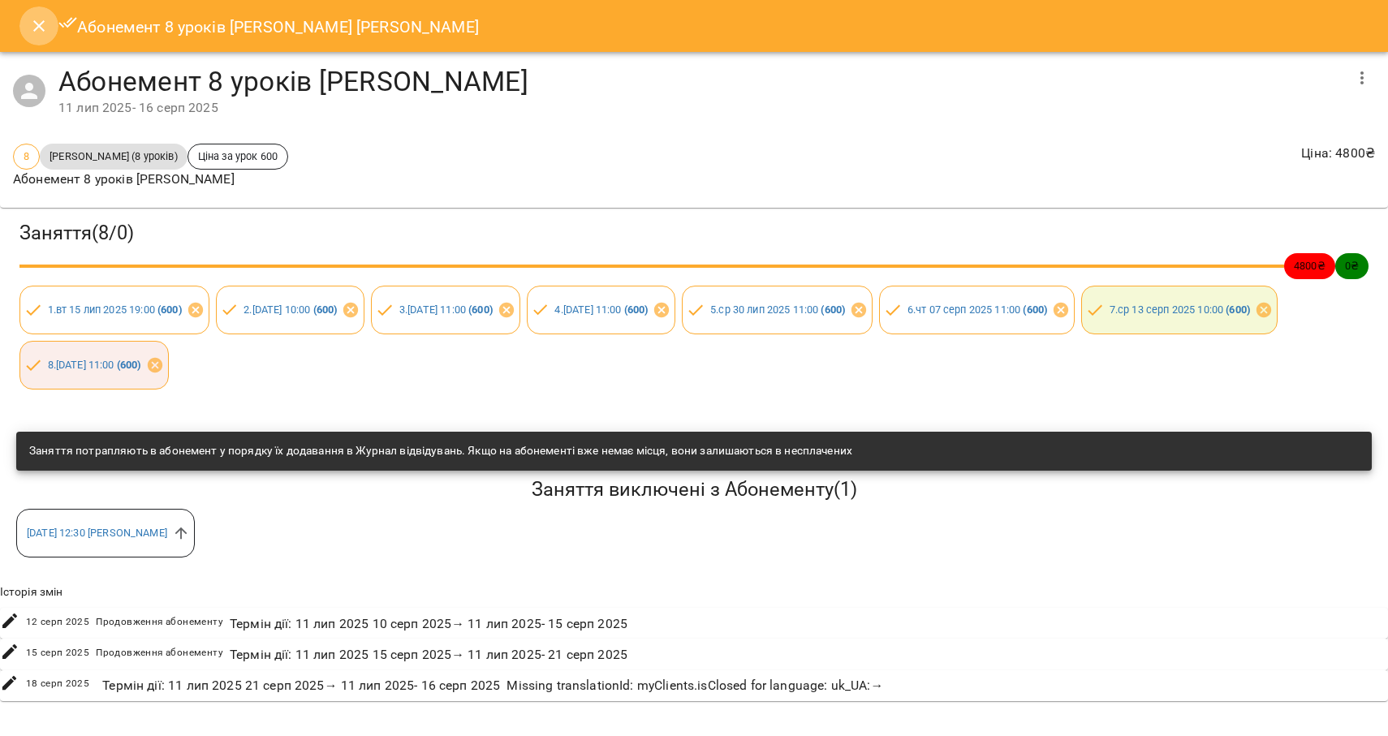
click at [41, 27] on icon "Close" at bounding box center [38, 25] width 19 height 19
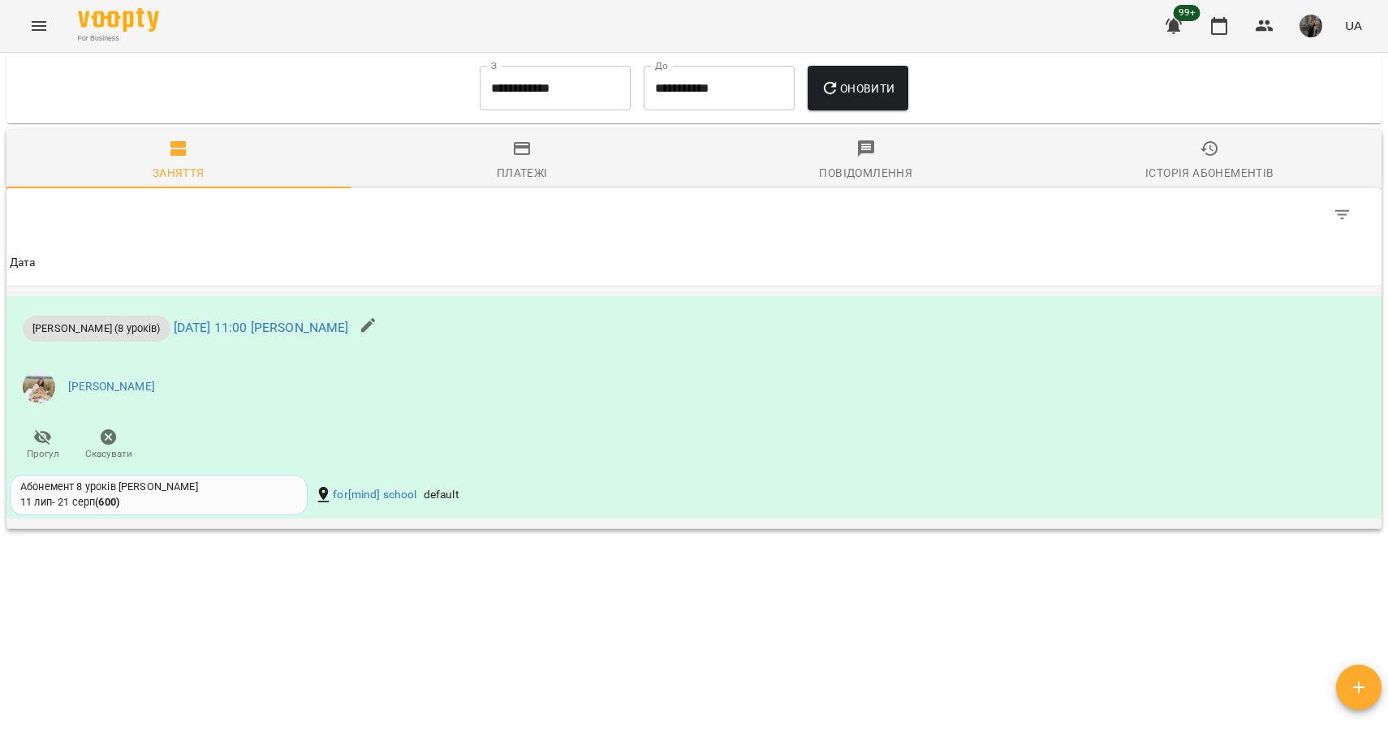
scroll to position [0, 0]
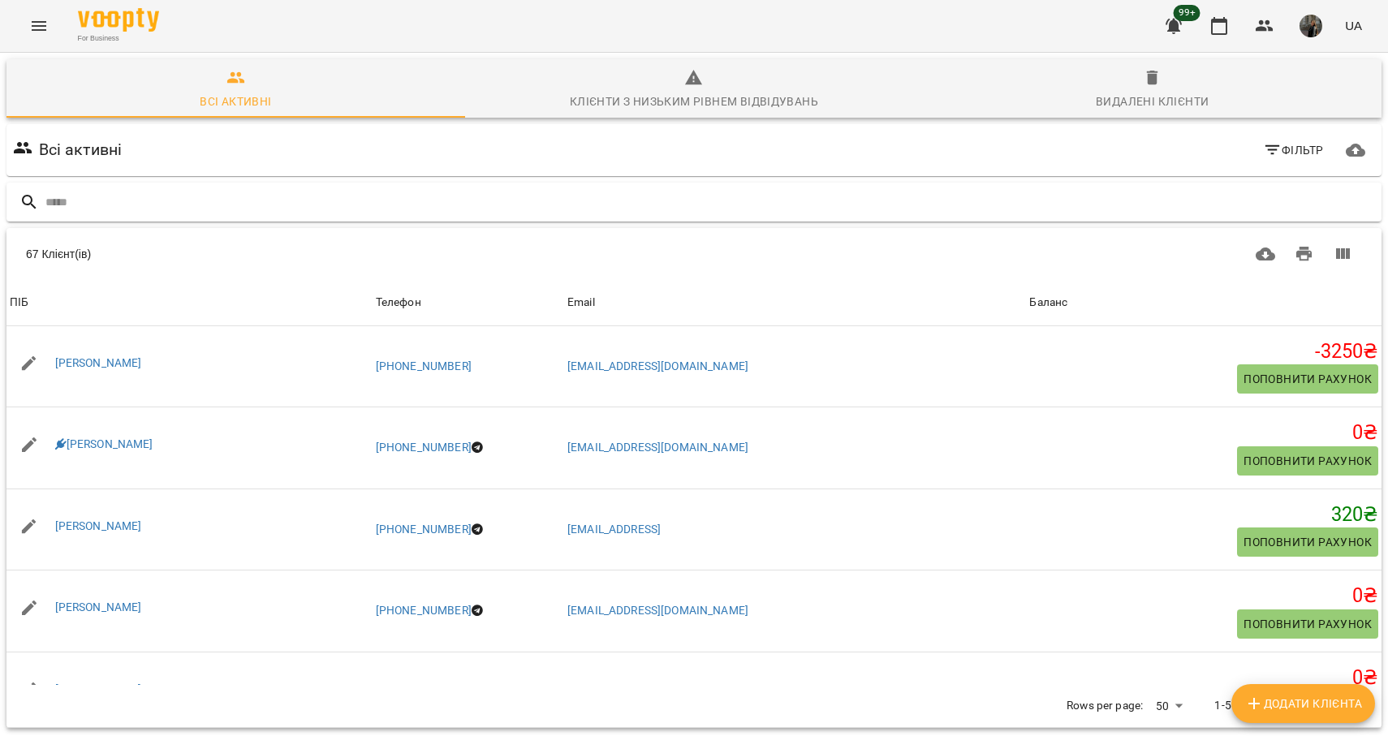
click at [291, 194] on input "text" at bounding box center [710, 202] width 1330 height 27
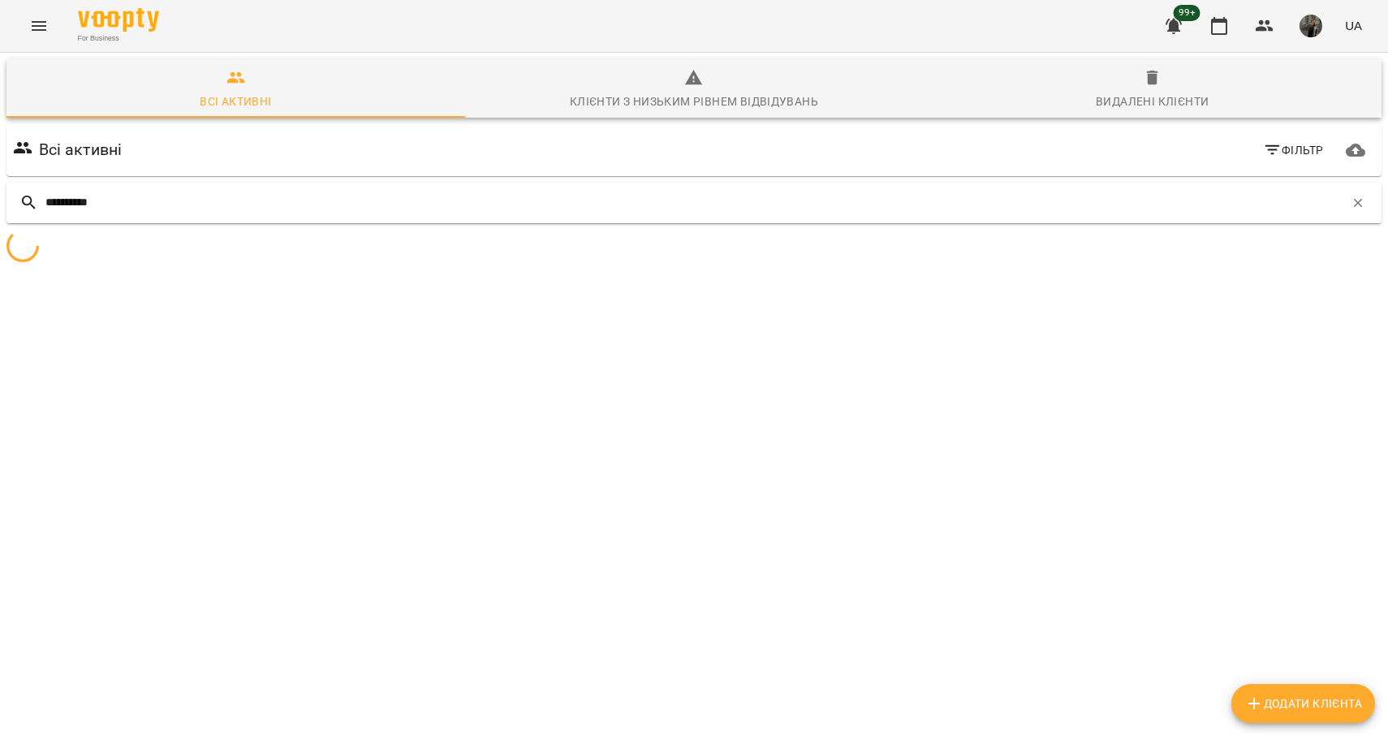
type input "**********"
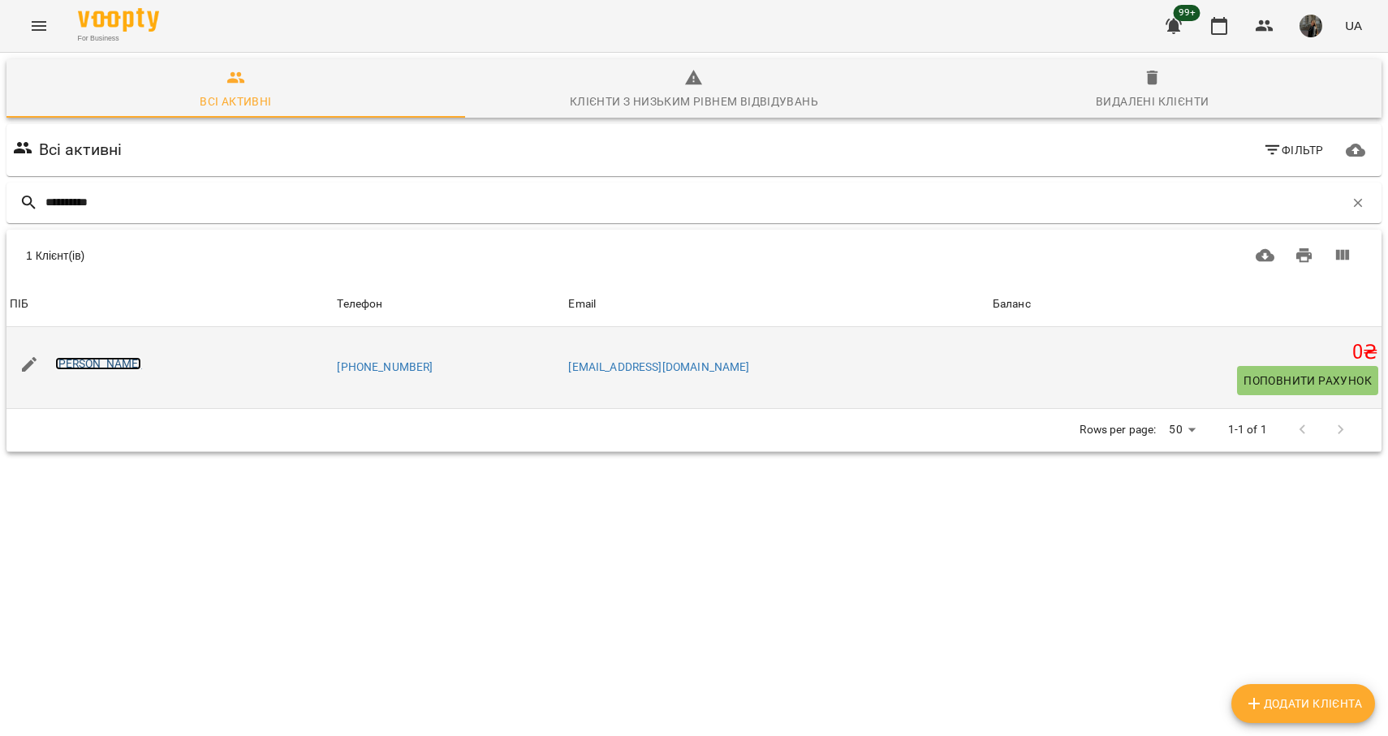
click at [141, 363] on link "[PERSON_NAME]" at bounding box center [98, 363] width 87 height 13
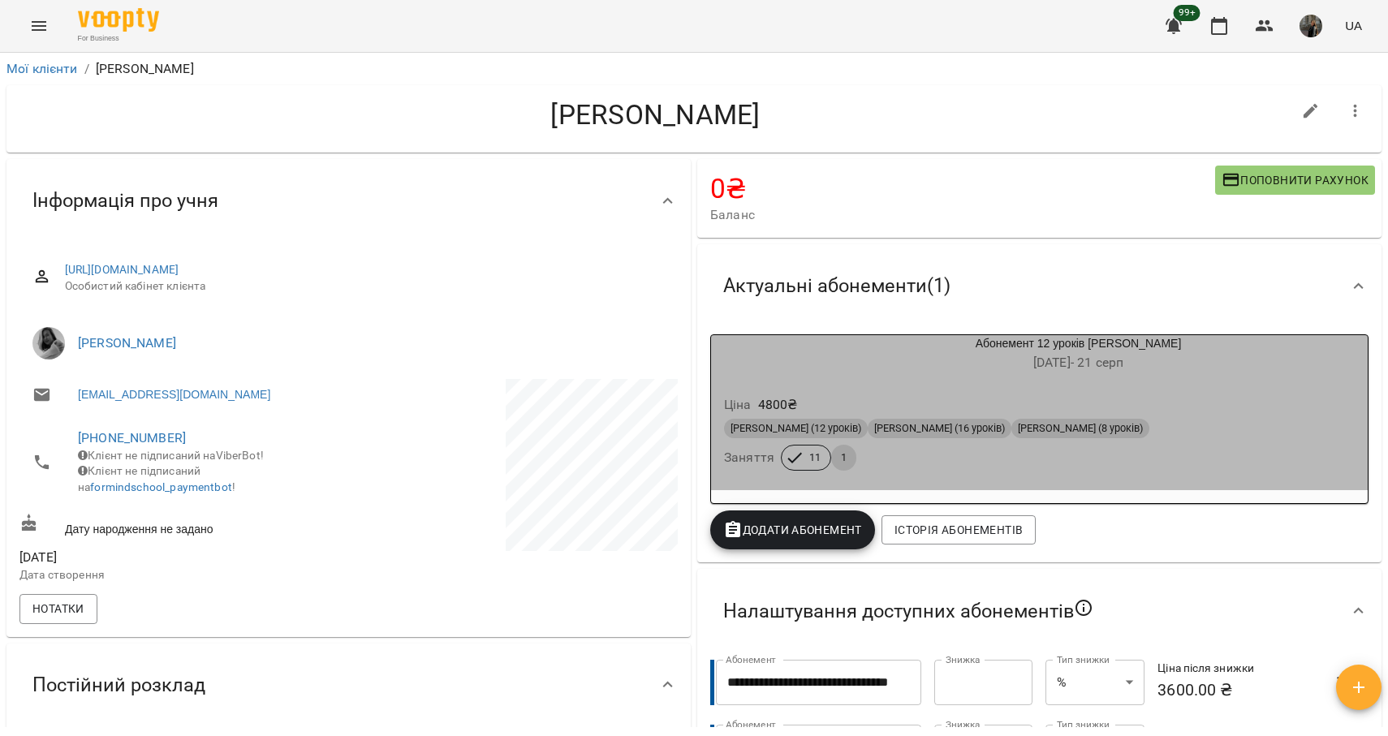
click at [871, 379] on div "Ціна 4800 ₴ Парне Дорослі (12 уроків) Парне Дорослі (16 уроків) Парне Дорослі (…" at bounding box center [1039, 436] width 663 height 117
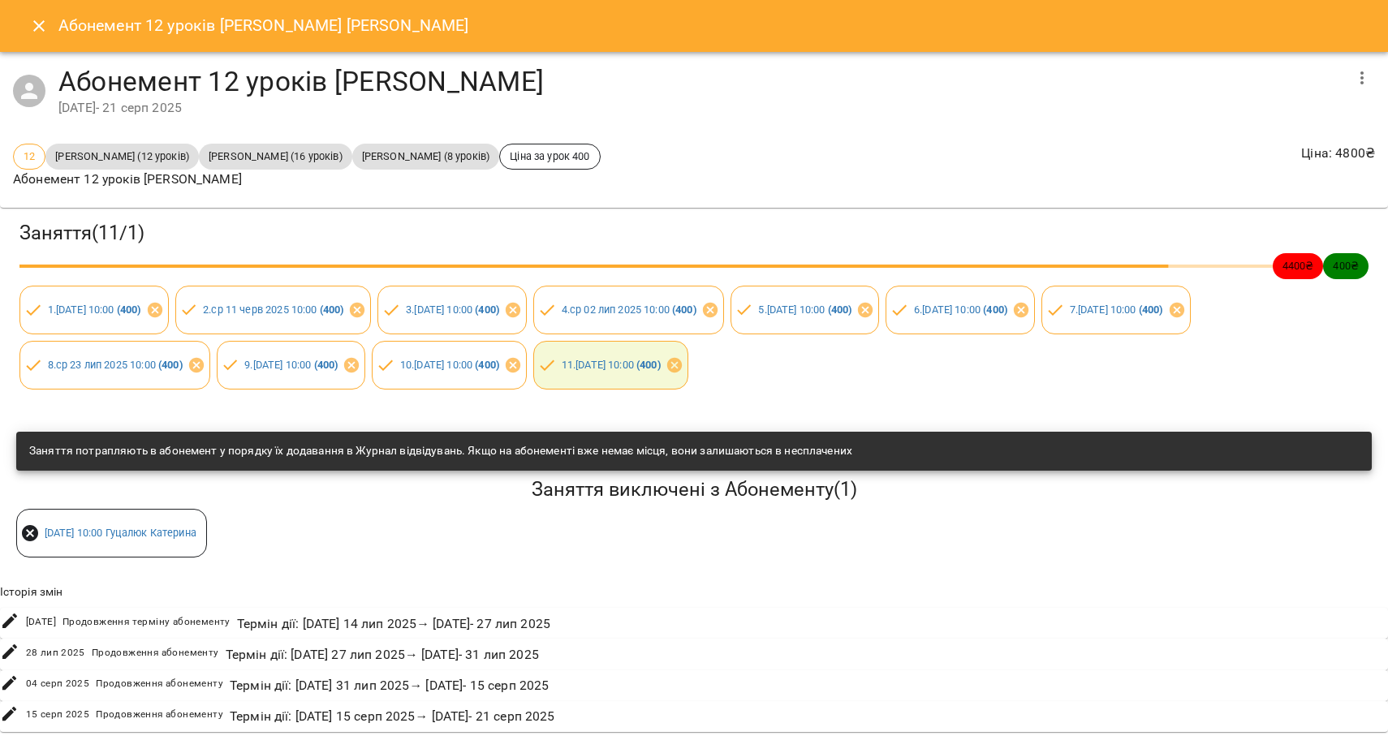
click at [37, 36] on button "Close" at bounding box center [38, 25] width 39 height 39
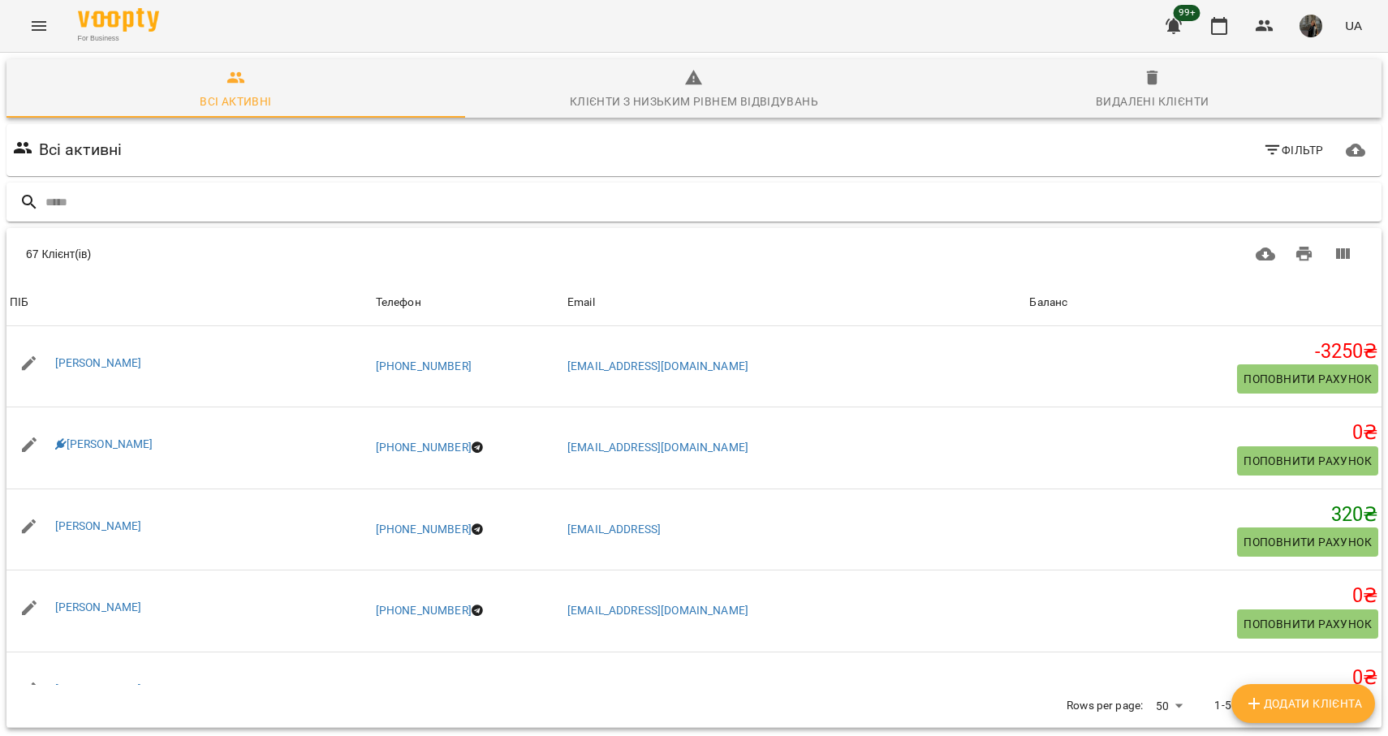
click at [116, 203] on input "text" at bounding box center [710, 202] width 1330 height 27
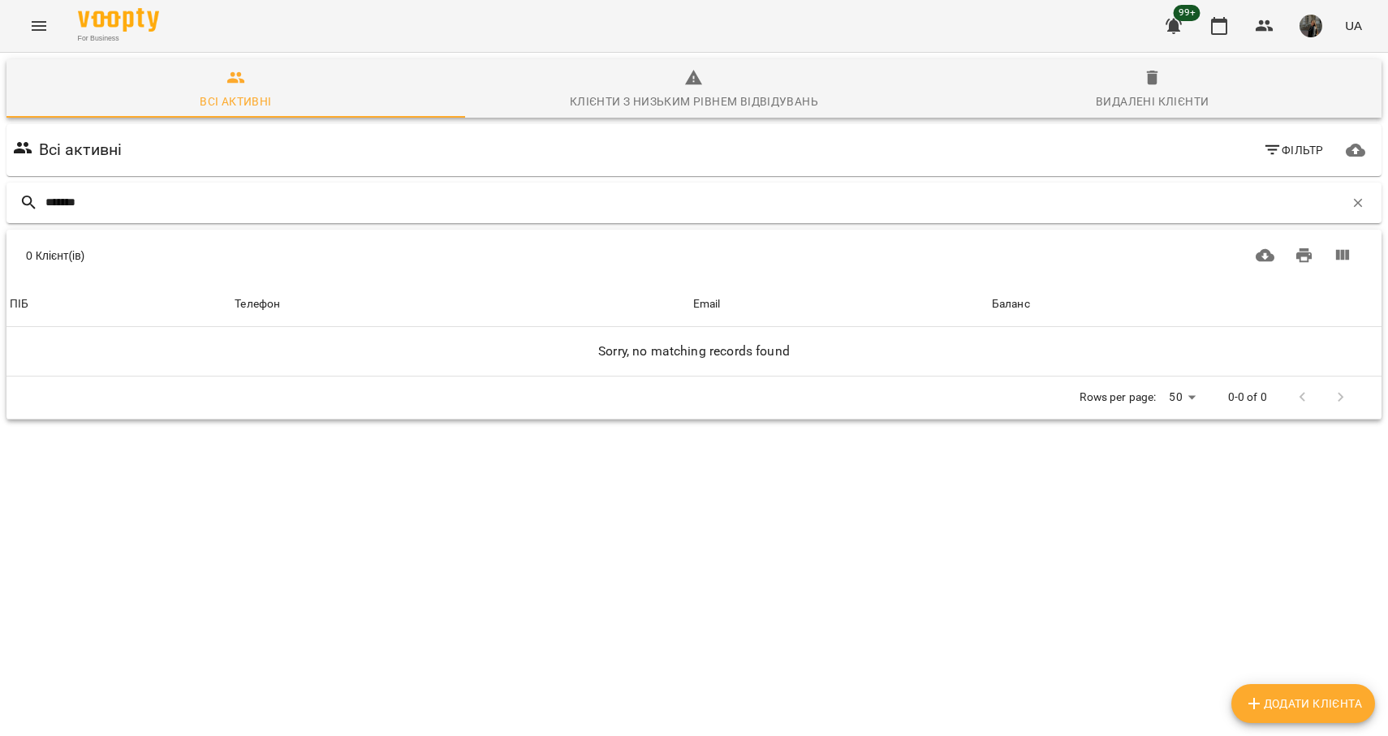
type input "*******"
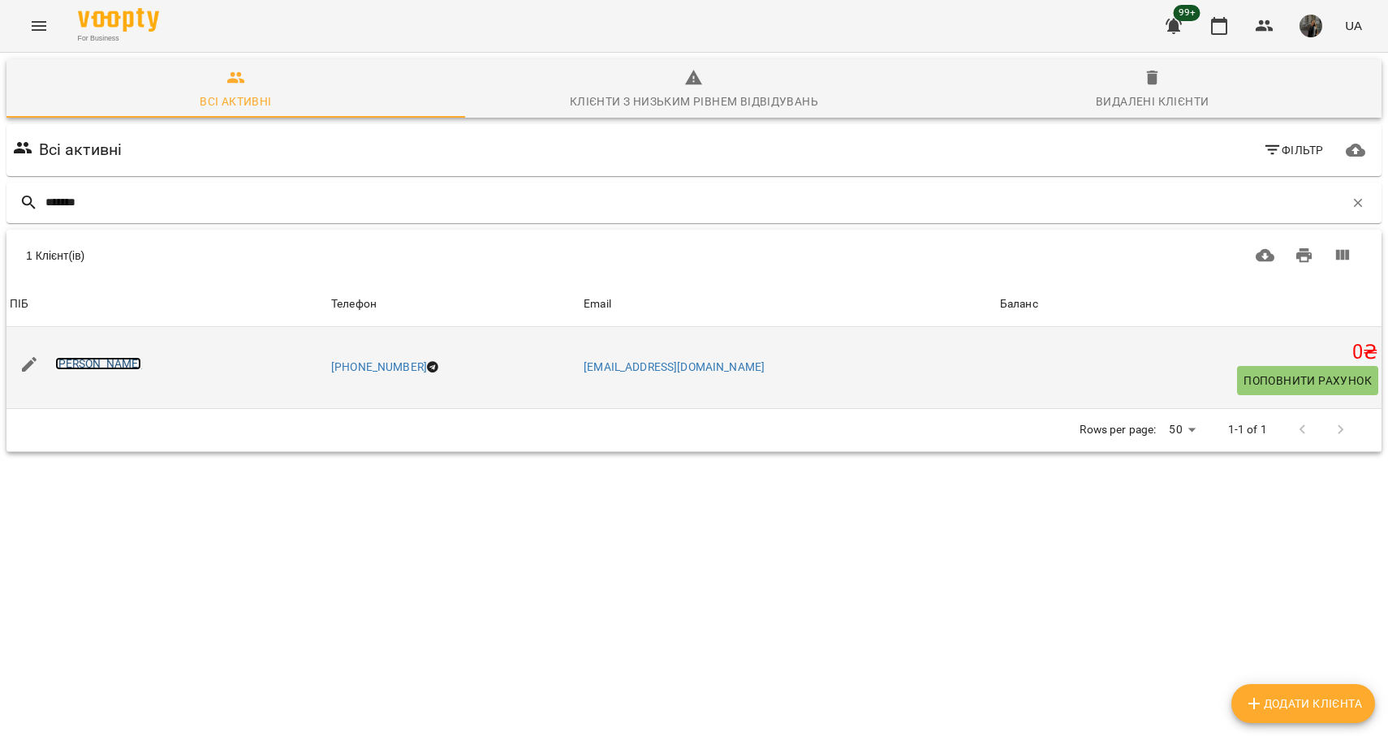
click at [96, 363] on link "[PERSON_NAME]" at bounding box center [98, 363] width 87 height 13
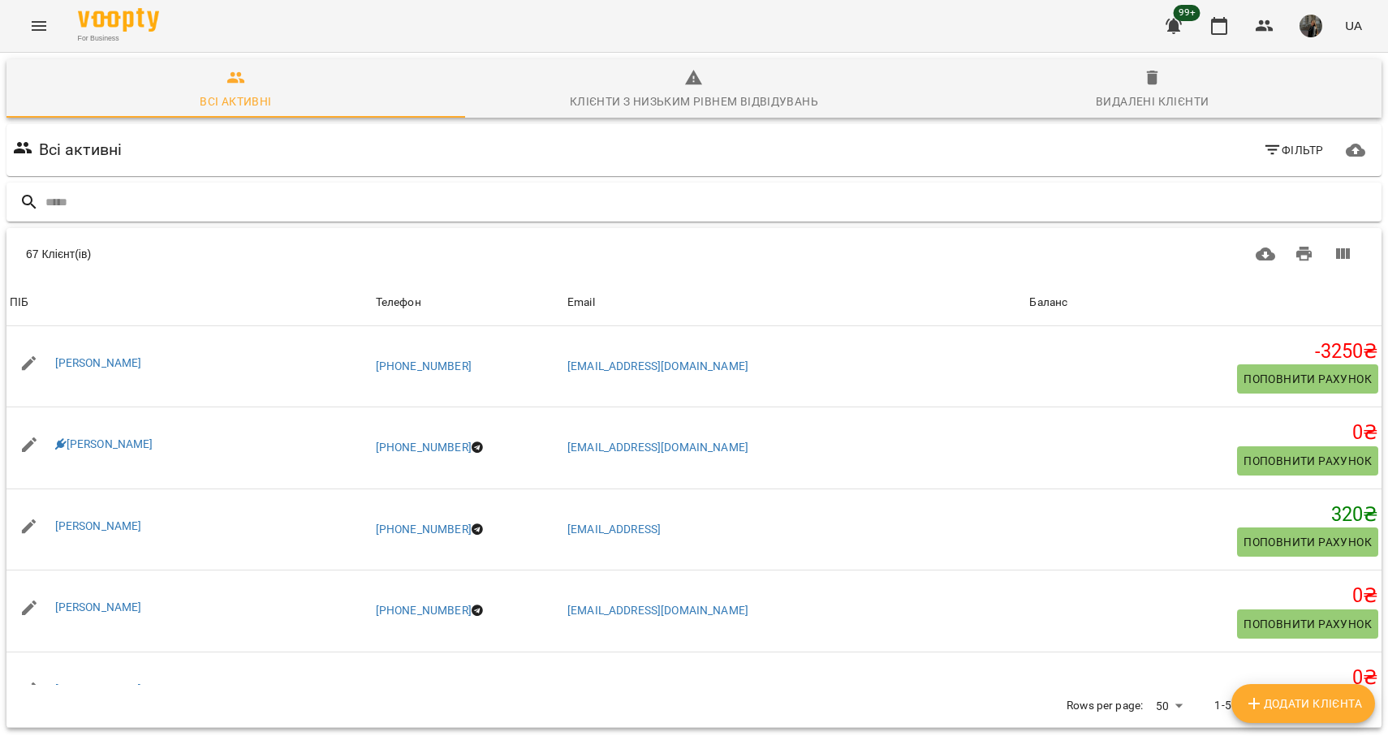
click at [111, 214] on input "text" at bounding box center [710, 202] width 1330 height 27
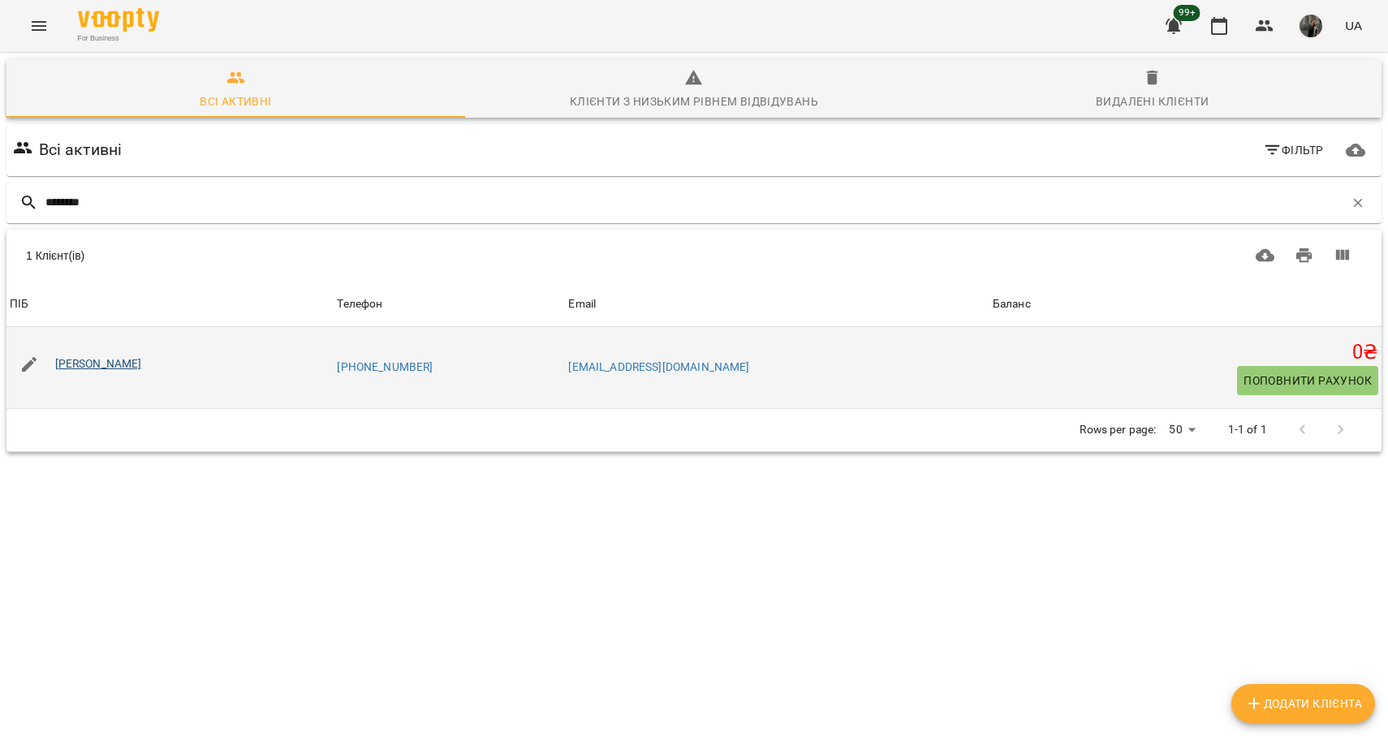
type input "********"
click at [99, 363] on link "[PERSON_NAME]" at bounding box center [98, 363] width 87 height 13
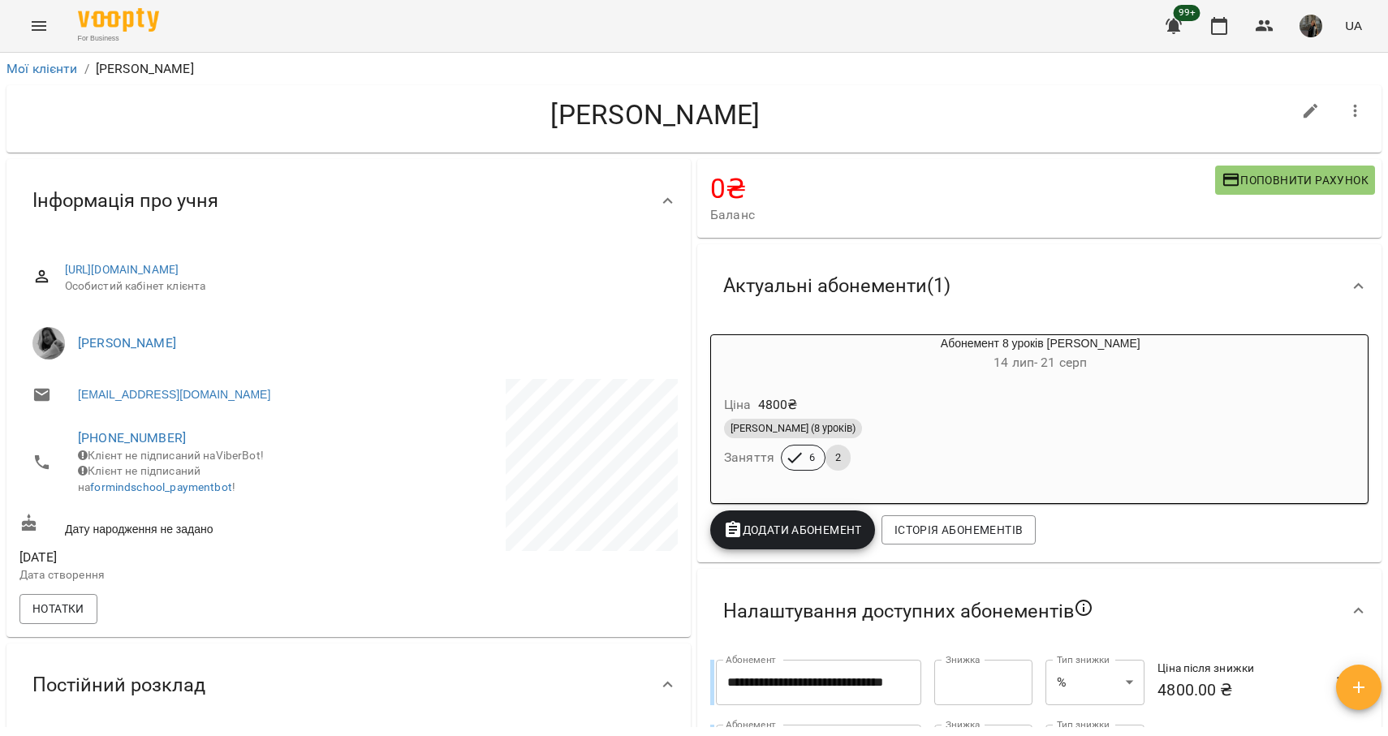
scroll to position [76, 0]
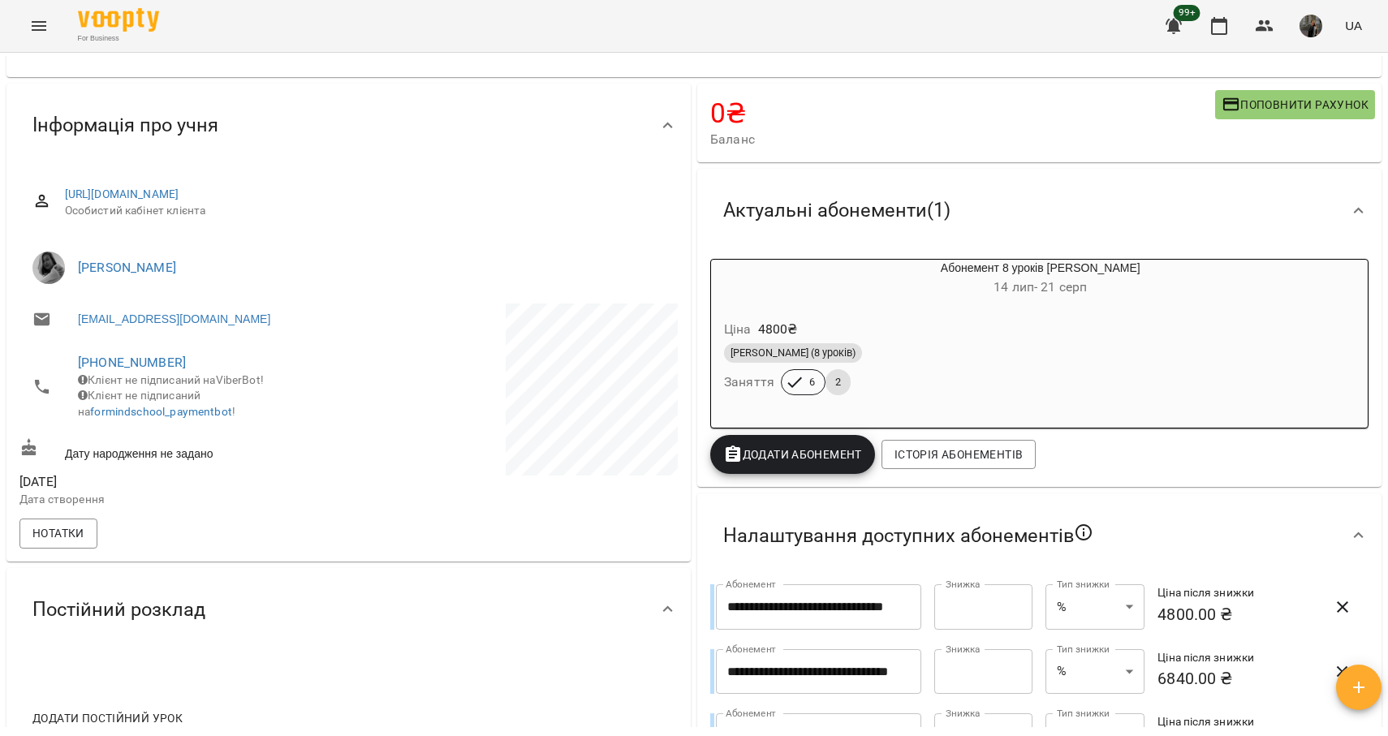
click at [1058, 325] on div "Ціна 4800 ₴" at bounding box center [1002, 329] width 562 height 29
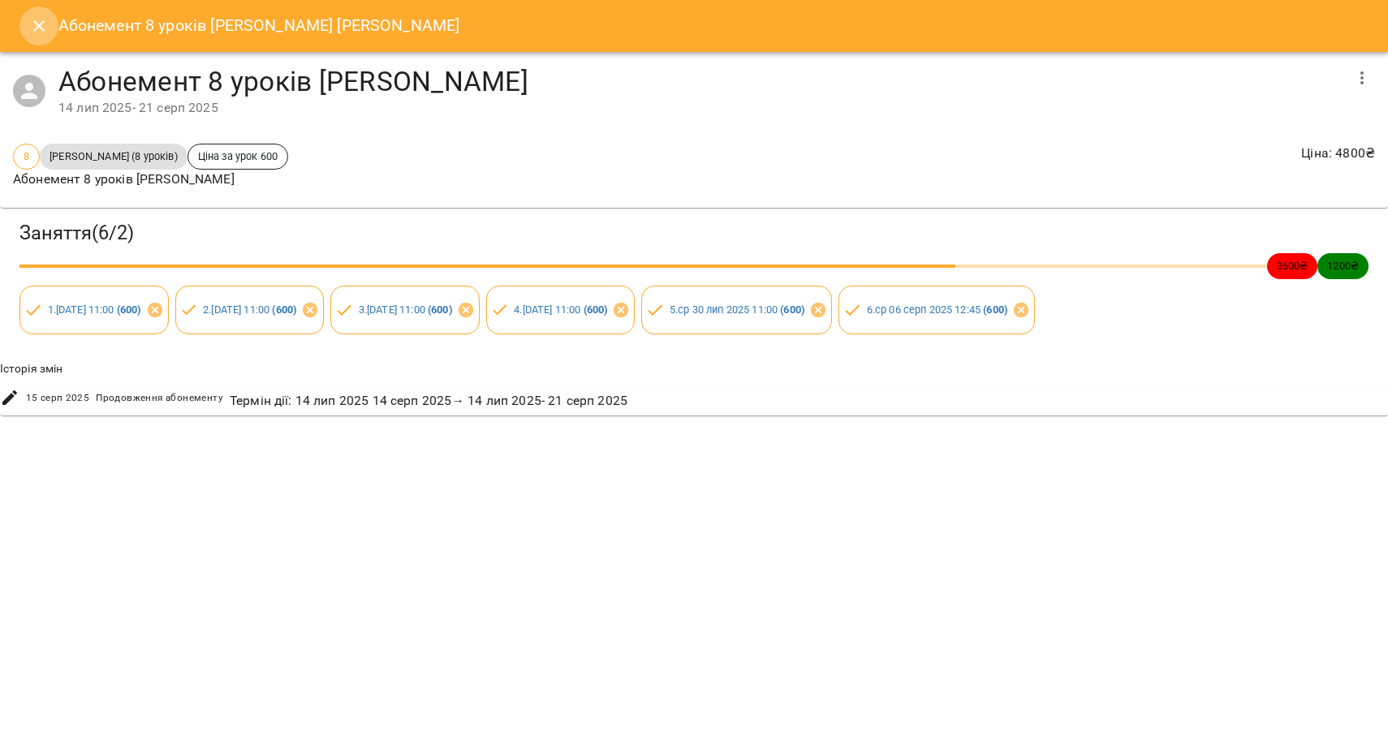
click at [45, 27] on icon "Close" at bounding box center [38, 25] width 19 height 19
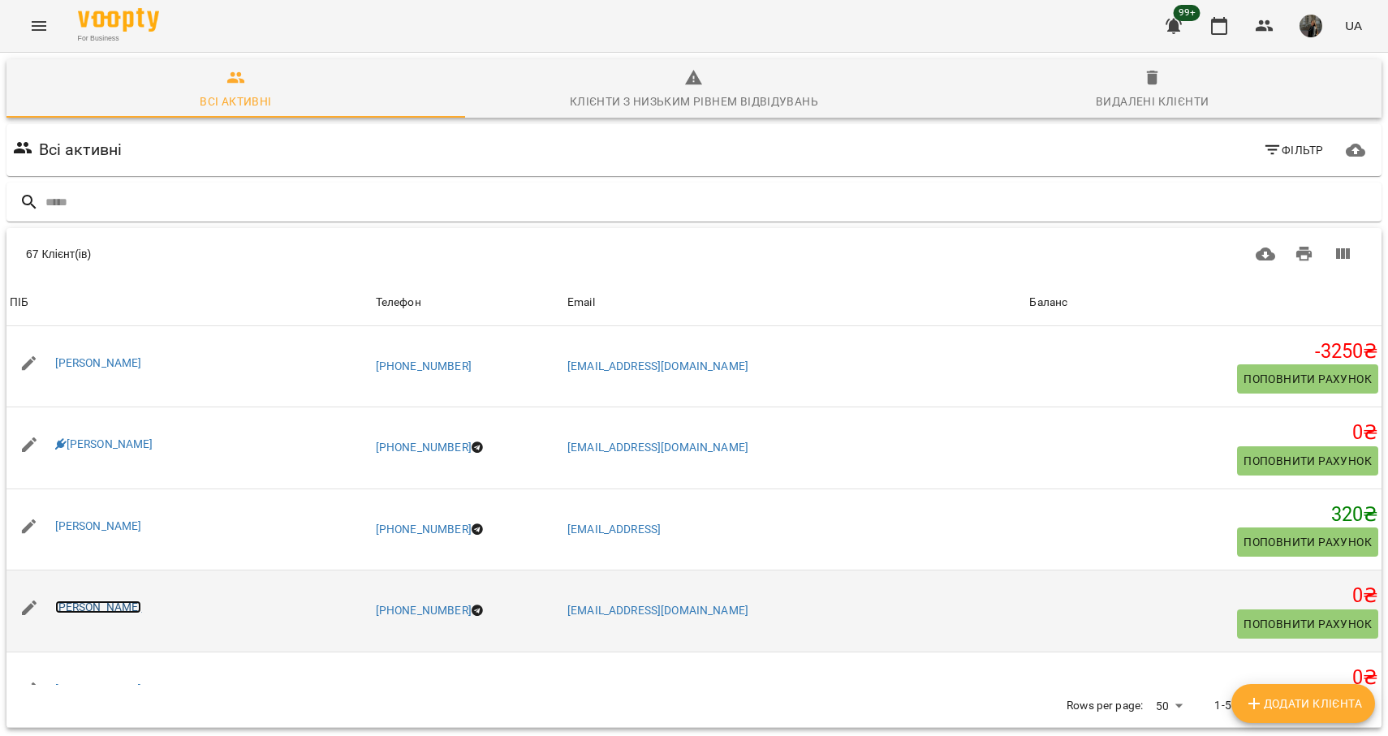
click at [93, 604] on link "[PERSON_NAME]" at bounding box center [98, 607] width 87 height 13
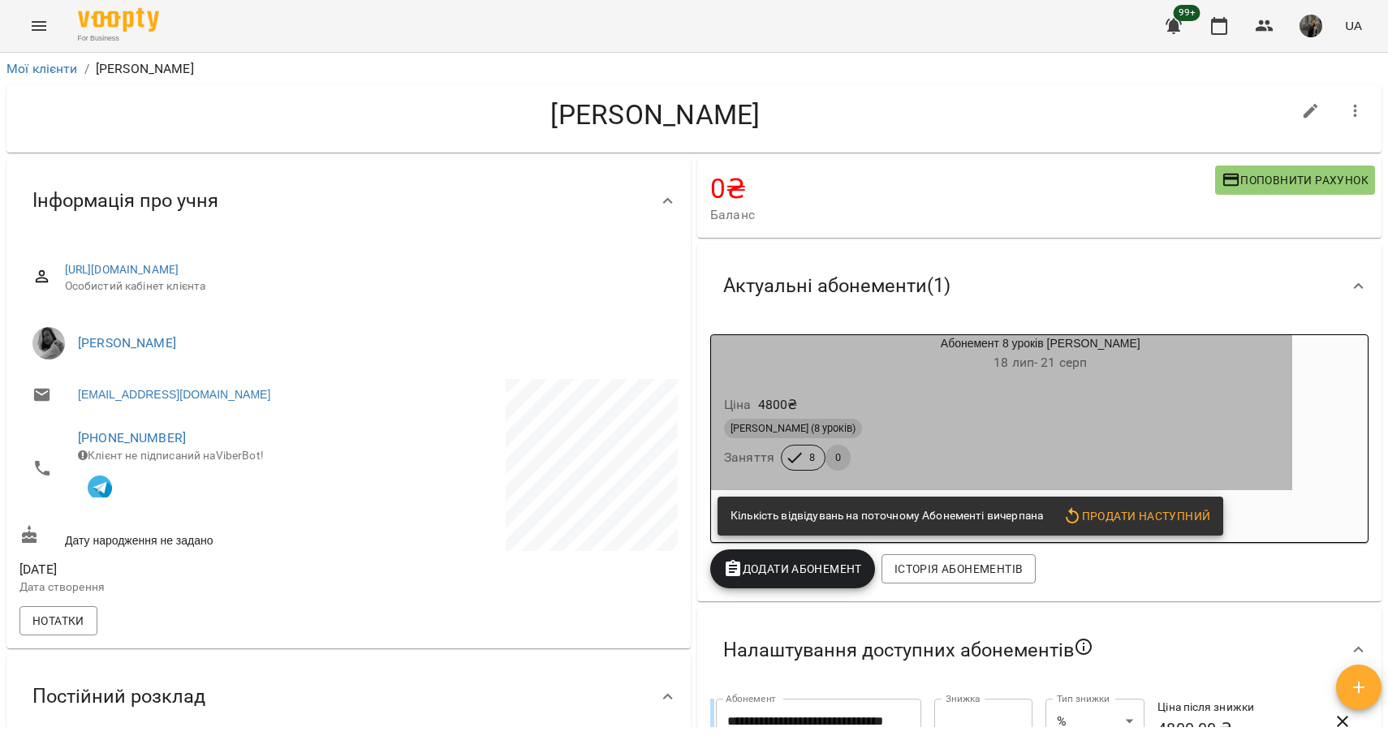
click at [969, 406] on div "Ціна 4800 ₴" at bounding box center [1002, 405] width 562 height 29
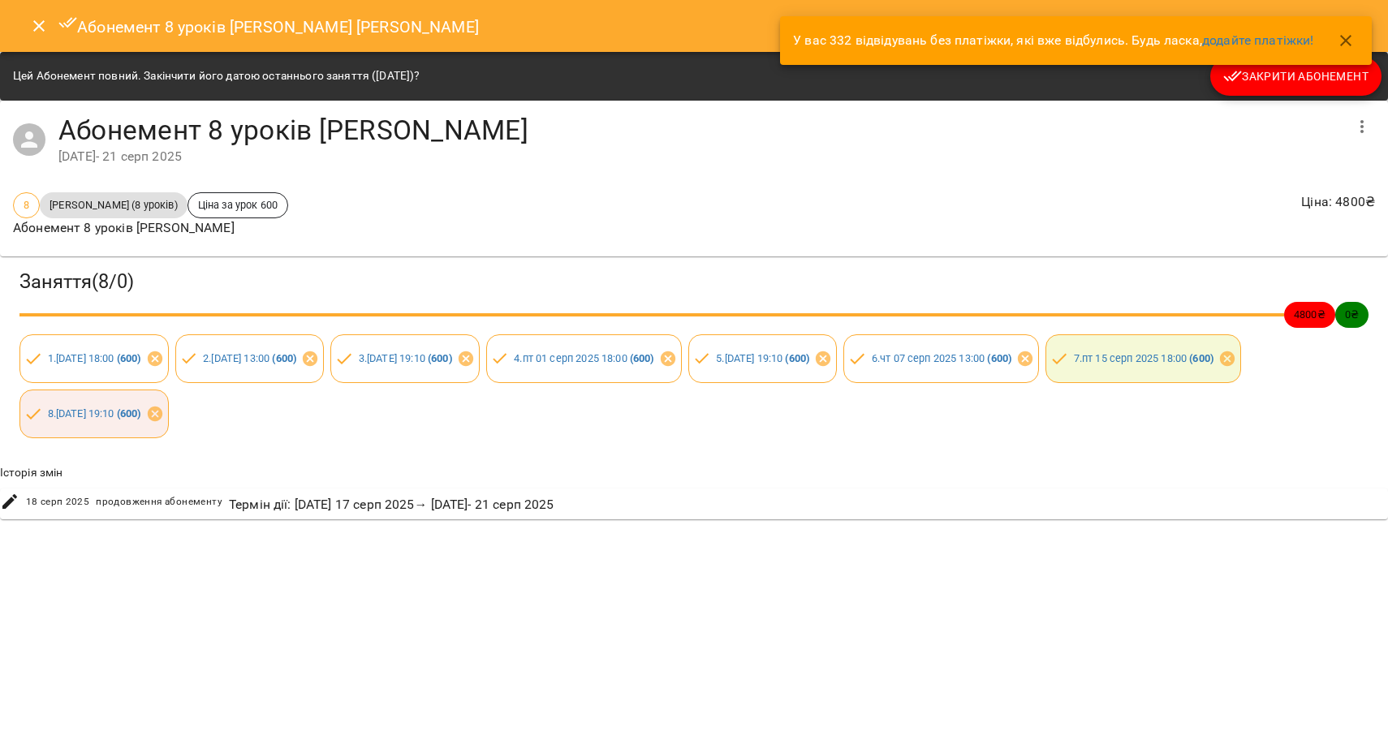
click at [38, 29] on icon "Close" at bounding box center [38, 25] width 19 height 19
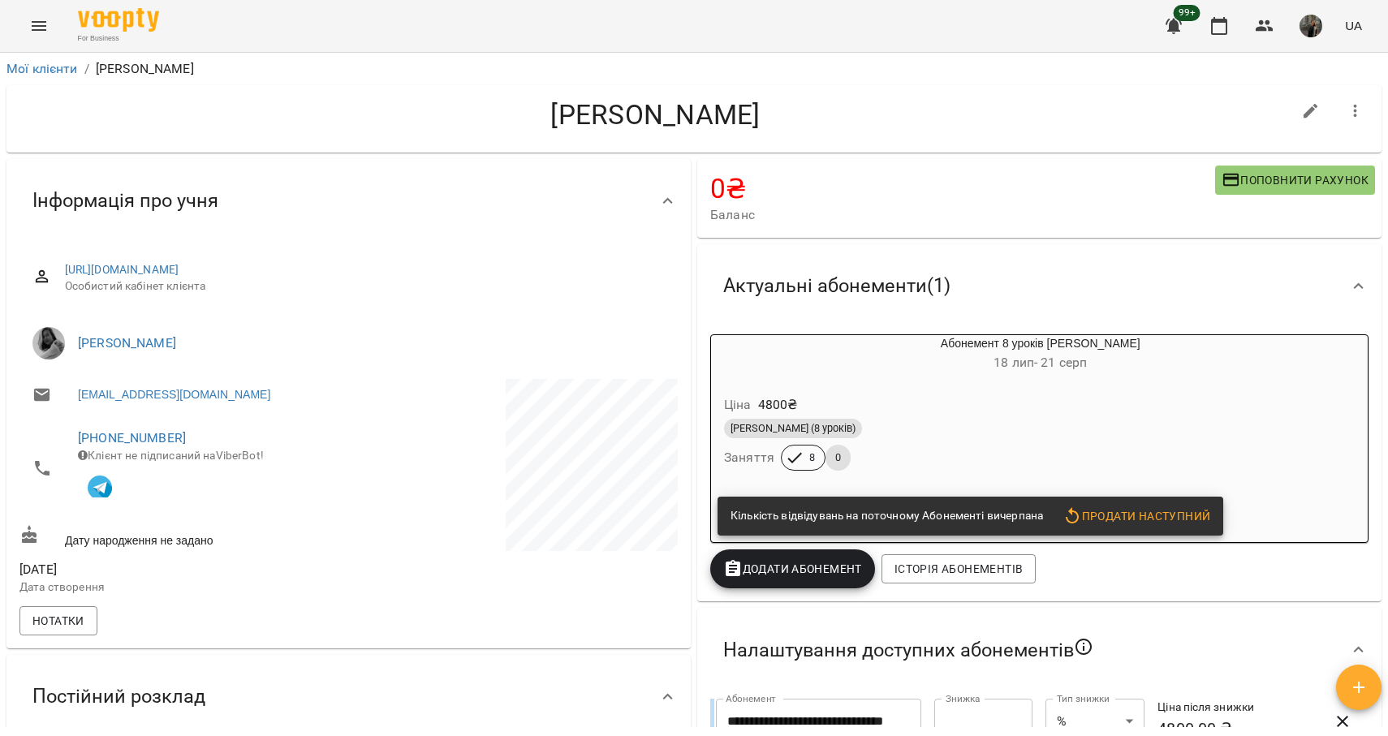
click at [934, 378] on div "Абонемент 8 уроків [PERSON_NAME] [DATE] - [DATE]" at bounding box center [1002, 354] width 588 height 45
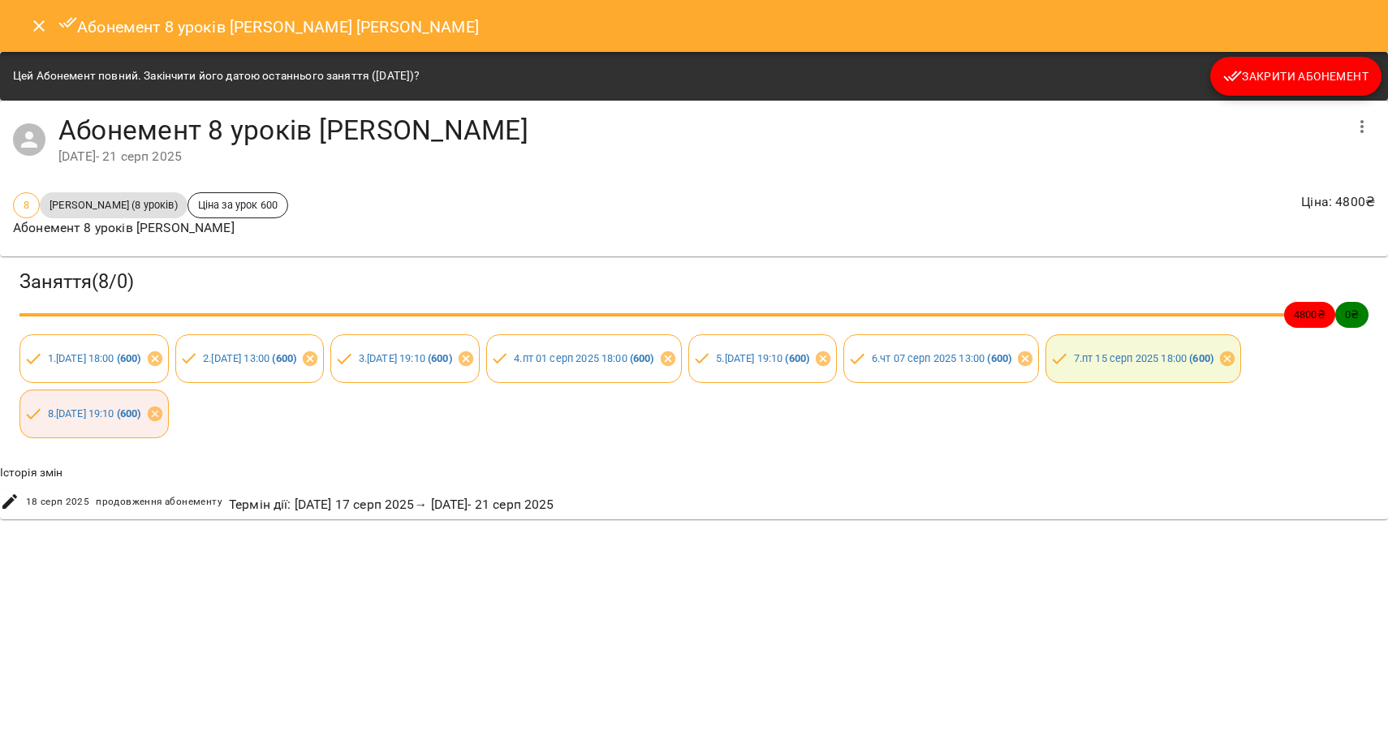
click at [1249, 706] on div "Абонемент 8 уроків [PERSON_NAME] [PERSON_NAME] Цей Абонемент повний. Закінчити …" at bounding box center [694, 368] width 1388 height 736
